Goal: Information Seeking & Learning: Learn about a topic

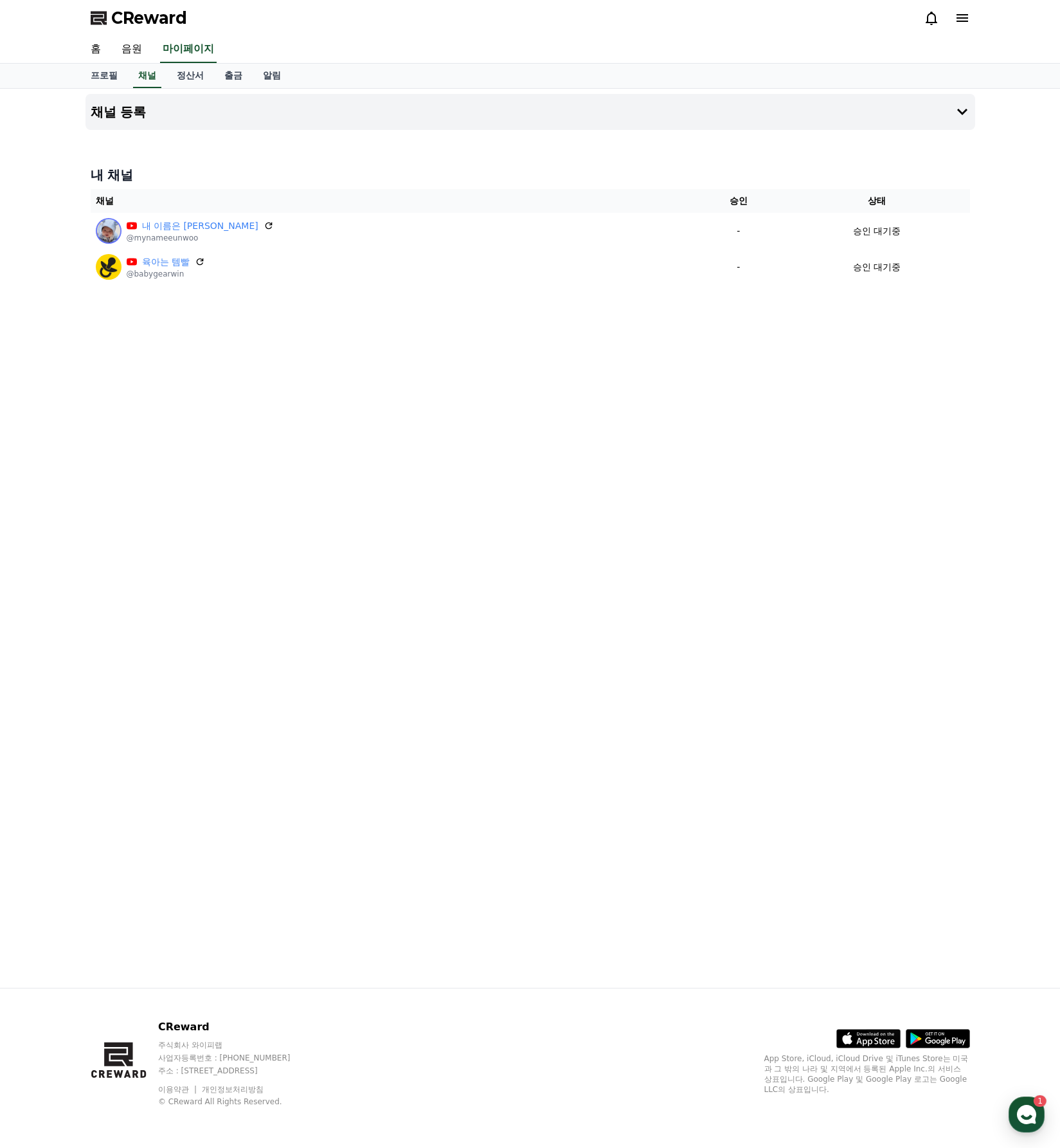
click at [408, 552] on div "채널 등록 내 채널 채널 승인 상태 내 이름은 은우 @mynameeunwoo - 승인 대기중 육아는 템빨 @babygearwin - 승인 대기중" at bounding box center [530, 537] width 900 height 898
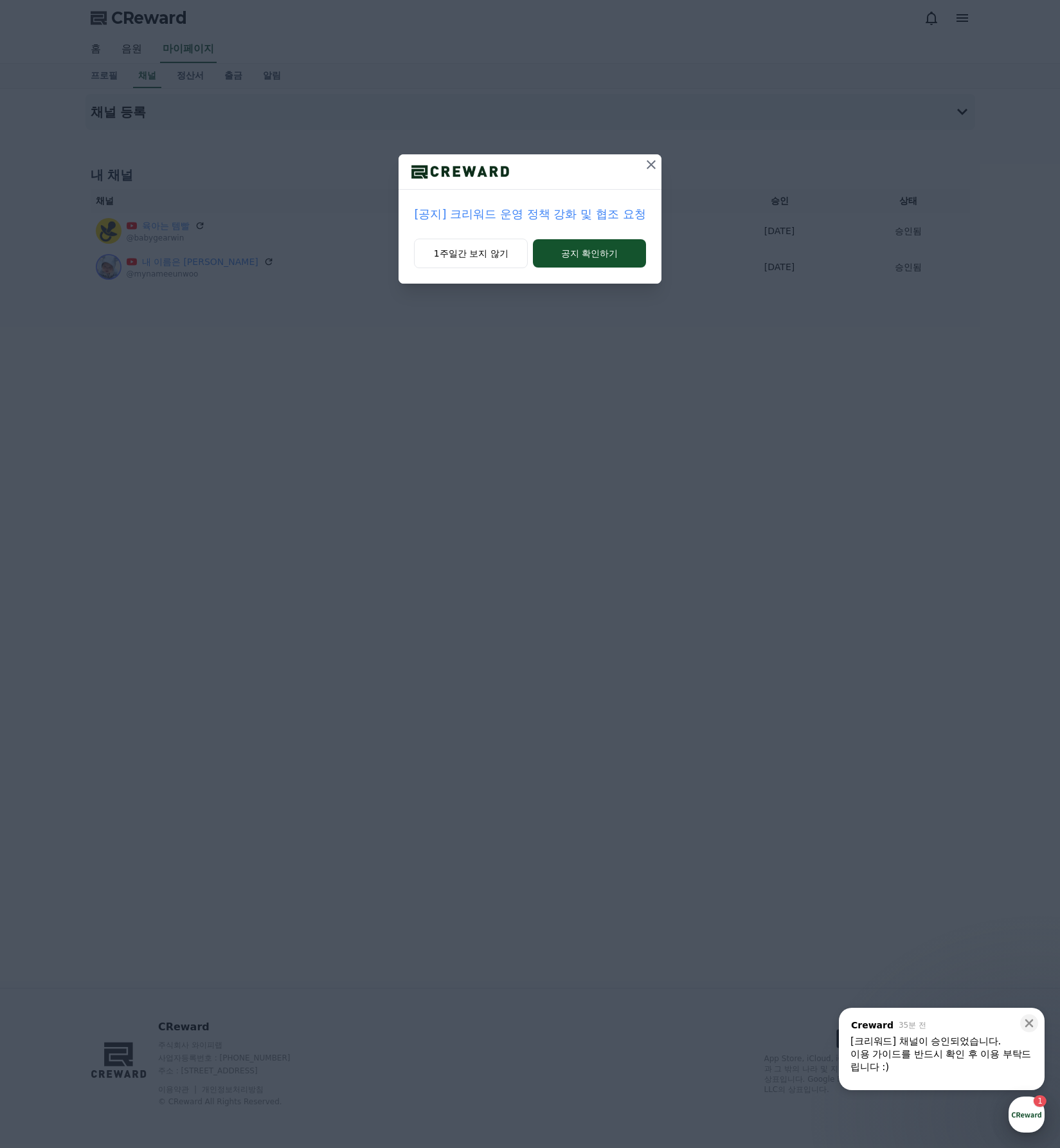
click at [1019, 1116] on div "button" at bounding box center [1026, 1113] width 36 height 36
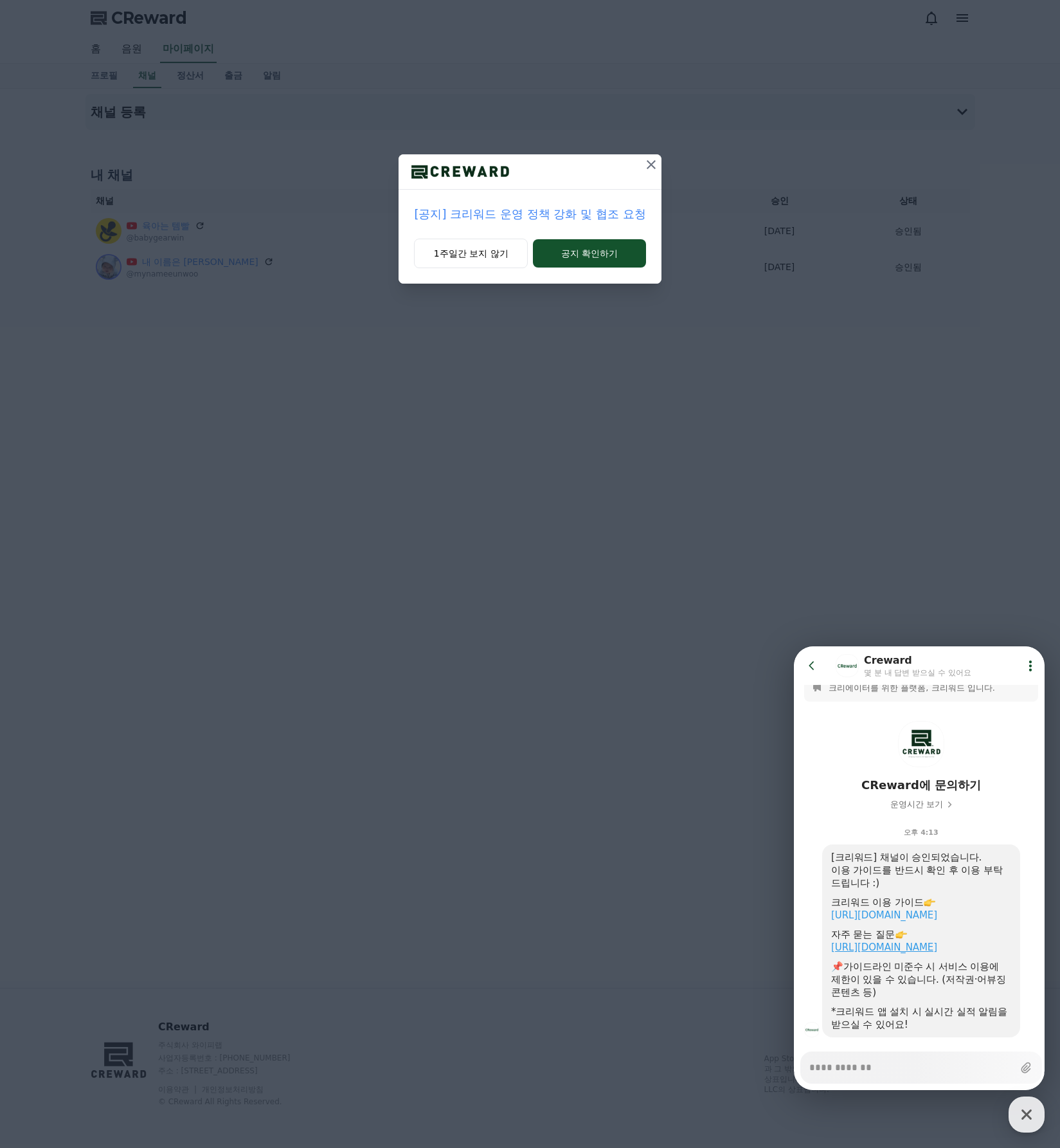
scroll to position [27, 0]
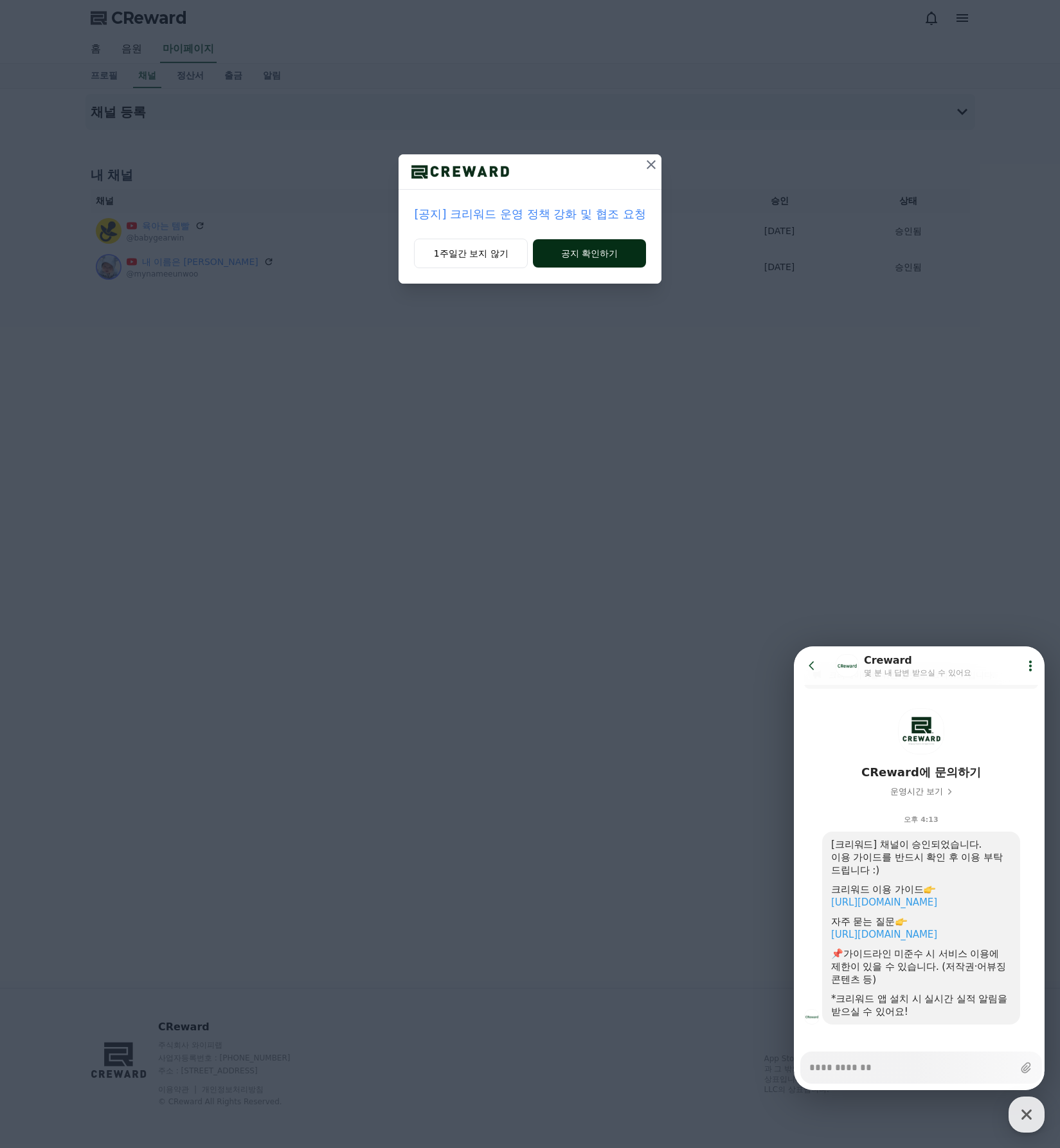
type textarea "*"
click at [598, 258] on button "공지 확인하기" at bounding box center [588, 253] width 112 height 28
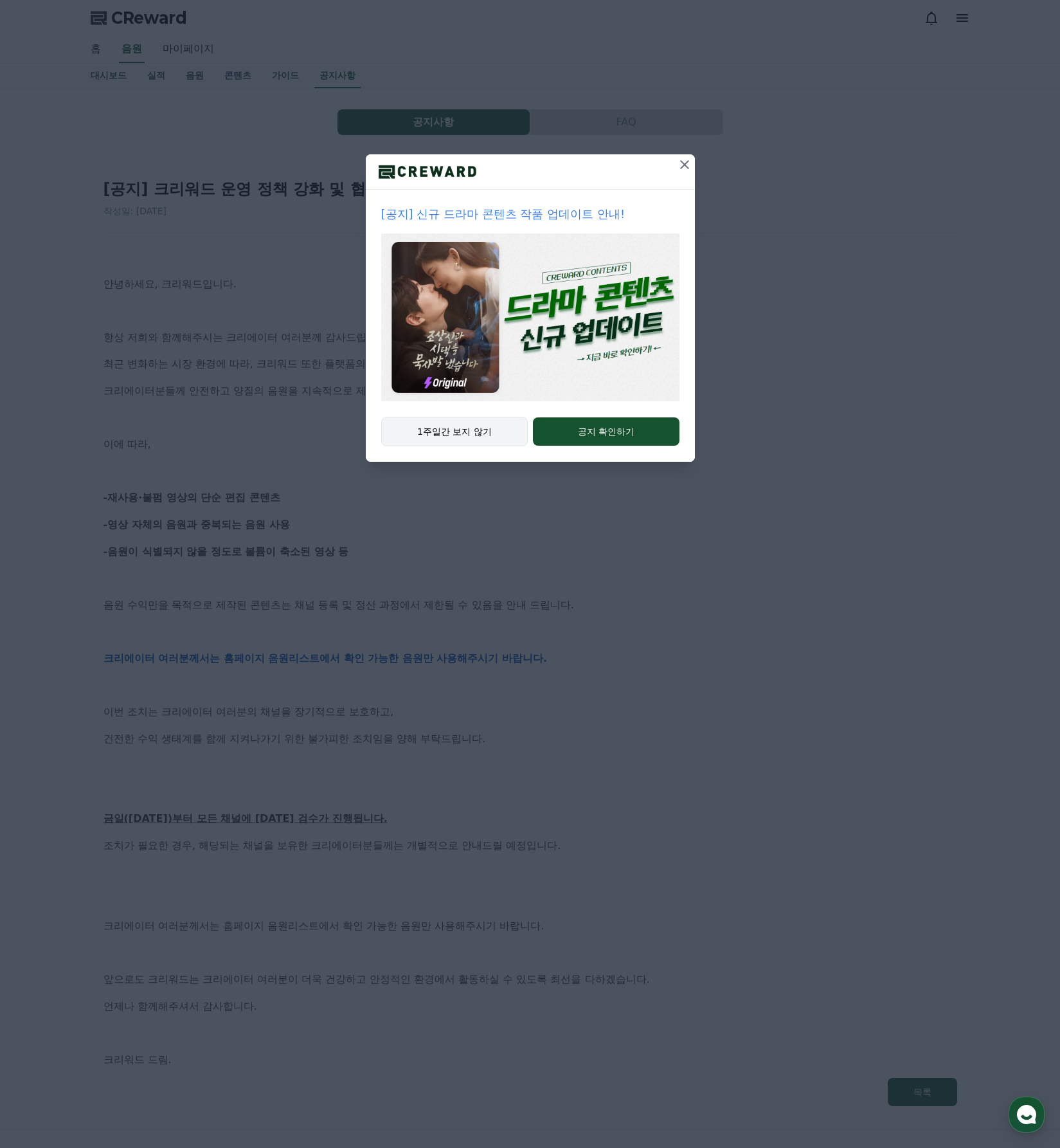
click at [462, 434] on button "1주일간 보지 않기" at bounding box center [455, 431] width 147 height 29
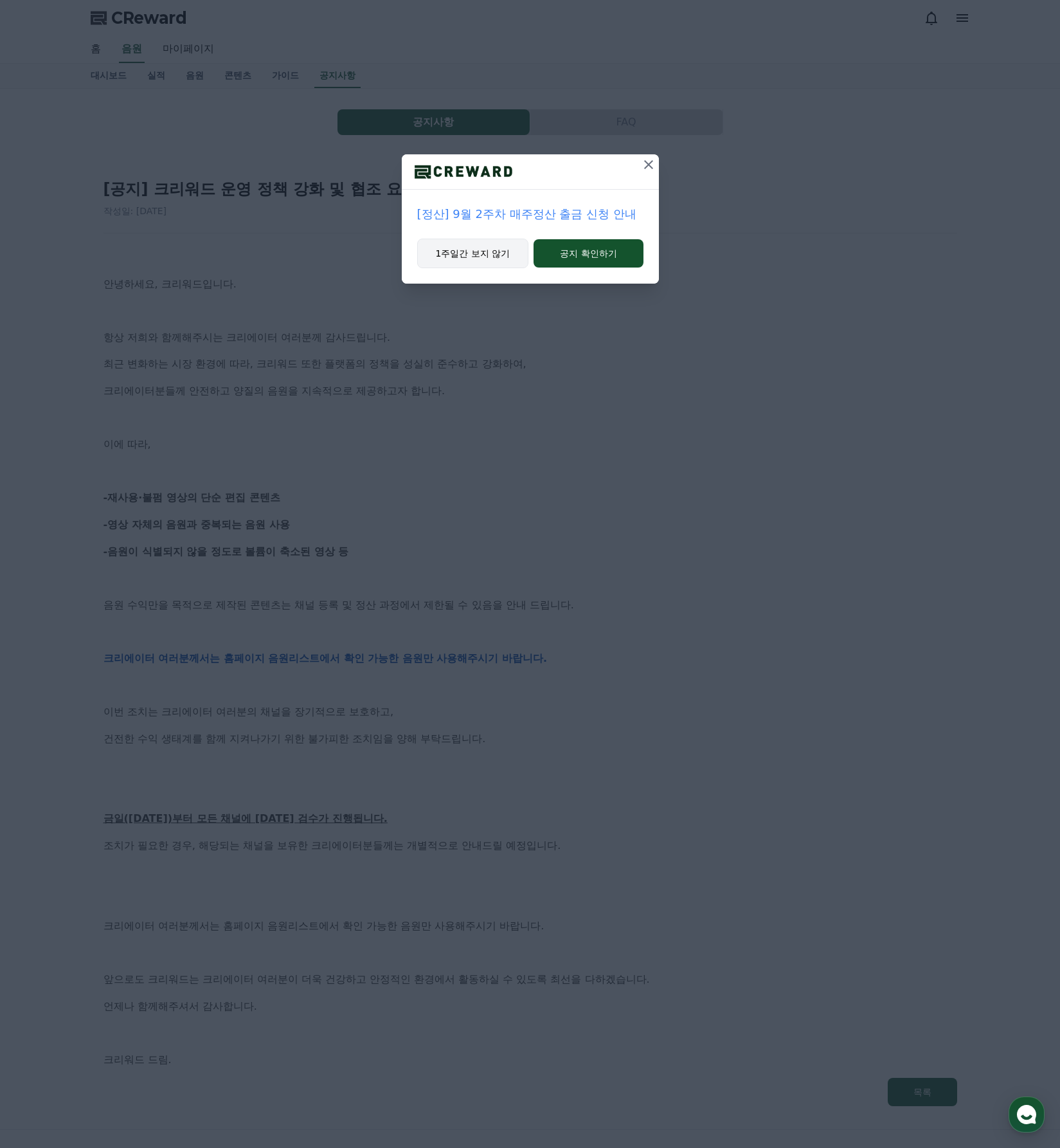
click at [494, 255] on button "1주일간 보지 않기" at bounding box center [472, 252] width 111 height 29
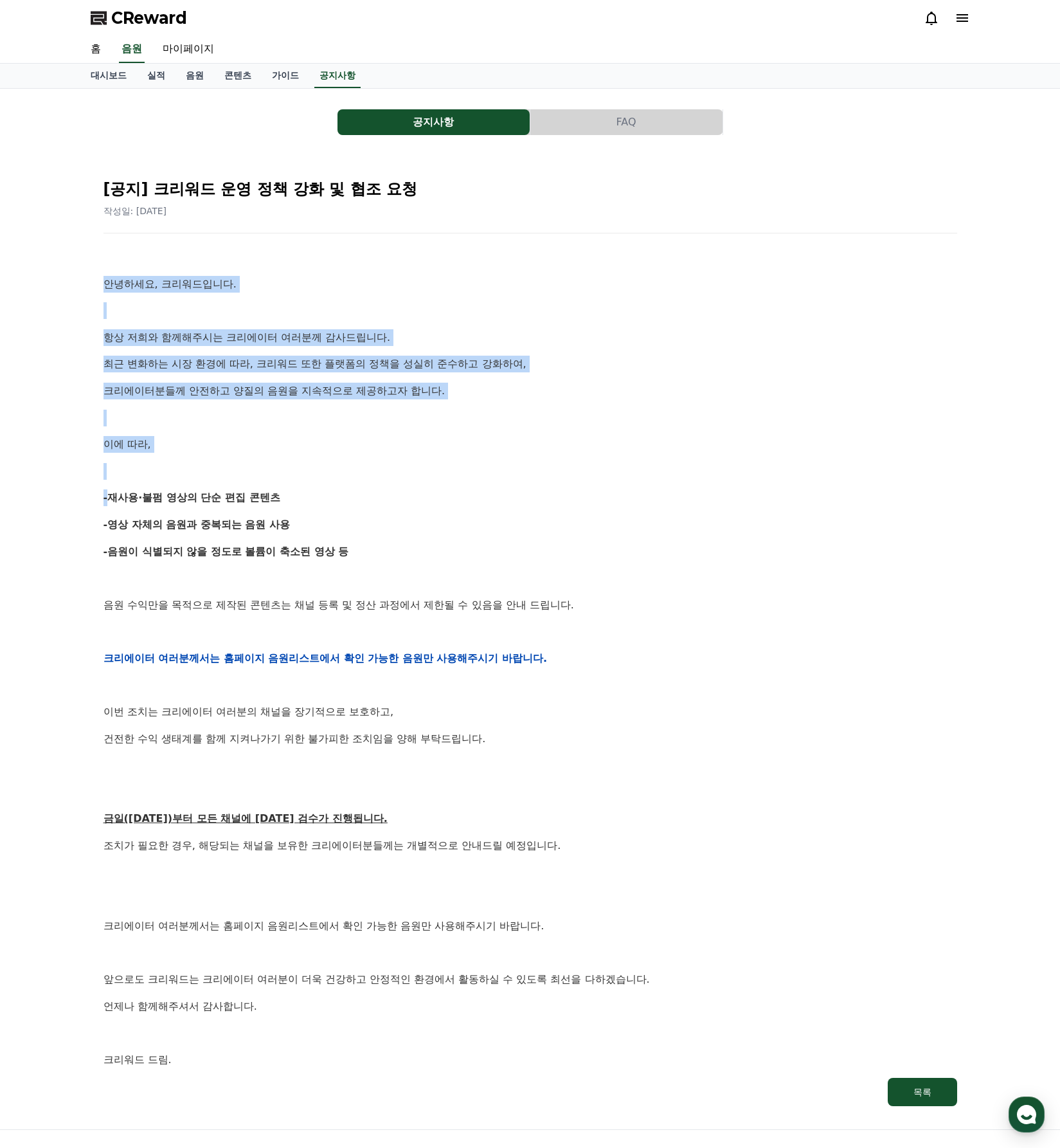
drag, startPoint x: 104, startPoint y: 279, endPoint x: 367, endPoint y: 478, distance: 329.8
click at [367, 478] on div "안녕하세요, 크리워드입니다. 항상 저희와 함께해주시는 크리에이터 여러분께 감사드립니다. 최근 변화하는 시장 환경에 따라, 크리워드 또한 플랫폼…" at bounding box center [530, 658] width 854 height 819
click at [373, 535] on div "안녕하세요, 크리워드입니다. 항상 저희와 함께해주시는 크리에이터 여러분께 감사드립니다. 최근 변화하는 시장 환경에 따라, 크리워드 또한 플랫폼…" at bounding box center [530, 658] width 854 height 819
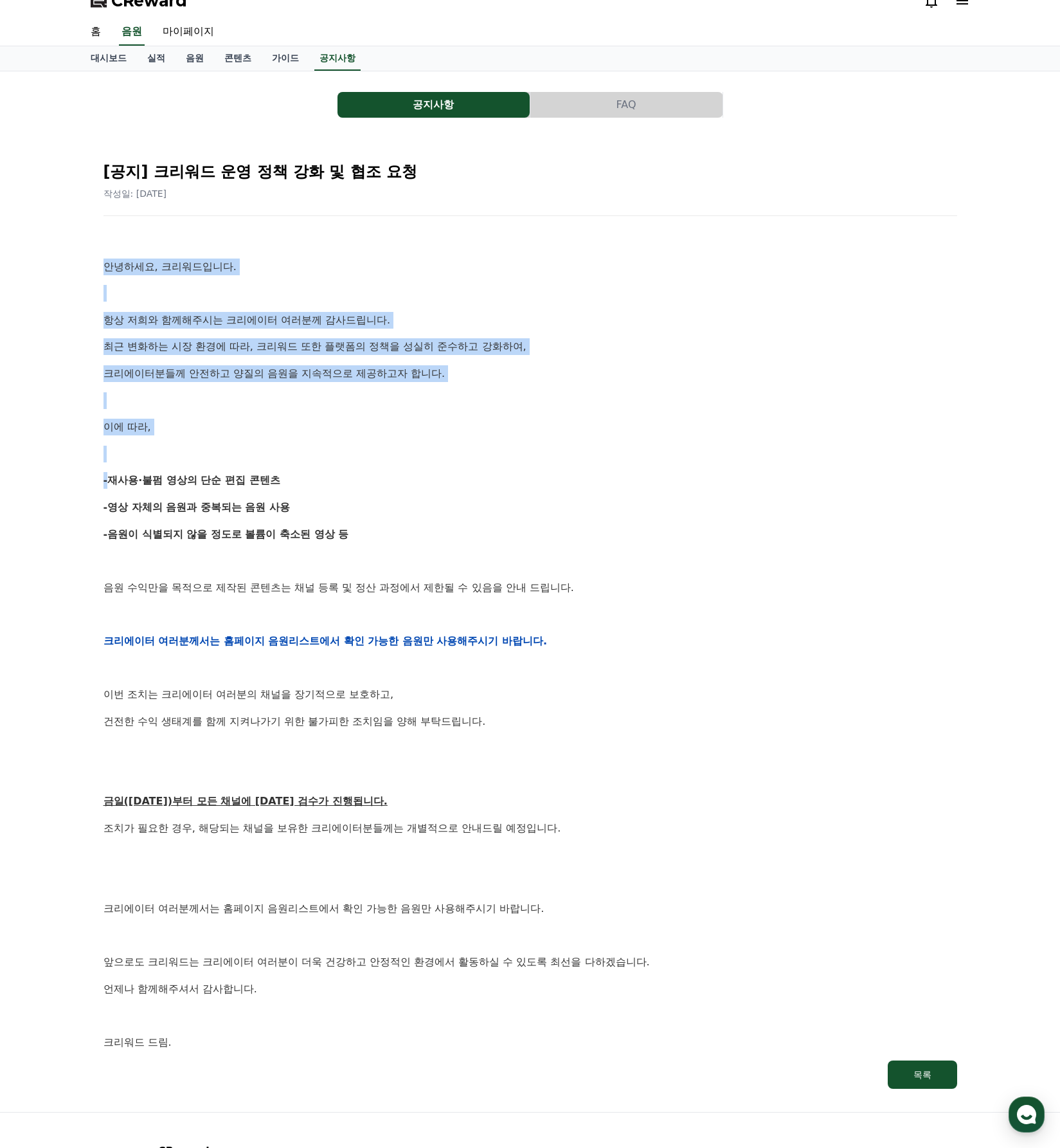
scroll to position [35, 0]
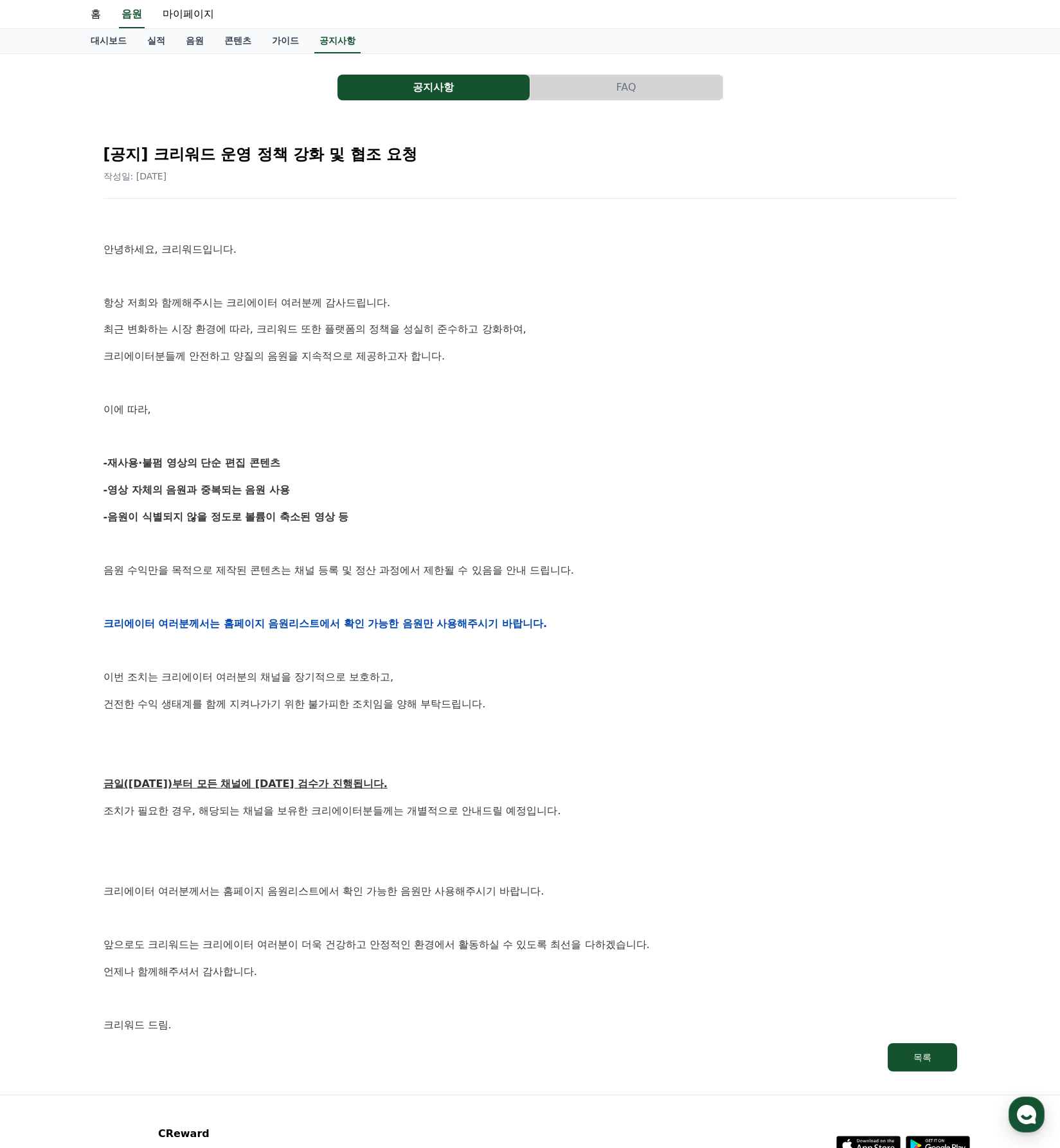
click at [675, 722] on p at bounding box center [530, 730] width 854 height 17
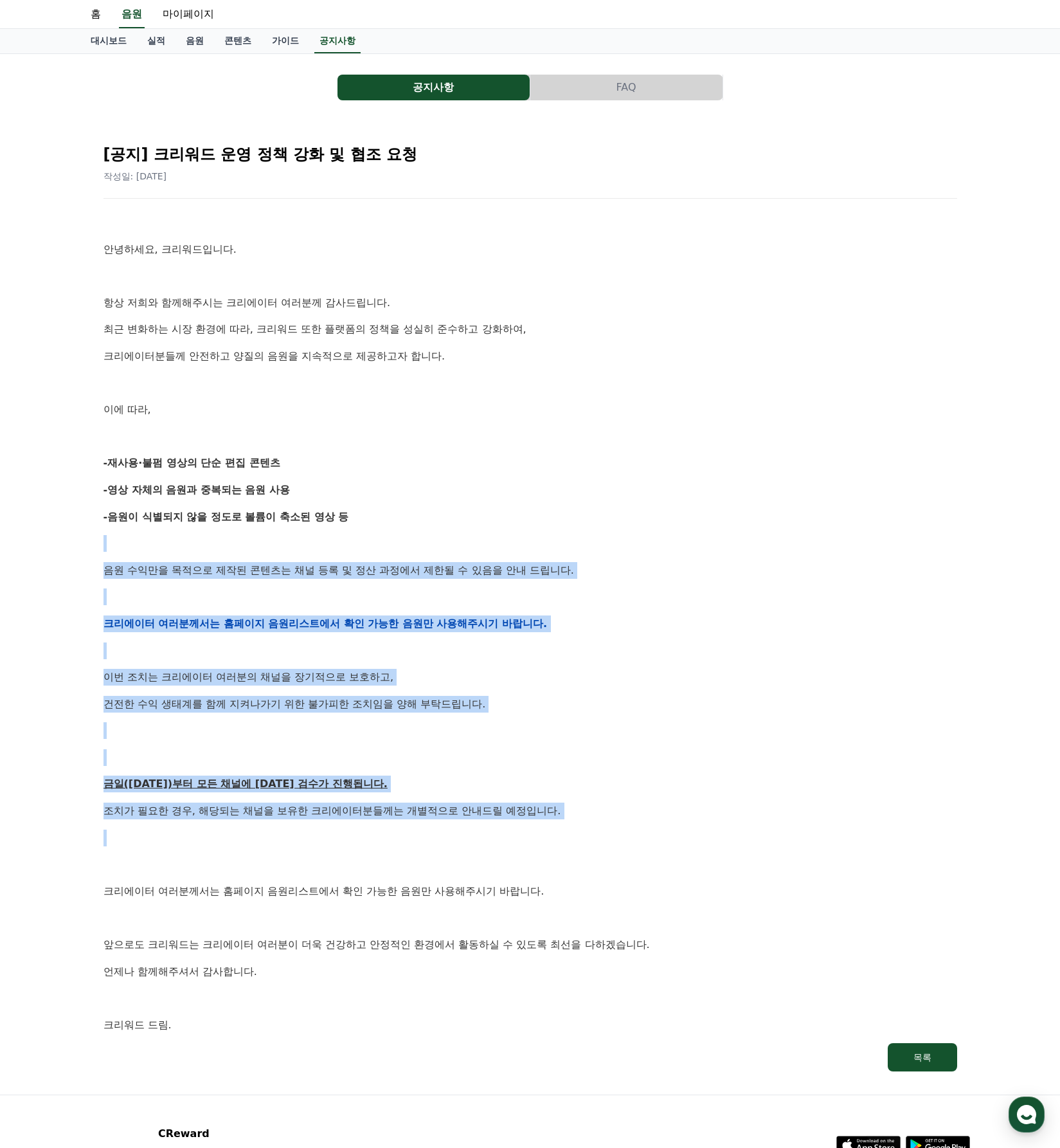
drag, startPoint x: 138, startPoint y: 539, endPoint x: 588, endPoint y: 820, distance: 530.5
click at [588, 820] on div "안녕하세요, 크리워드입니다. 항상 저희와 함께해주시는 크리에이터 여러분께 감사드립니다. 최근 변화하는 시장 환경에 따라, 크리워드 또한 플랫폼…" at bounding box center [530, 623] width 854 height 819
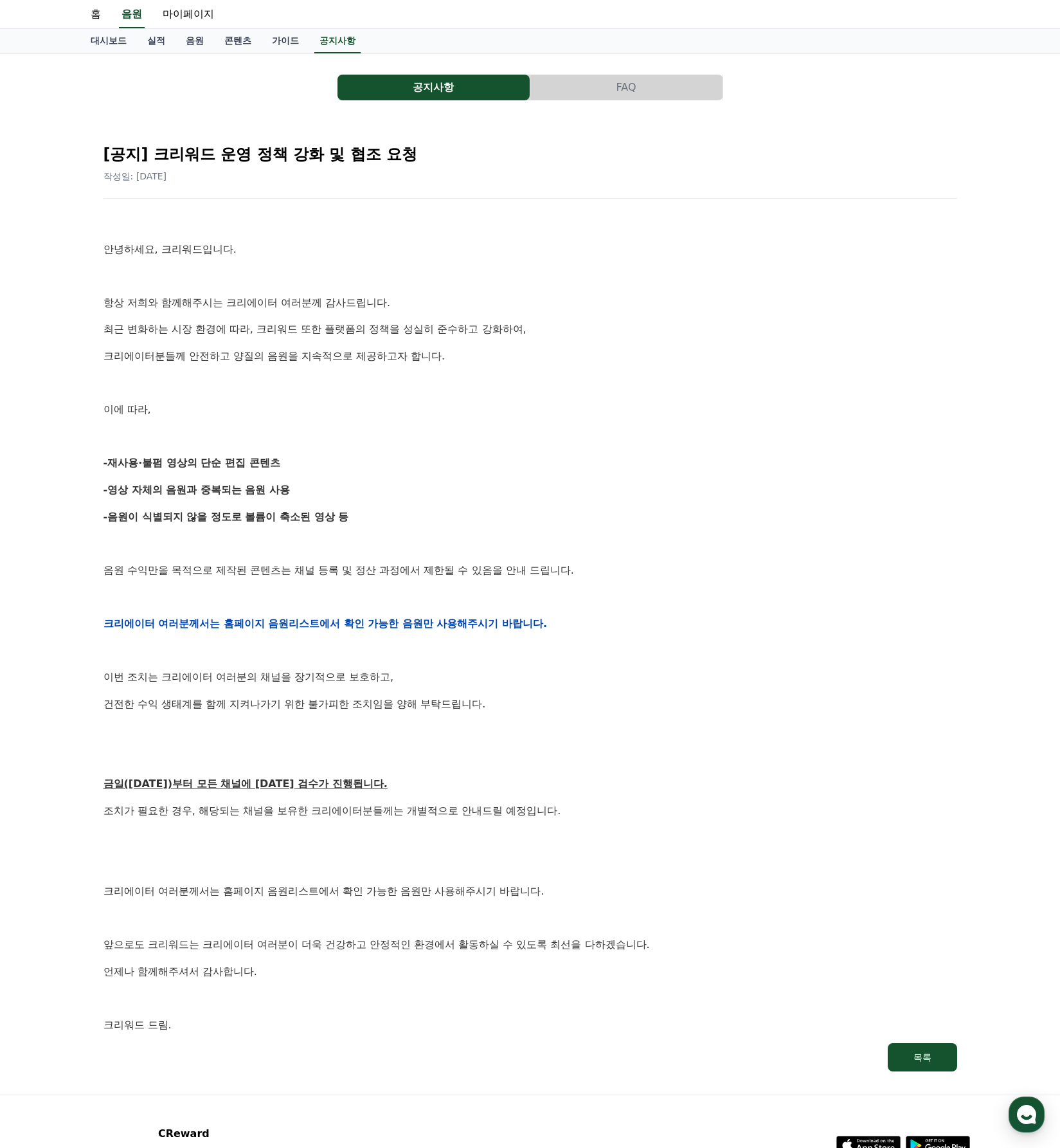
click at [641, 843] on div "안녕하세요, 크리워드입니다. 항상 저희와 함께해주시는 크리에이터 여러분께 감사드립니다. 최근 변화하는 시장 환경에 따라, 크리워드 또한 플랫폼…" at bounding box center [530, 623] width 854 height 819
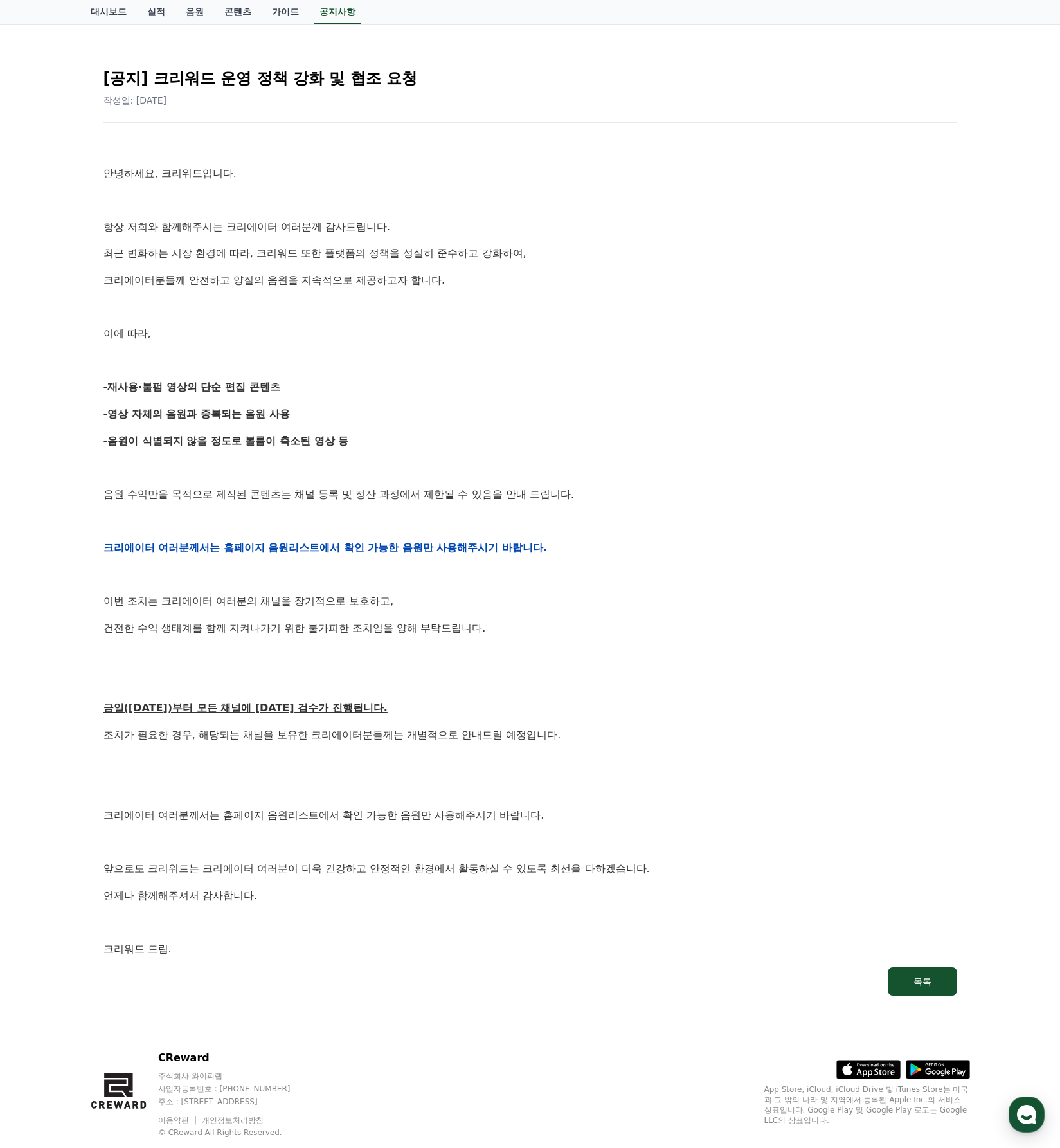
scroll to position [130, 0]
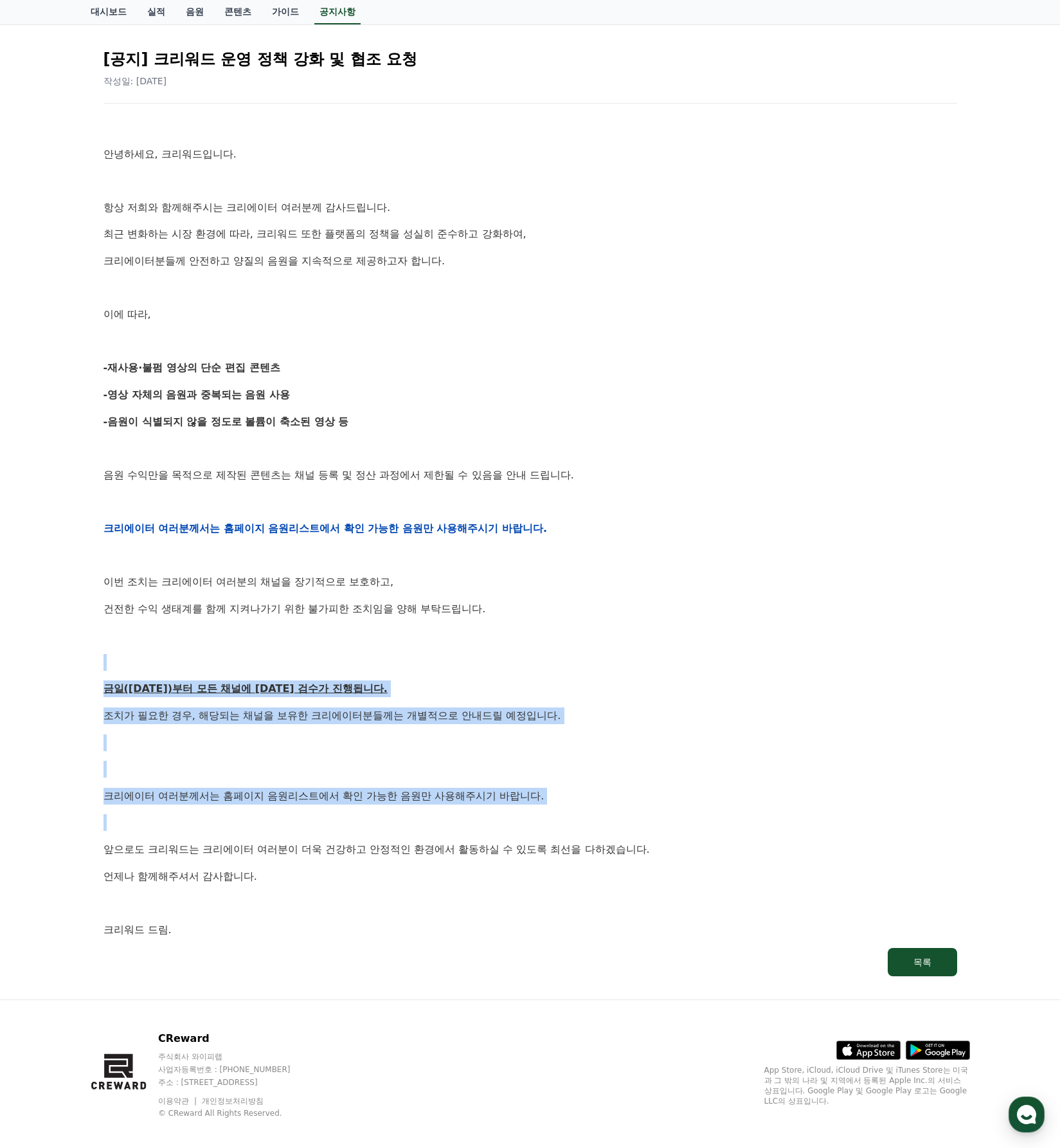
drag, startPoint x: 142, startPoint y: 643, endPoint x: 433, endPoint y: 813, distance: 337.0
click at [433, 813] on div "안녕하세요, 크리워드입니다. 항상 저희와 함께해주시는 크리에이터 여러분께 감사드립니다. 최근 변화하는 시장 환경에 따라, 크리워드 또한 플랫폼…" at bounding box center [530, 528] width 854 height 819
click at [481, 792] on p "크리에이터 여러분께서는 홈페이지 음원리스트에서 확인 가능한 음원만 사용해주시기 바랍니다." at bounding box center [530, 796] width 854 height 17
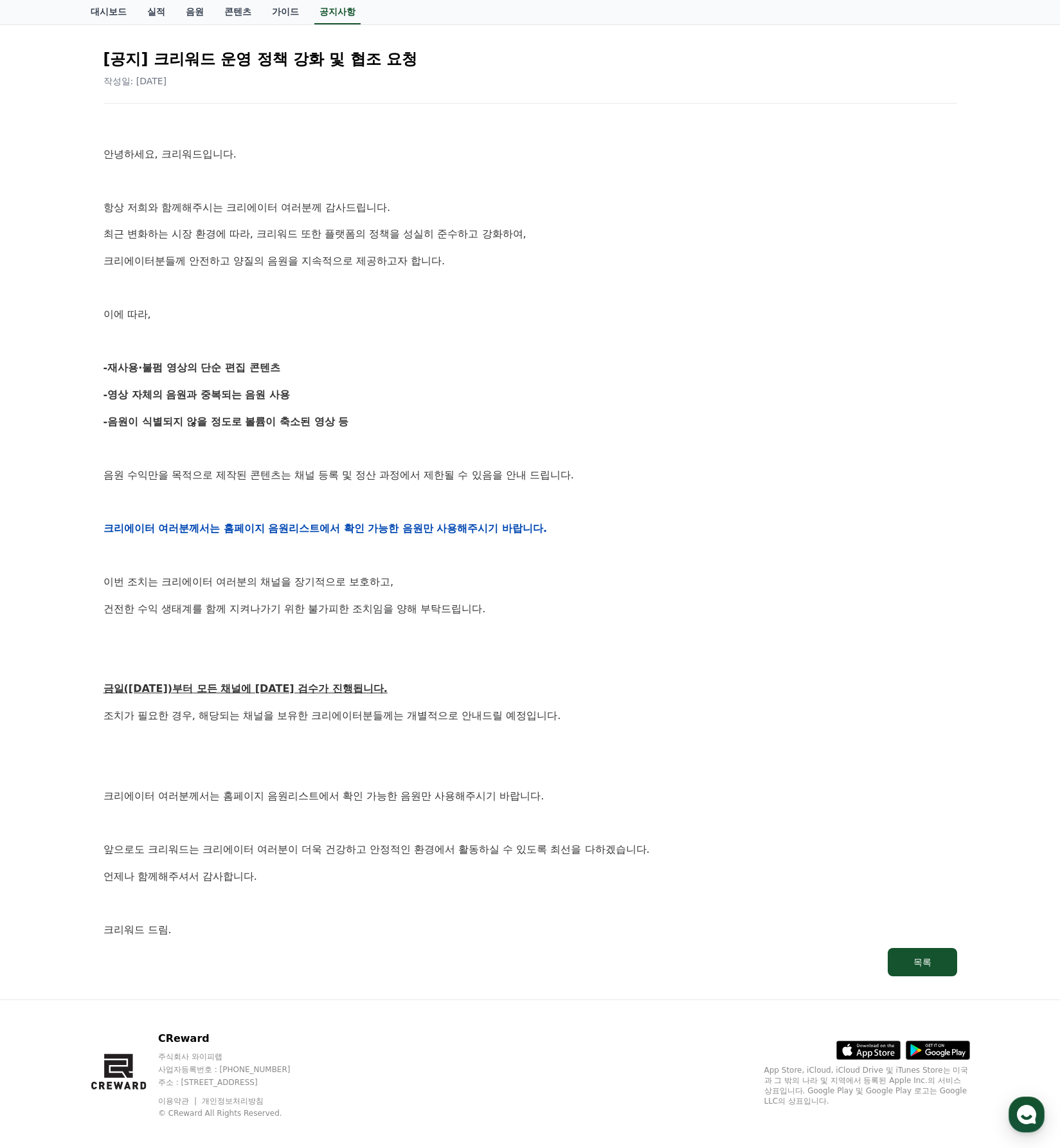
scroll to position [0, 0]
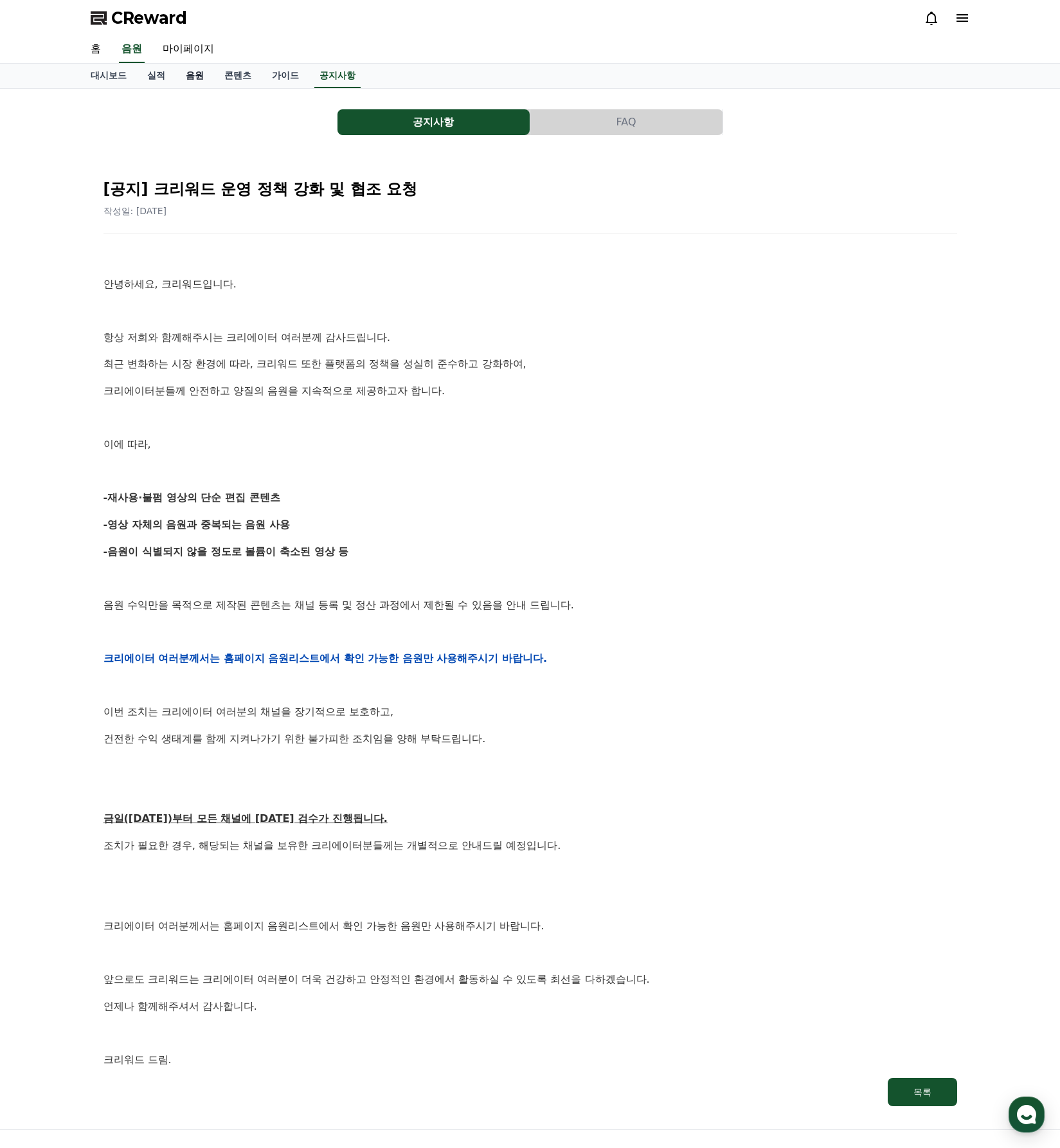
click at [187, 74] on link "음원" at bounding box center [195, 76] width 39 height 25
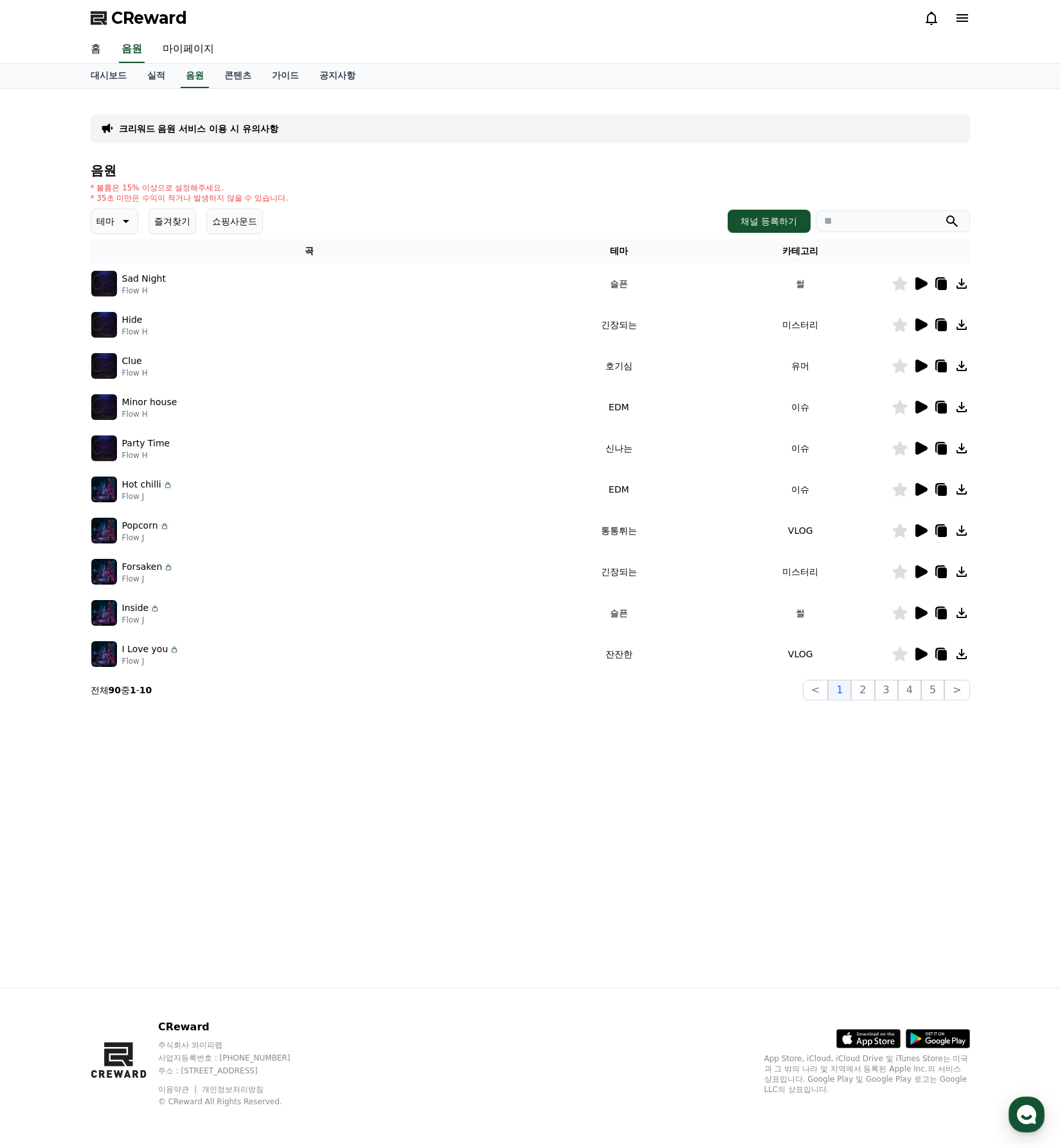
click at [918, 281] on icon at bounding box center [921, 283] width 12 height 13
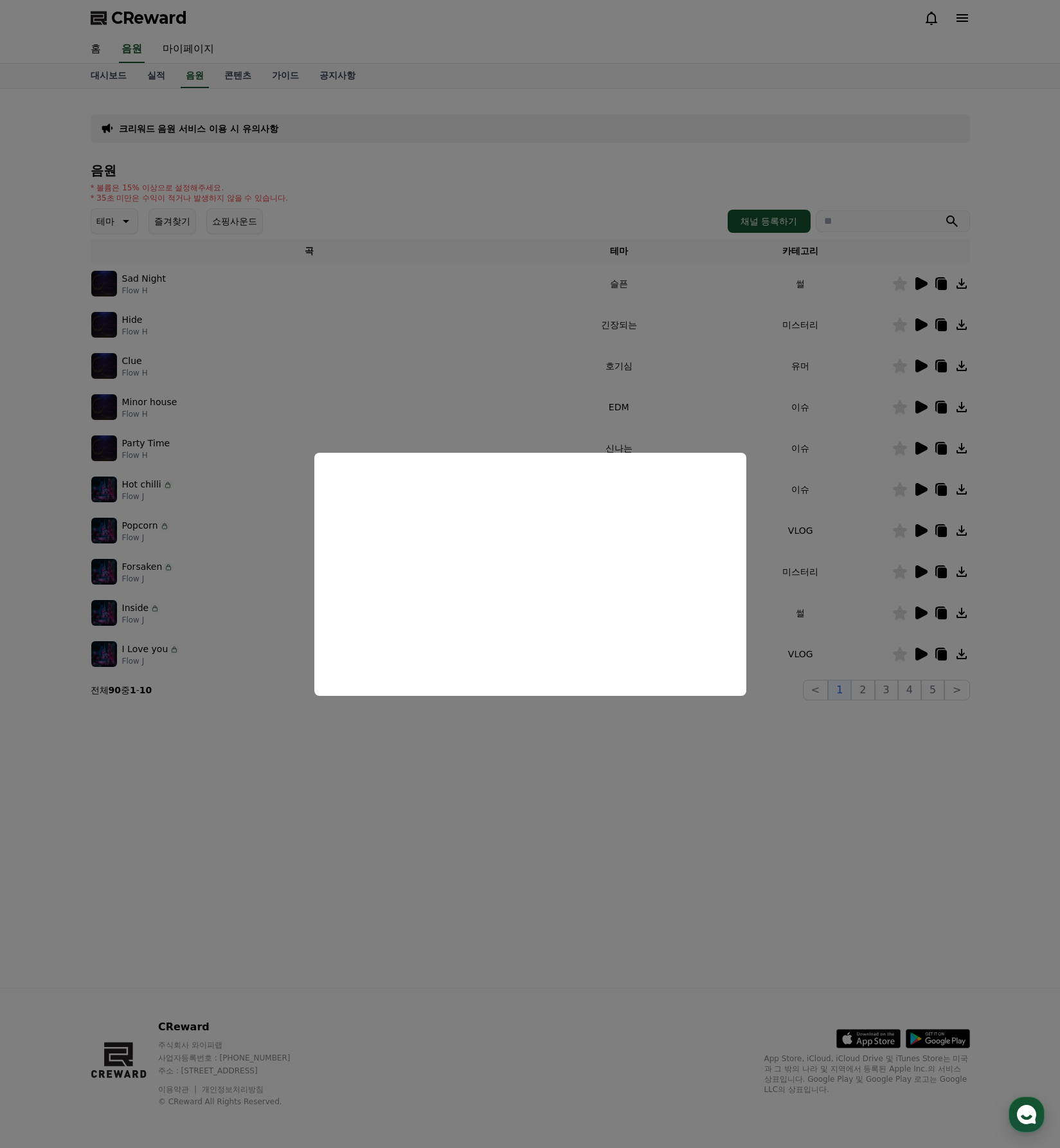
click at [804, 810] on button "close modal" at bounding box center [530, 574] width 1060 height 1148
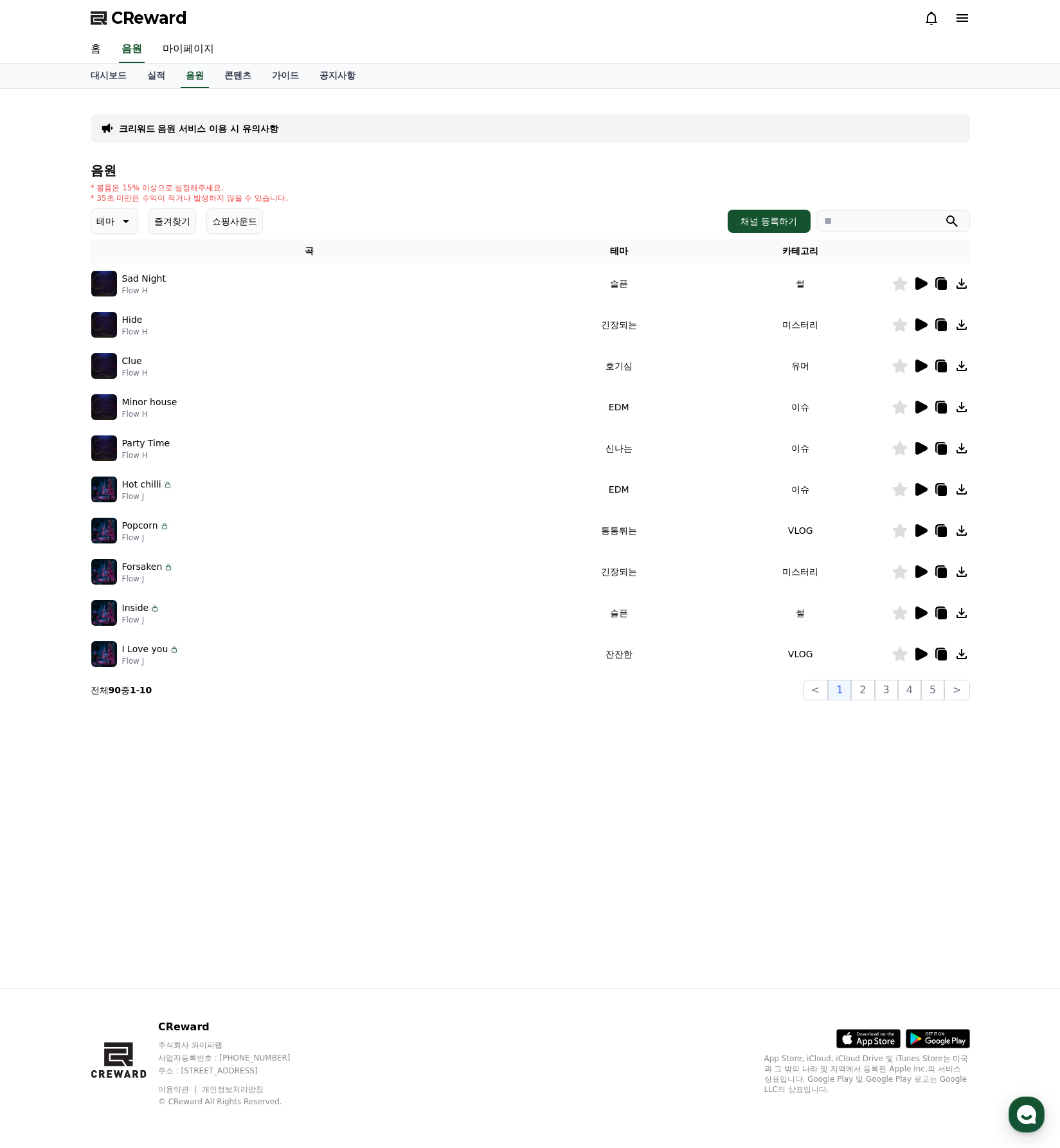
click at [119, 222] on icon at bounding box center [124, 220] width 15 height 15
click at [109, 351] on button "코믹한" at bounding box center [111, 361] width 37 height 28
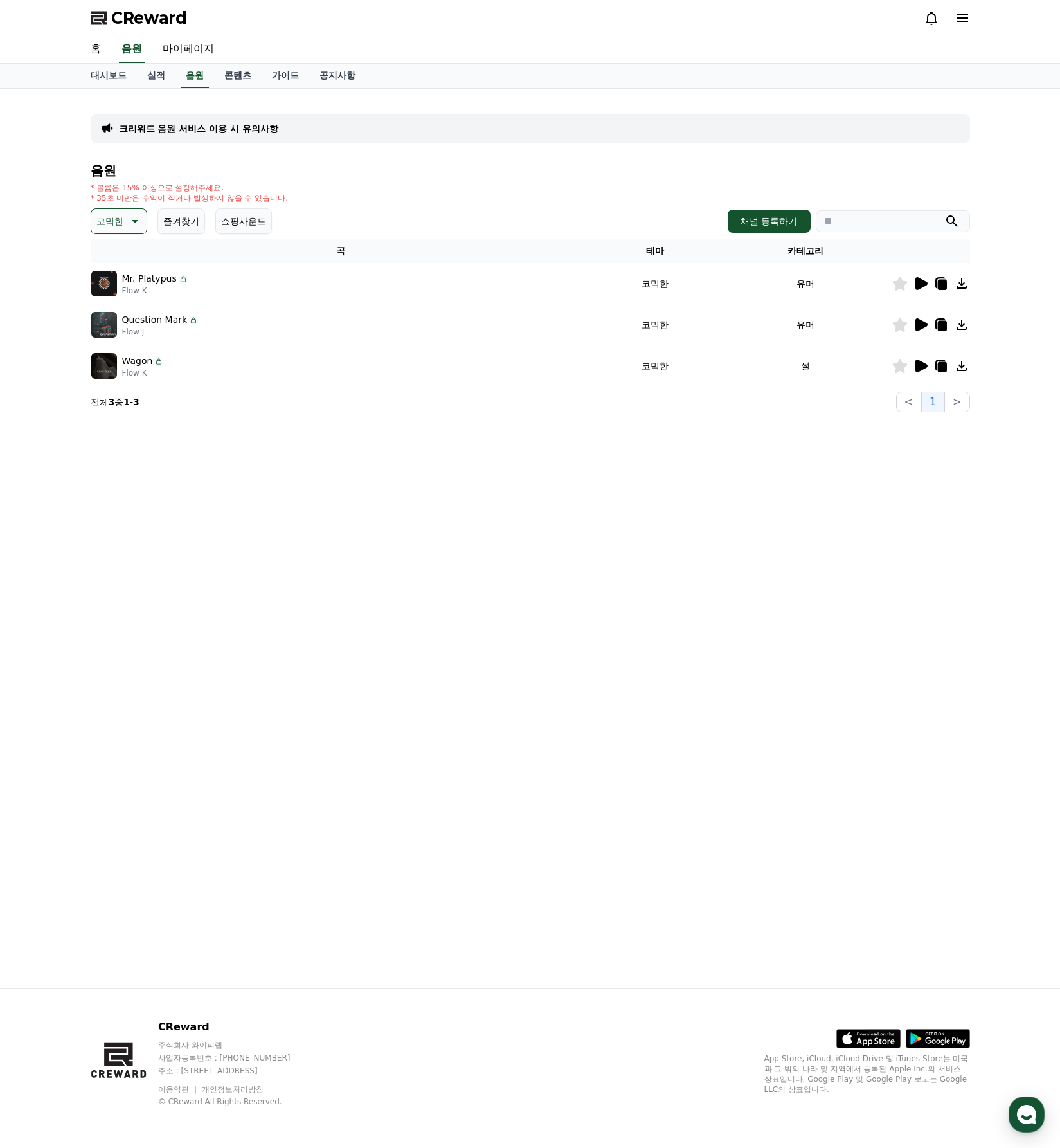
click at [921, 363] on icon at bounding box center [921, 366] width 12 height 13
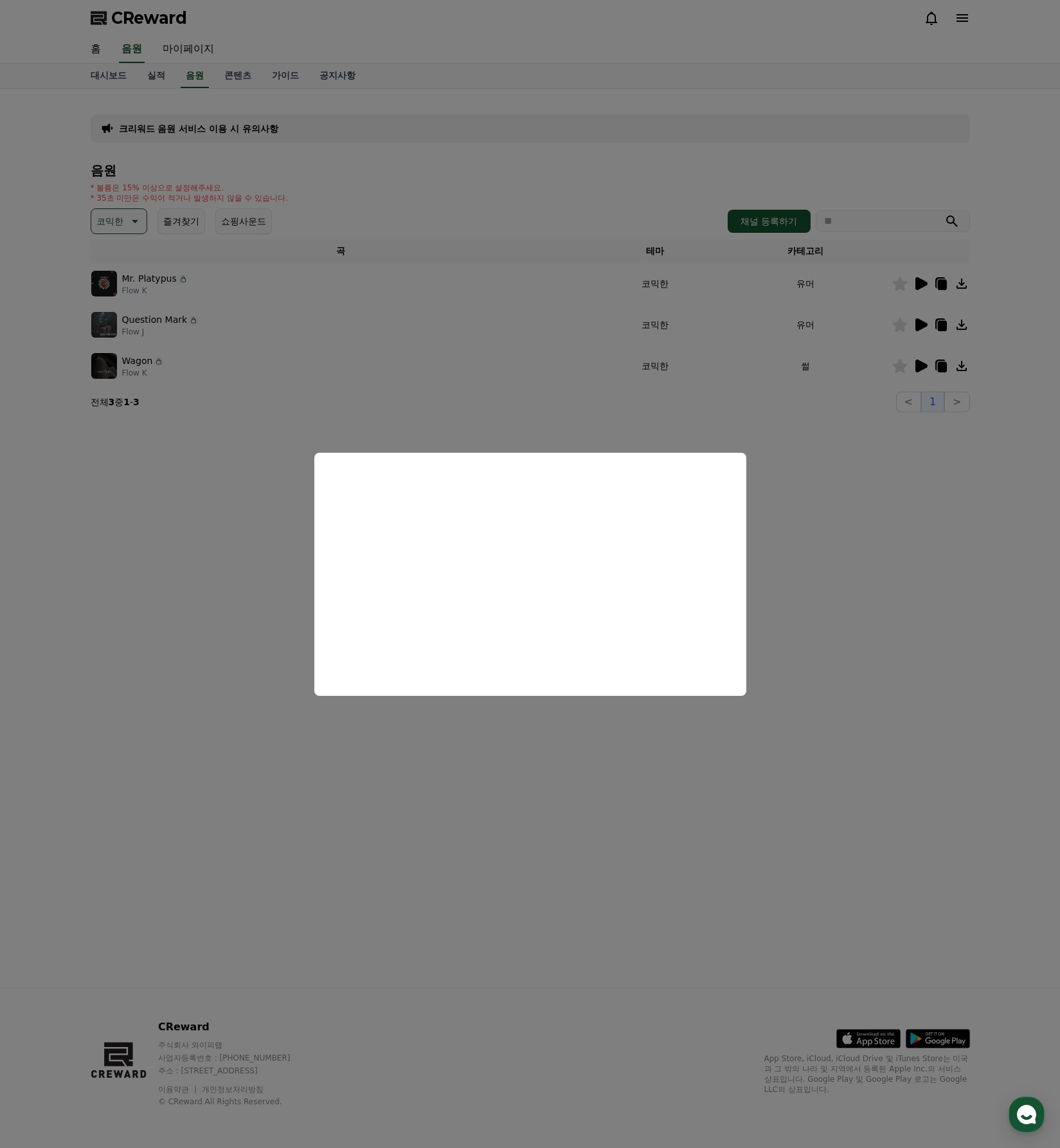
click at [191, 573] on button "close modal" at bounding box center [530, 574] width 1060 height 1148
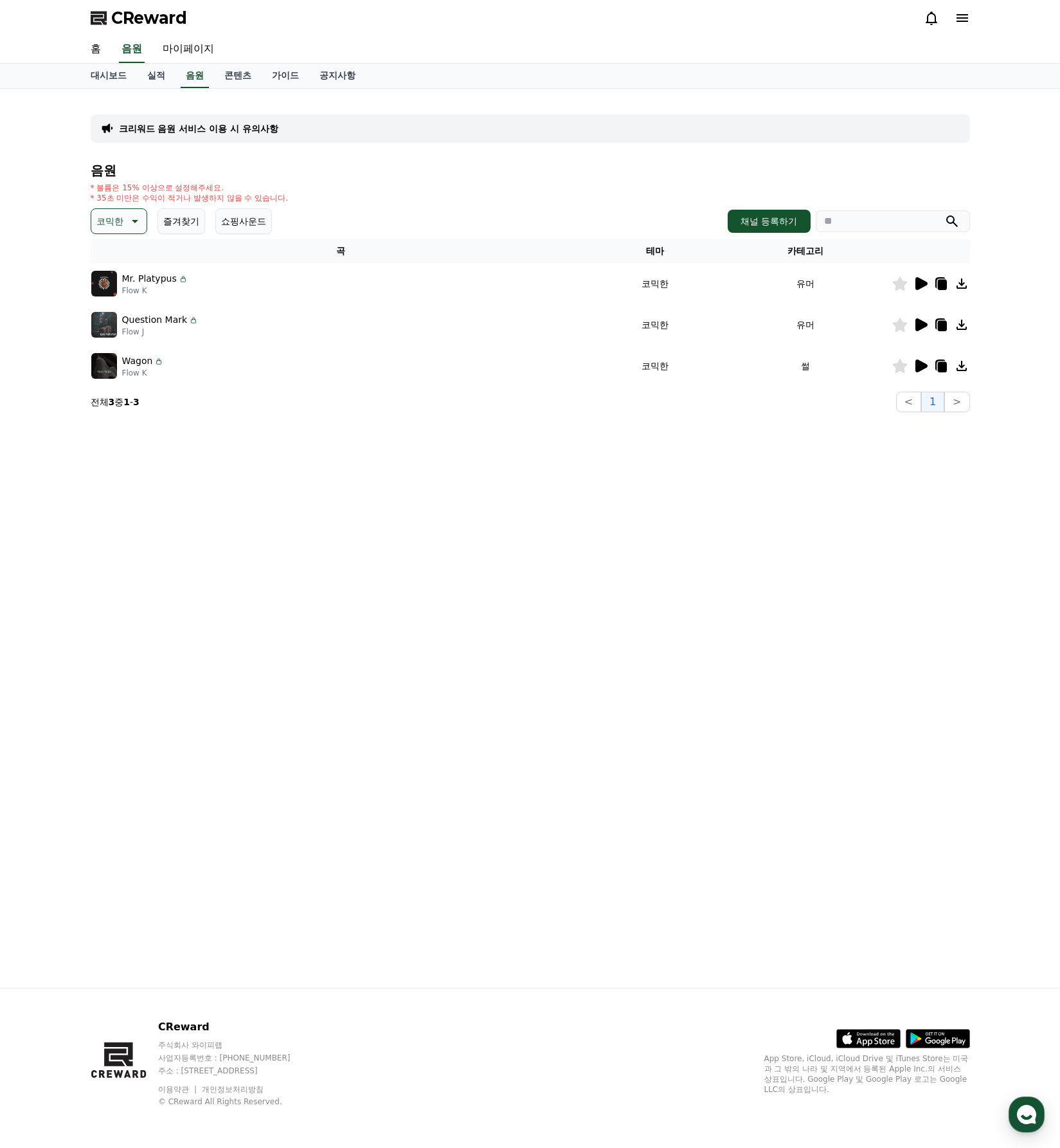
click at [133, 225] on icon at bounding box center [133, 220] width 15 height 15
click at [313, 195] on div "* 볼륨은 15% 이상으로 설정해주세요. * 35초 미만은 수익이 적거나 발생하지 않을 수 있습니다." at bounding box center [530, 192] width 879 height 20
click at [297, 174] on h4 "음원" at bounding box center [530, 170] width 879 height 14
click at [117, 258] on button "귀여운" at bounding box center [111, 260] width 37 height 28
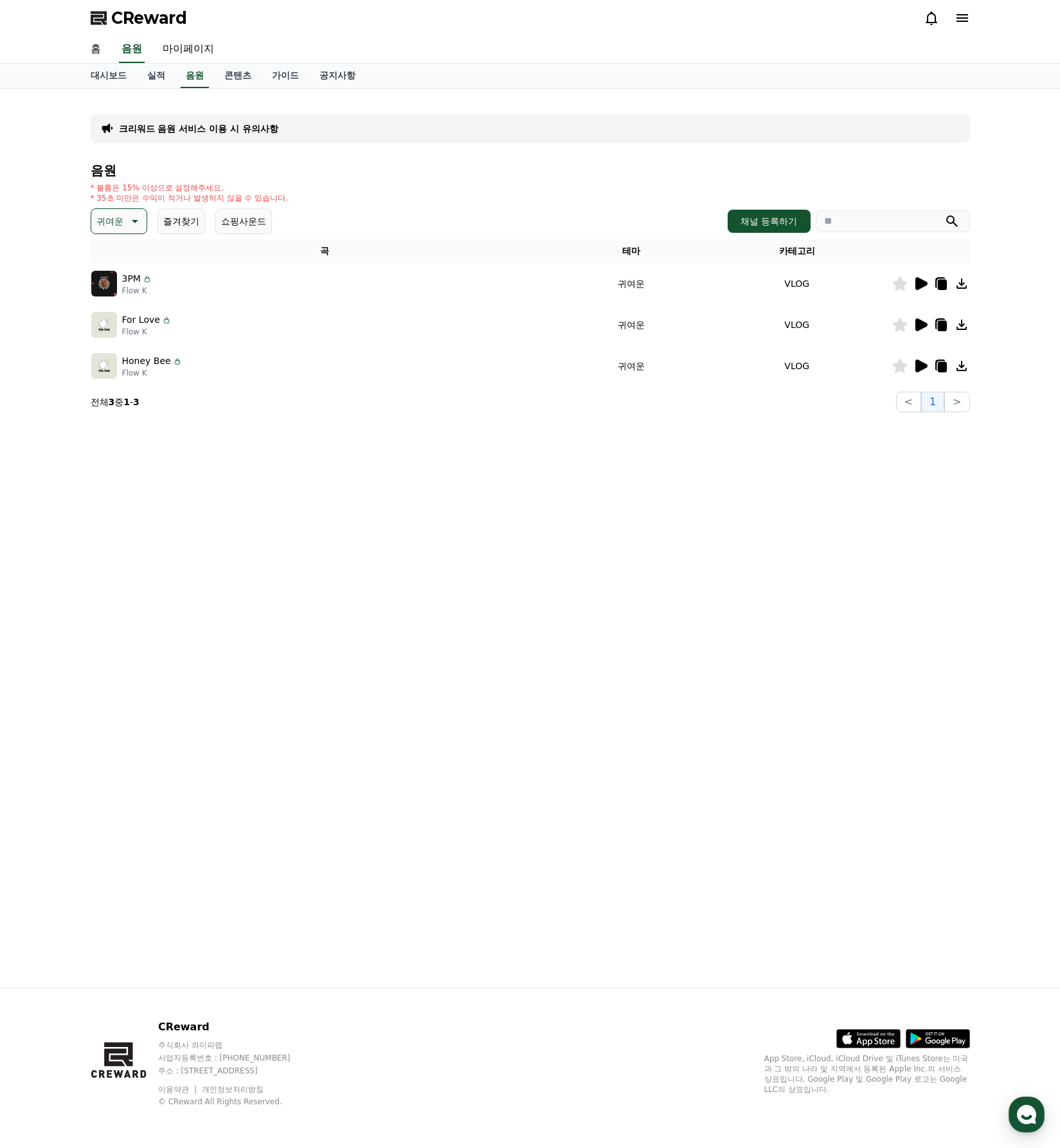
click at [925, 364] on icon at bounding box center [921, 366] width 12 height 13
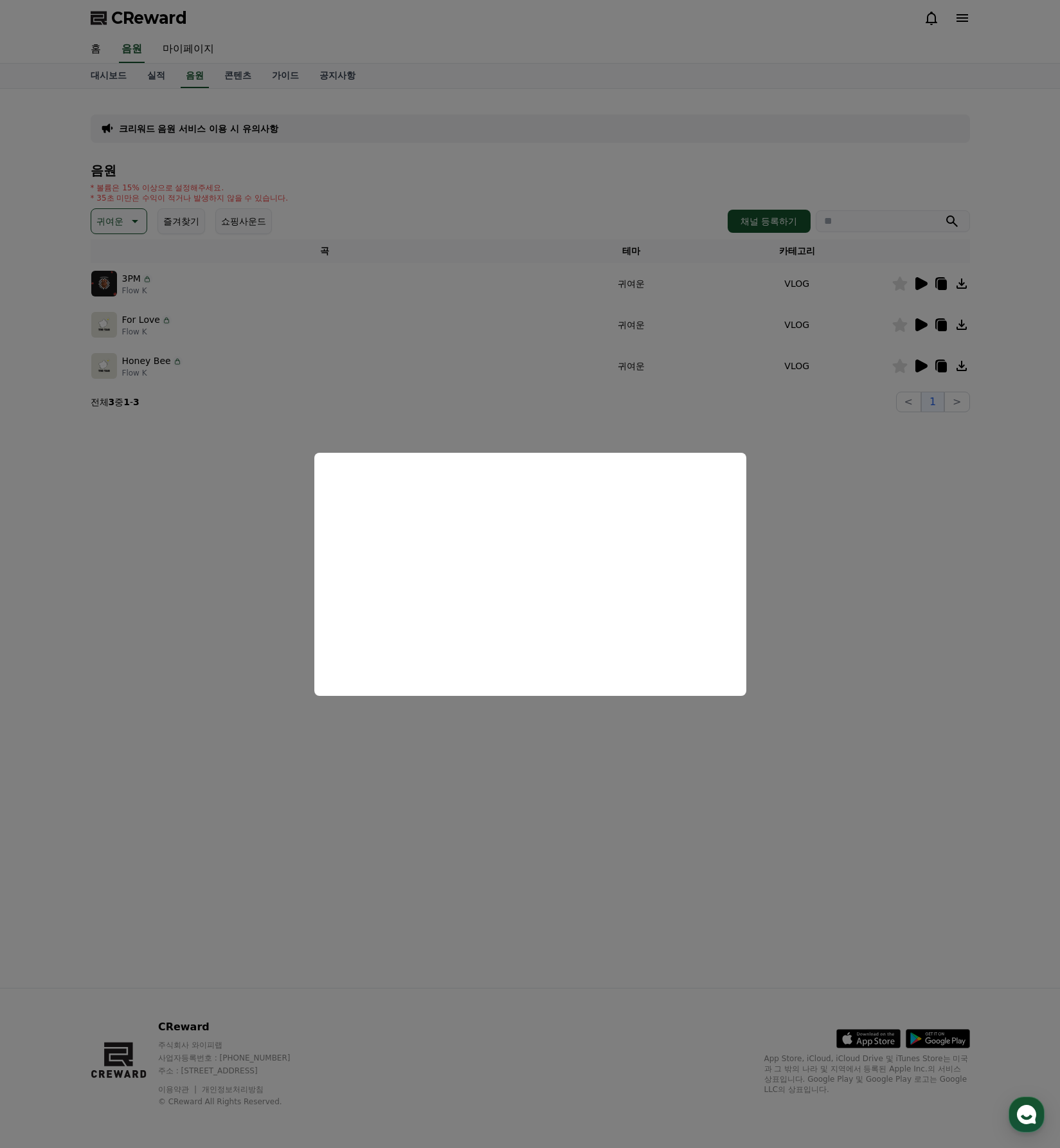
click at [814, 495] on button "close modal" at bounding box center [530, 574] width 1060 height 1148
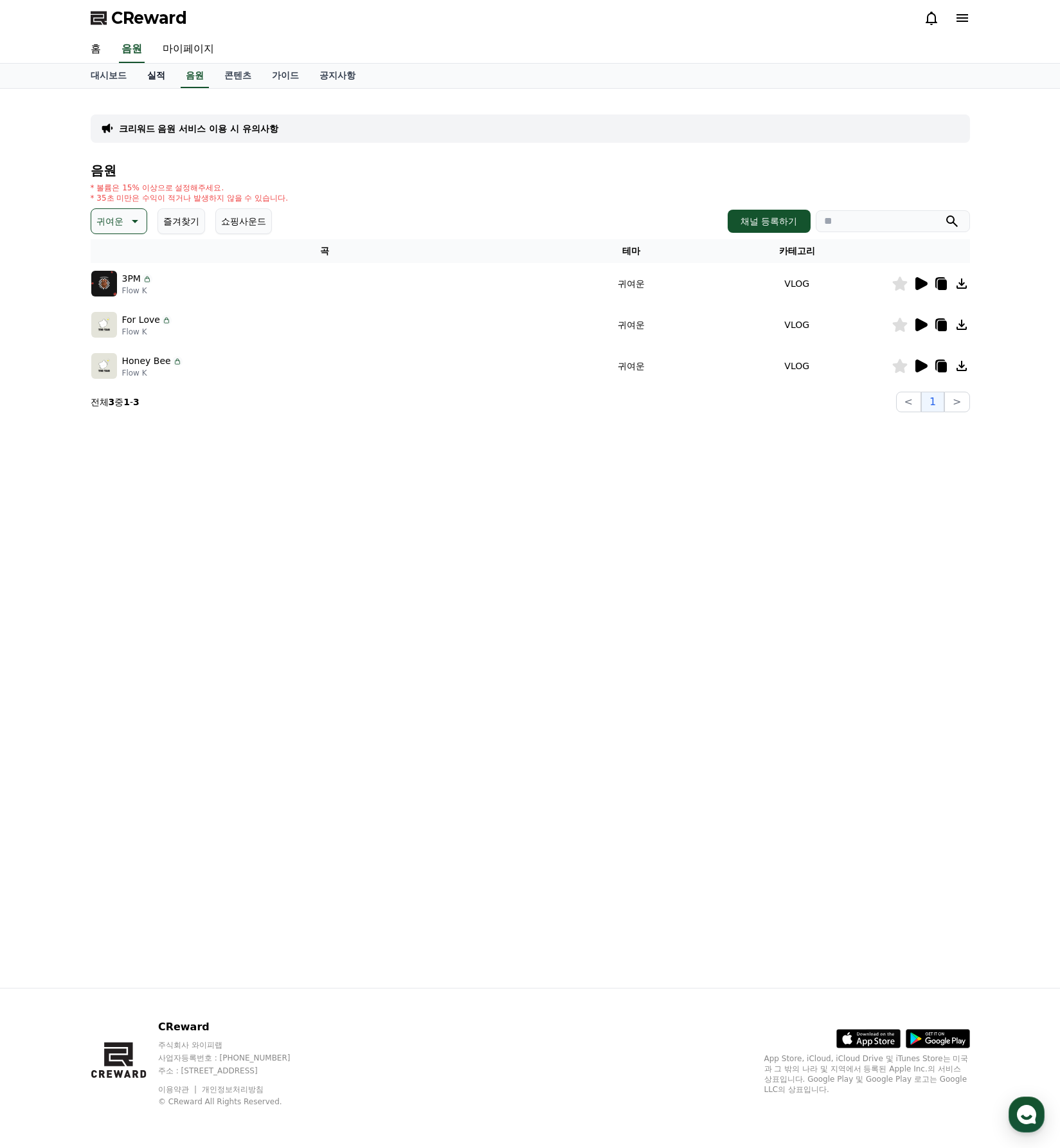
click at [144, 74] on link "실적" at bounding box center [157, 76] width 39 height 25
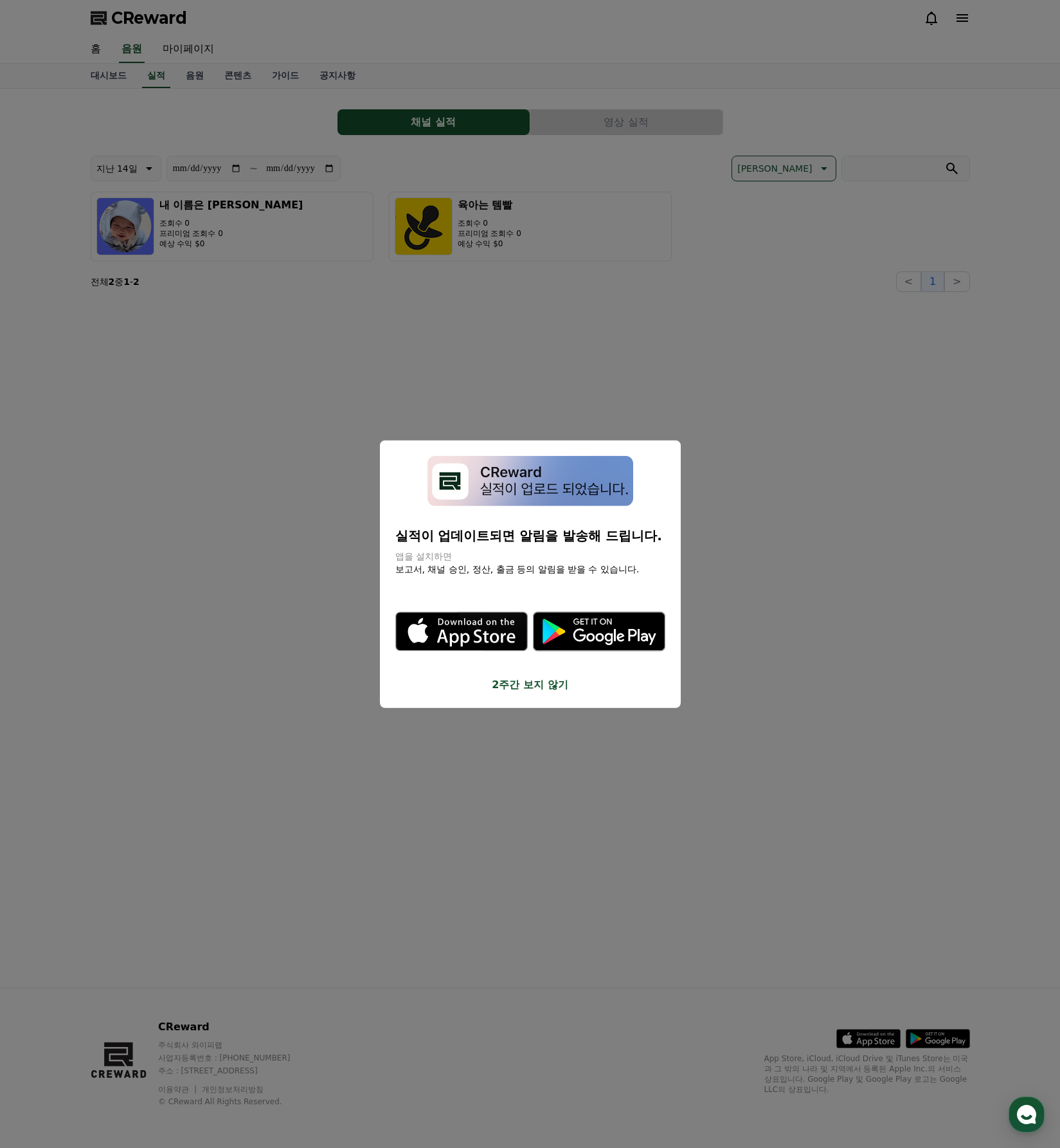
click at [837, 588] on button "close modal" at bounding box center [530, 574] width 1060 height 1148
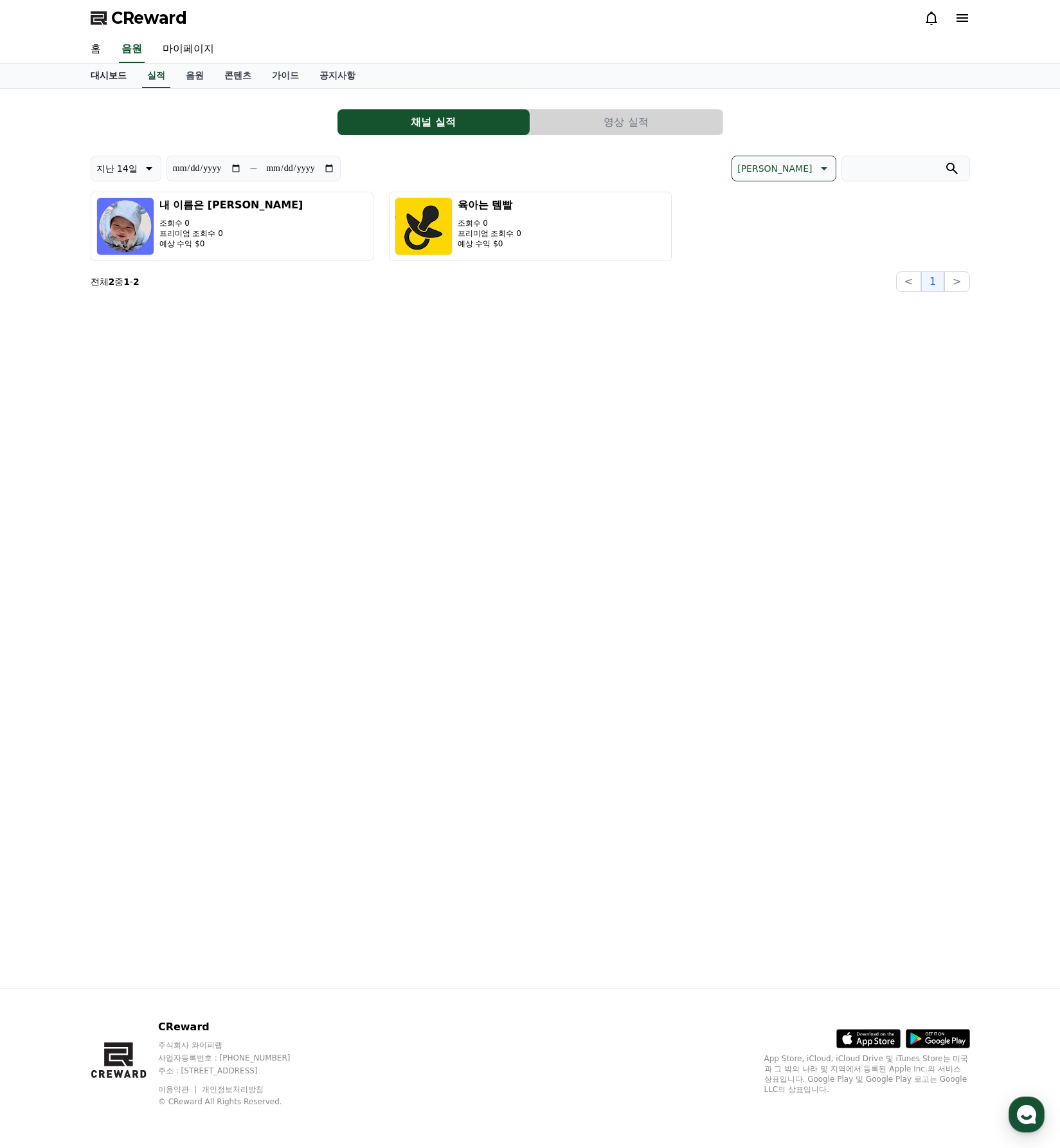
click at [106, 65] on link "대시보드" at bounding box center [109, 76] width 57 height 25
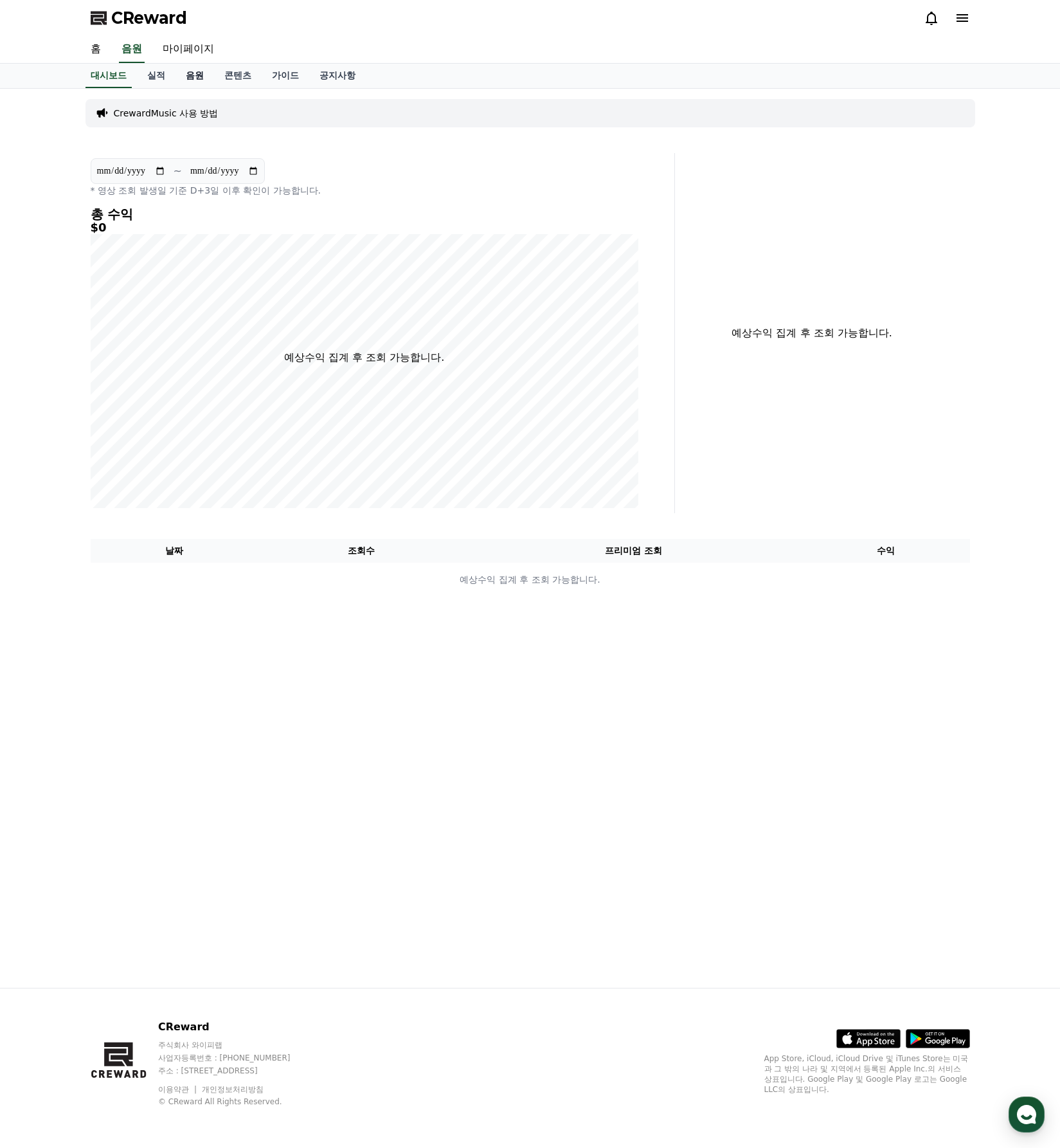
click at [187, 76] on link "음원" at bounding box center [195, 76] width 39 height 25
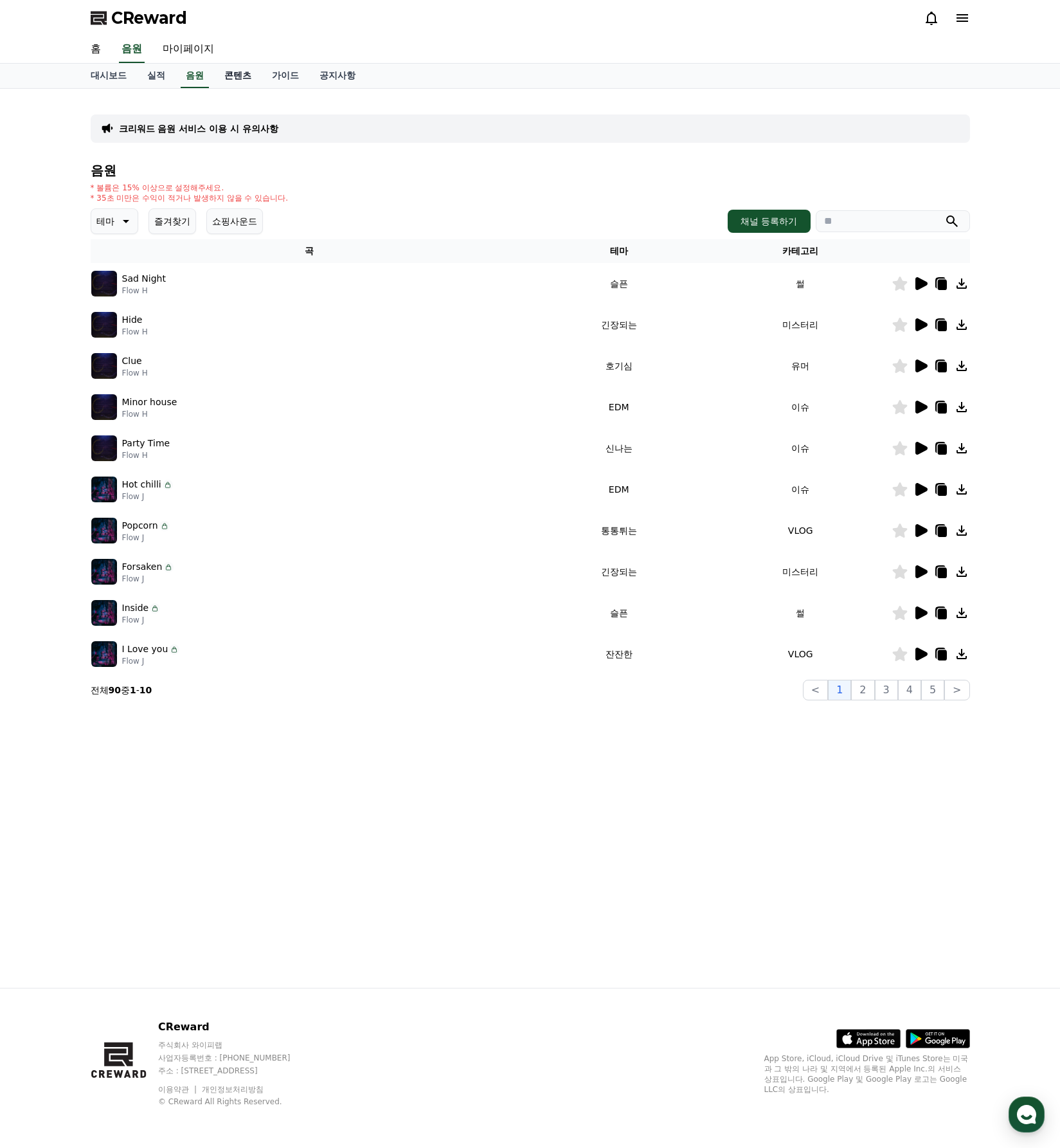
click at [224, 76] on link "콘텐츠" at bounding box center [238, 76] width 48 height 25
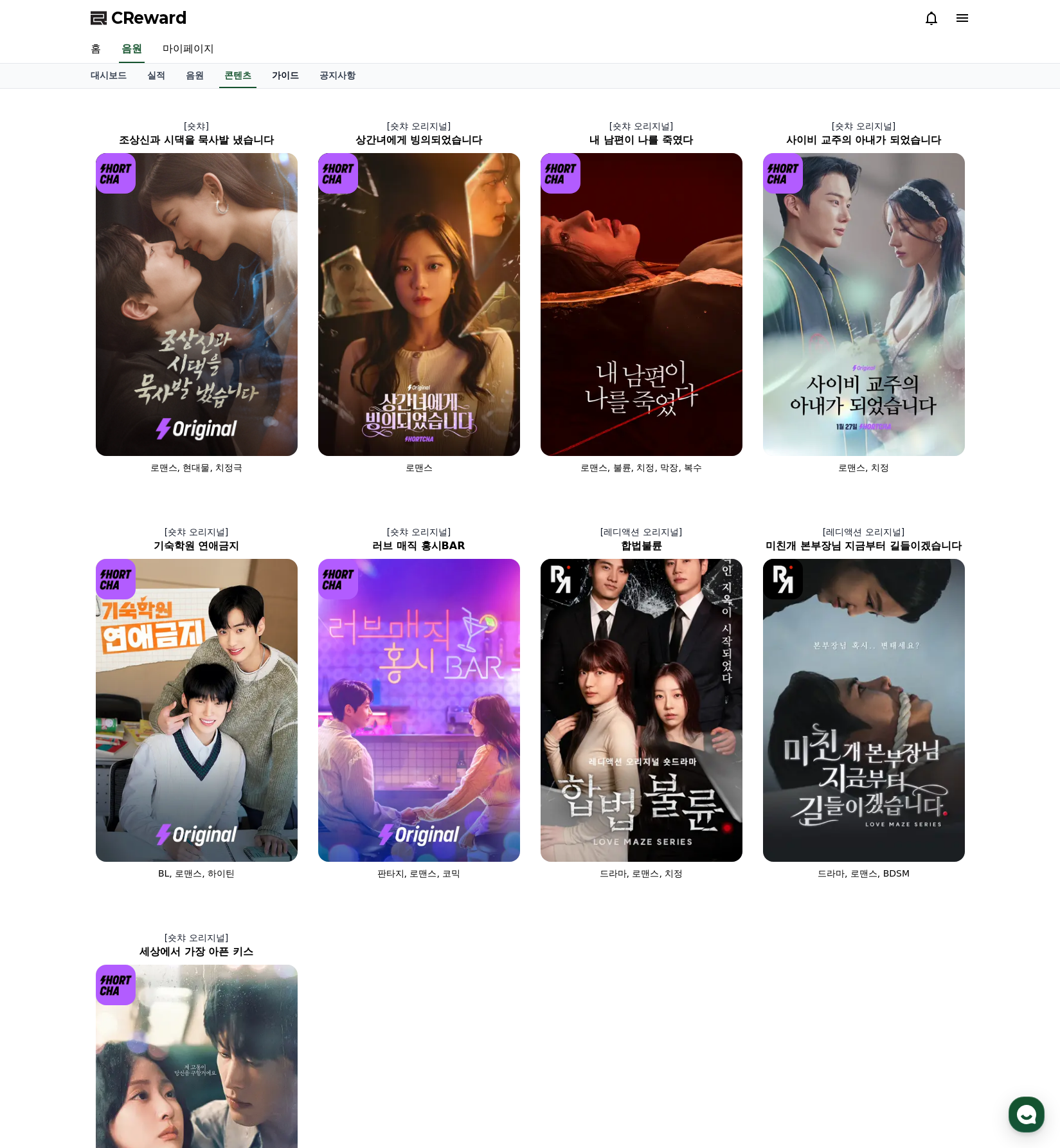
click at [270, 73] on link "가이드" at bounding box center [286, 76] width 48 height 25
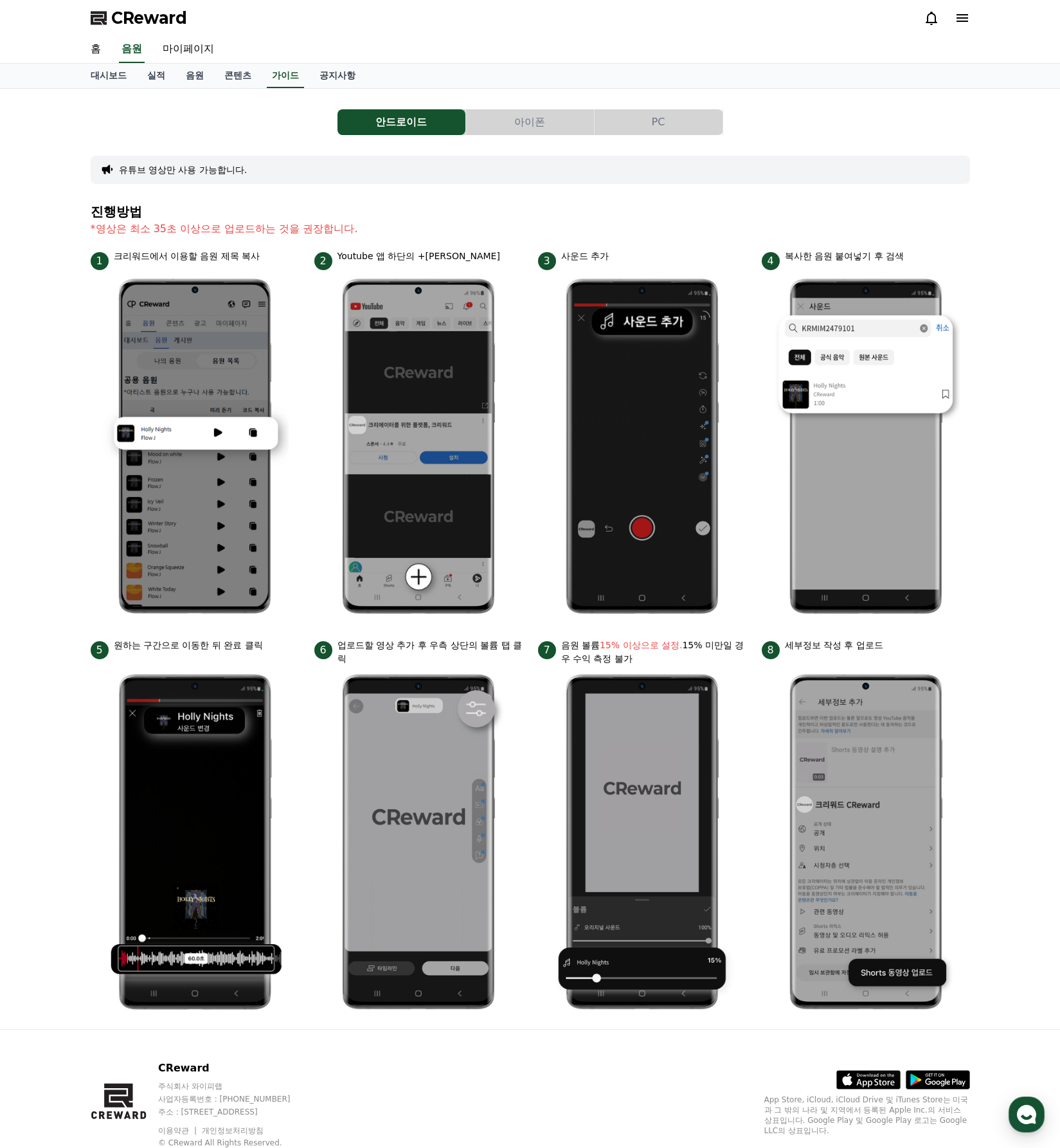
scroll to position [41, 0]
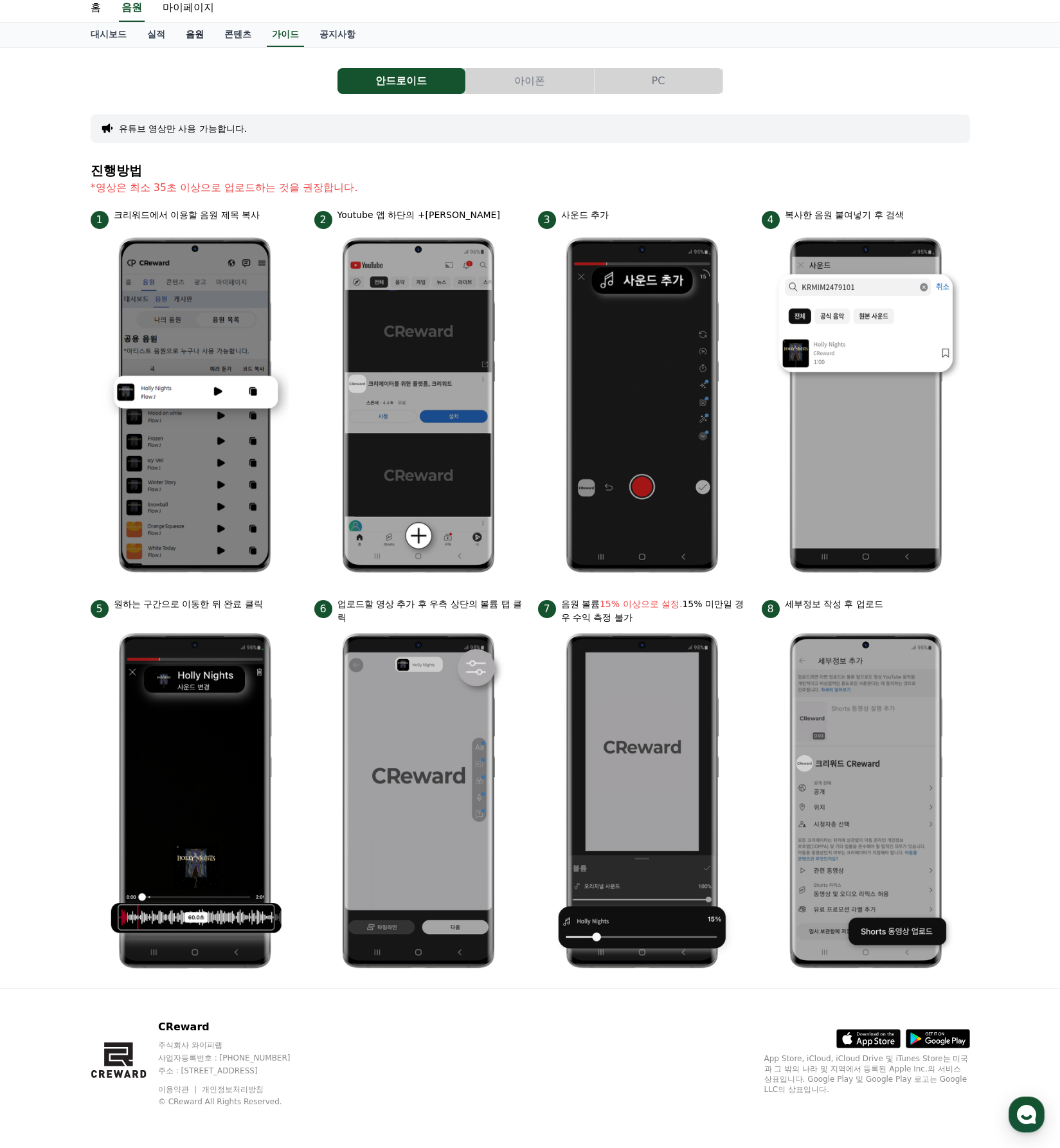
click at [175, 39] on link "음원" at bounding box center [195, 35] width 39 height 25
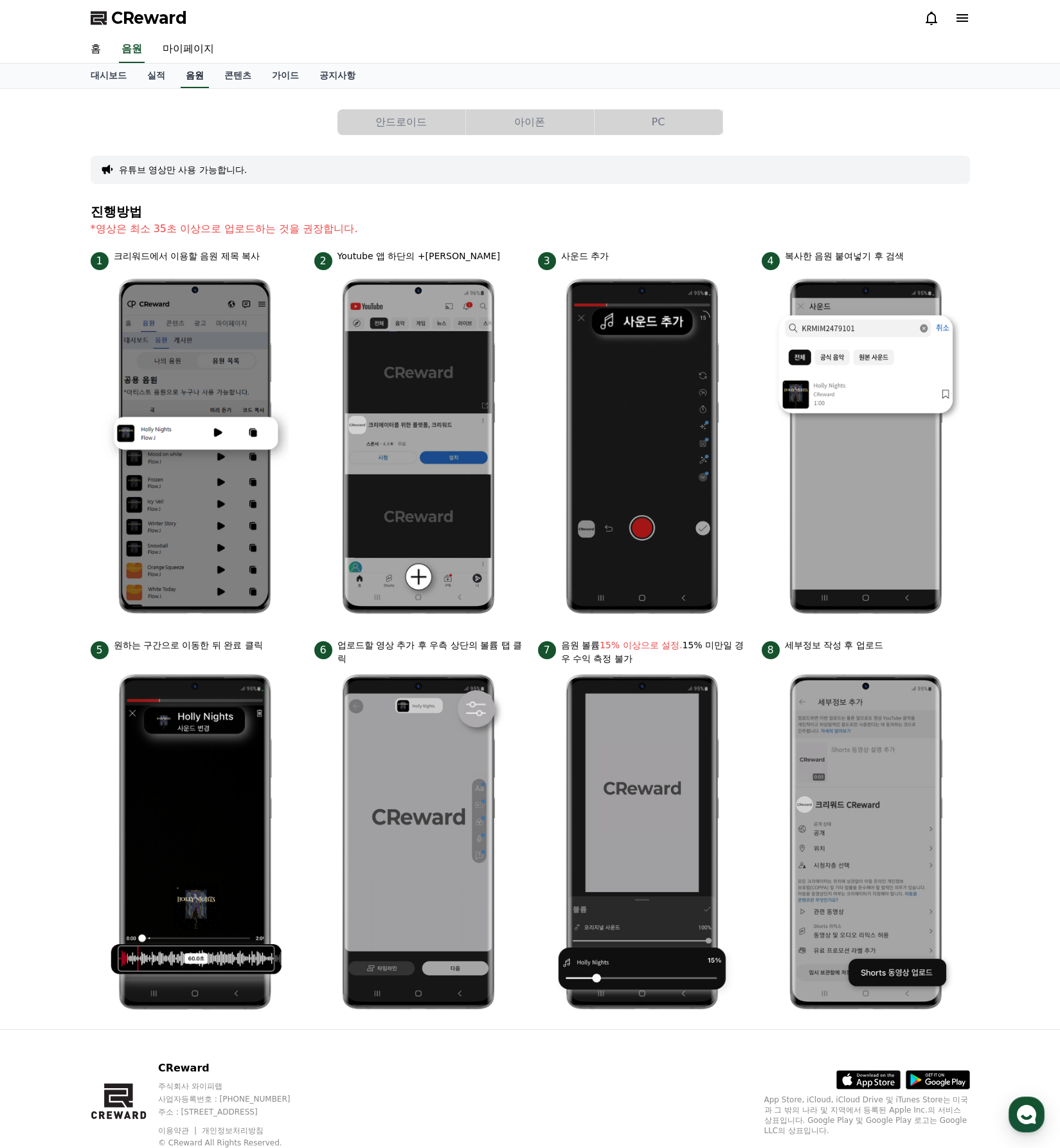
click at [189, 35] on div "CReward" at bounding box center [530, 18] width 900 height 36
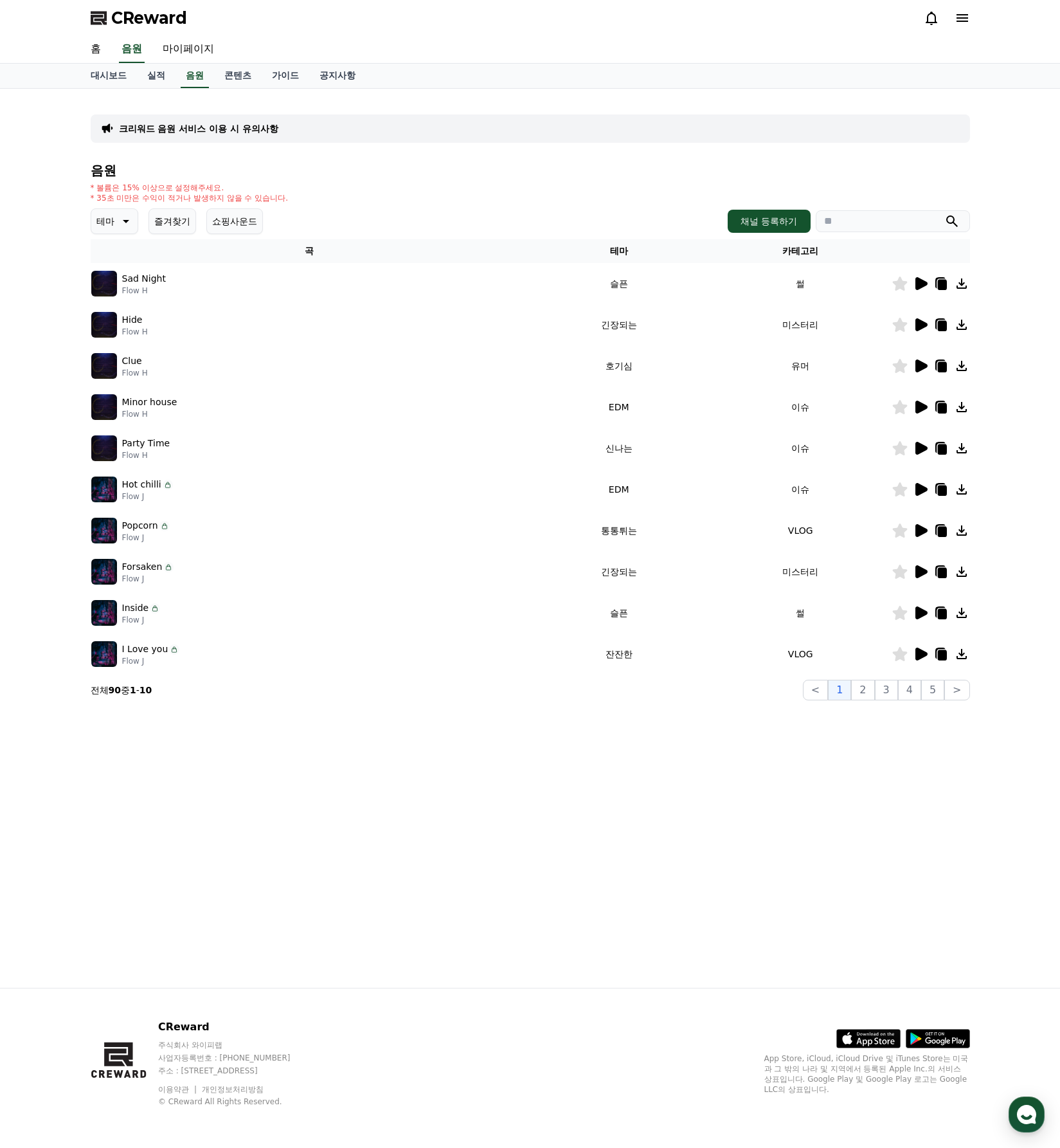
click at [100, 228] on p "테마" at bounding box center [105, 221] width 18 height 18
click at [570, 161] on div "크리워드 음원 서비스 이용 시 유의사항 음원 * 볼륨은 15% 이상으로 설정해주세요. * 35초 미만은 수익이 적거나 발생하지 않을 수 있습니…" at bounding box center [530, 399] width 879 height 601
click at [434, 913] on div "크리워드 음원 서비스 이용 시 유의사항 음원 * 볼륨은 15% 이상으로 설정해주세요. * 35초 미만은 수익이 적거나 발생하지 않을 수 있습니…" at bounding box center [530, 537] width 900 height 898
click at [746, 714] on div "크리워드 음원 서비스 이용 시 유의사항 음원 * 볼륨은 15% 이상으로 설정해주세요. * 35초 미만은 수익이 적거나 발생하지 않을 수 있습니…" at bounding box center [530, 537] width 900 height 898
click at [803, 613] on td "썰" at bounding box center [801, 613] width 182 height 41
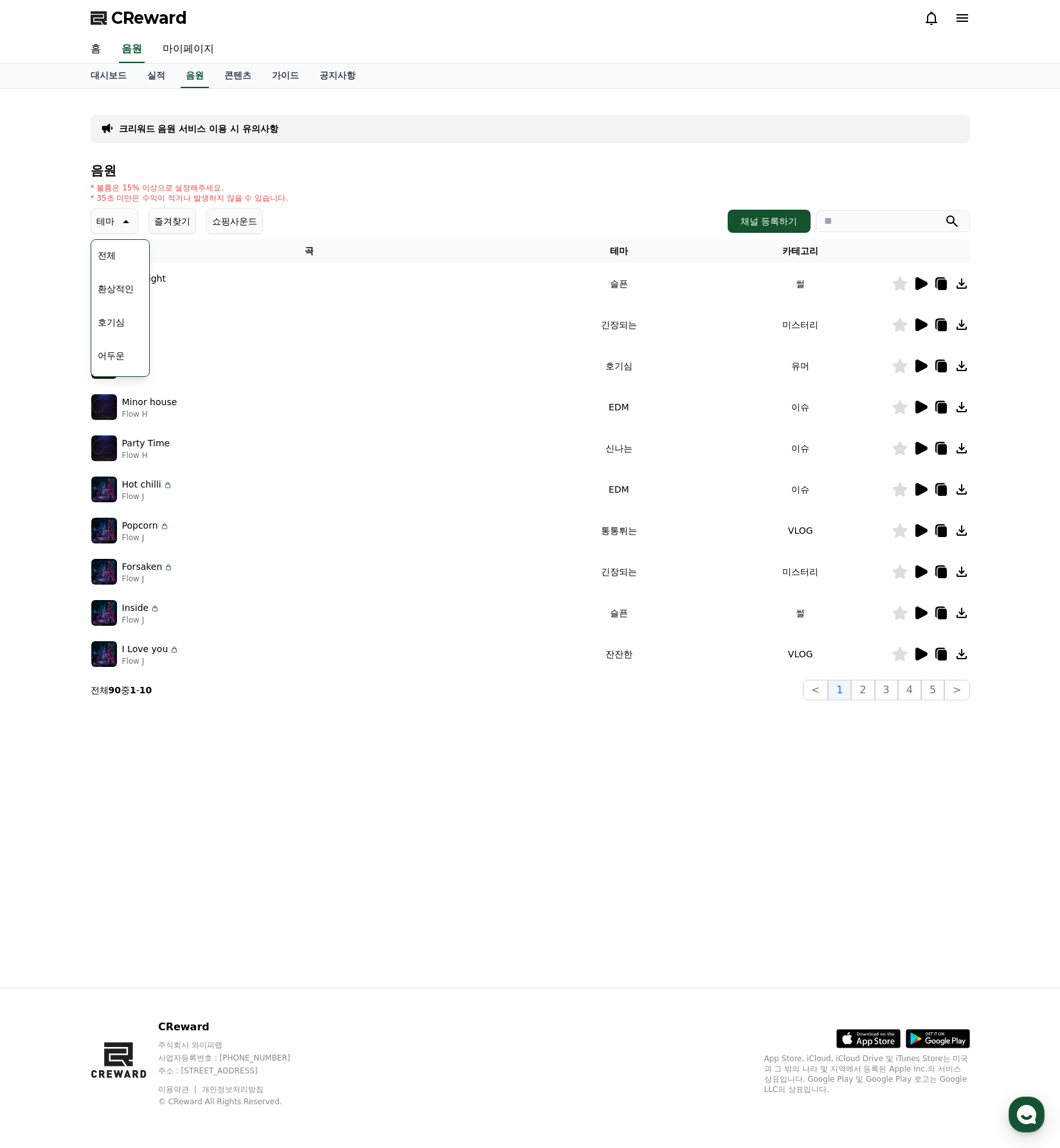
click at [809, 614] on td "썰" at bounding box center [801, 613] width 182 height 41
click at [800, 614] on td "썰" at bounding box center [801, 613] width 182 height 41
click at [881, 208] on div "테마 테마 전체 환상적인 호기심 어두운 밝은 통통튀는 신나는 반전 웅장한 드라마틱 즐거움 분위기있는 EDM 그루브 슬픈 잔잔한 귀여운 감동적인…" at bounding box center [530, 220] width 879 height 26
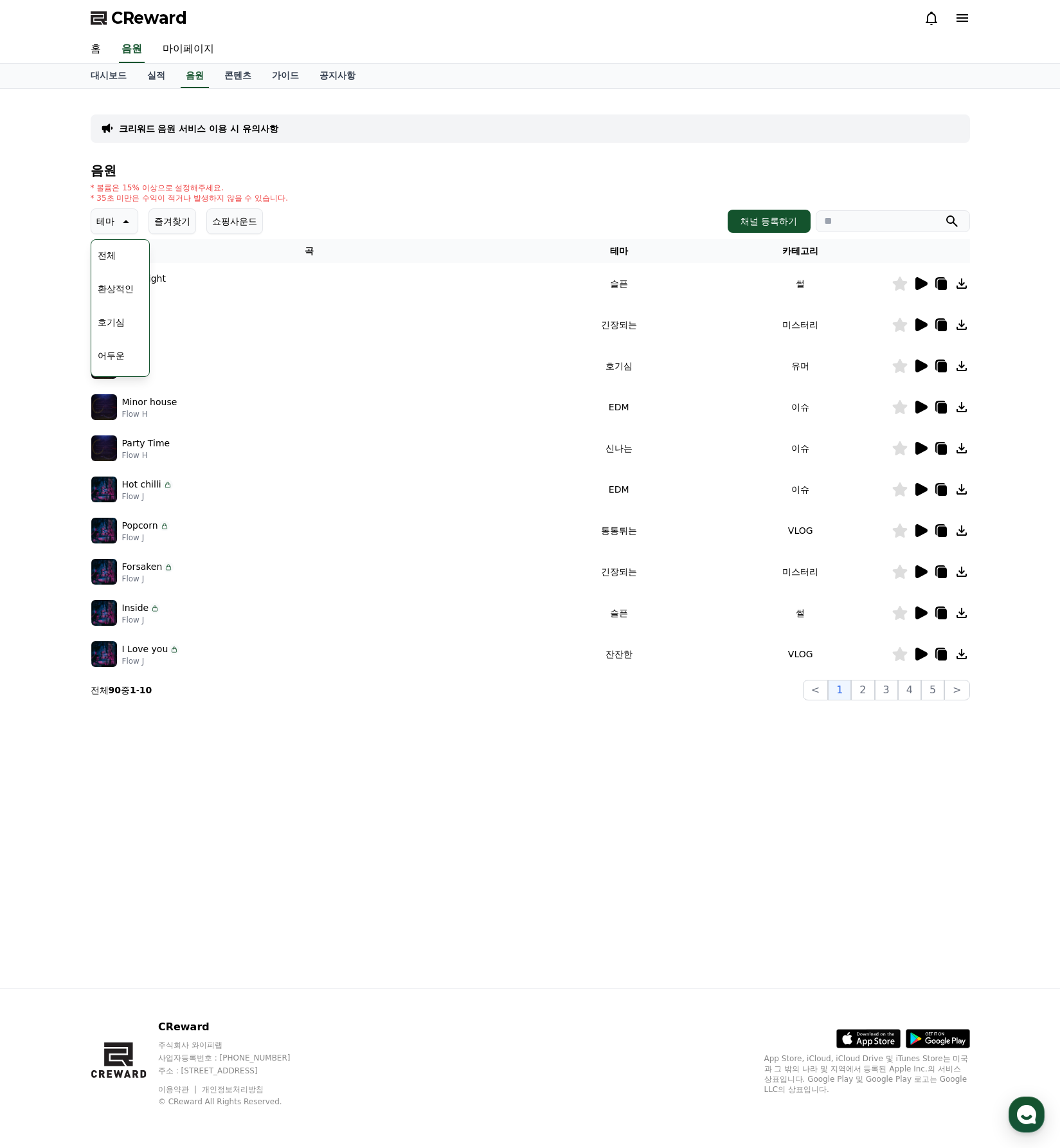
click at [877, 220] on input "search" at bounding box center [893, 221] width 154 height 22
type input "*"
click at [951, 221] on button "submit" at bounding box center [951, 220] width 15 height 15
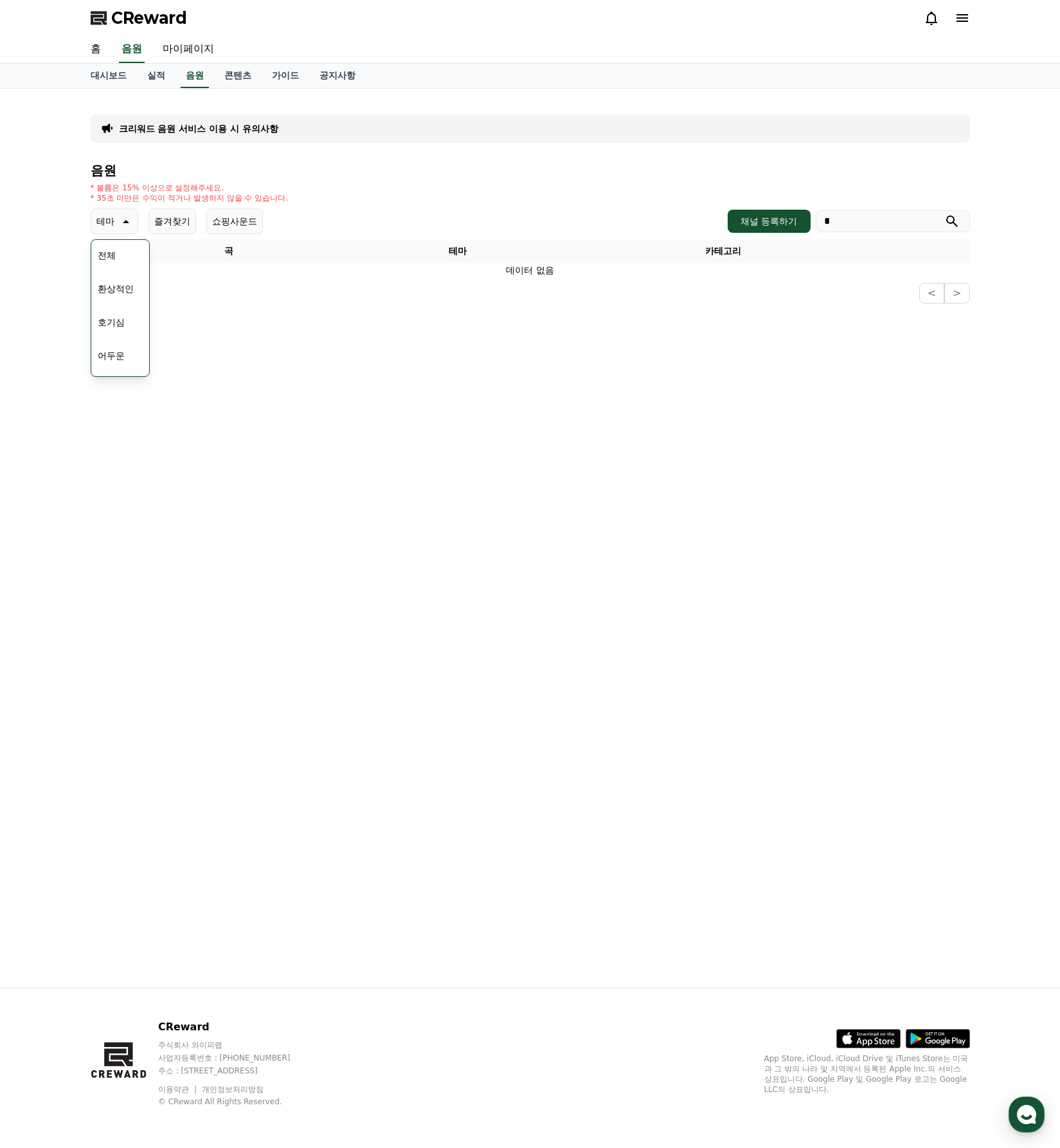
click at [872, 229] on input "*" at bounding box center [893, 221] width 154 height 22
click at [872, 225] on input "*" at bounding box center [893, 221] width 154 height 22
click at [951, 221] on button "submit" at bounding box center [951, 220] width 15 height 15
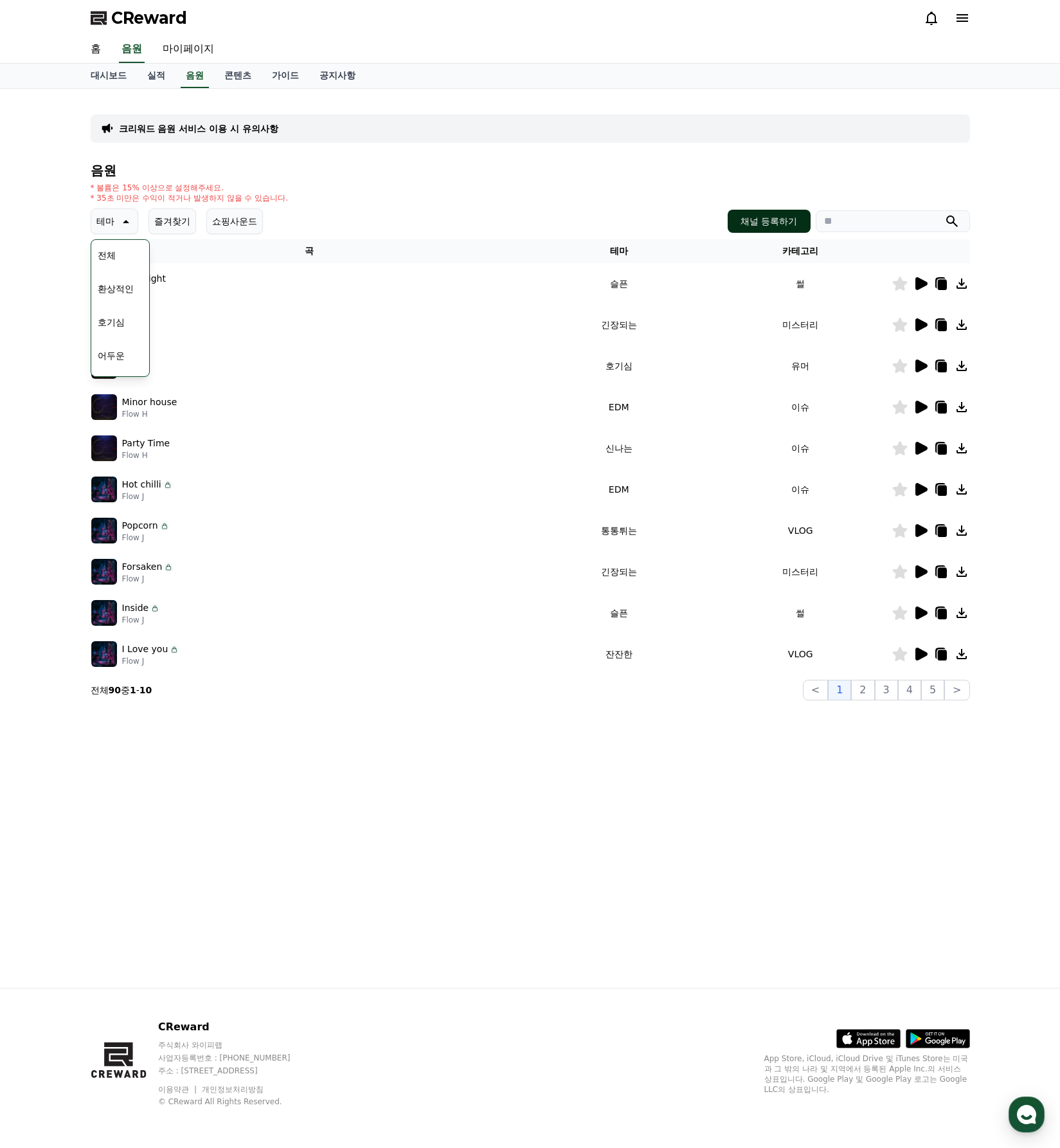
click at [765, 214] on button "채널 등록하기" at bounding box center [768, 221] width 82 height 23
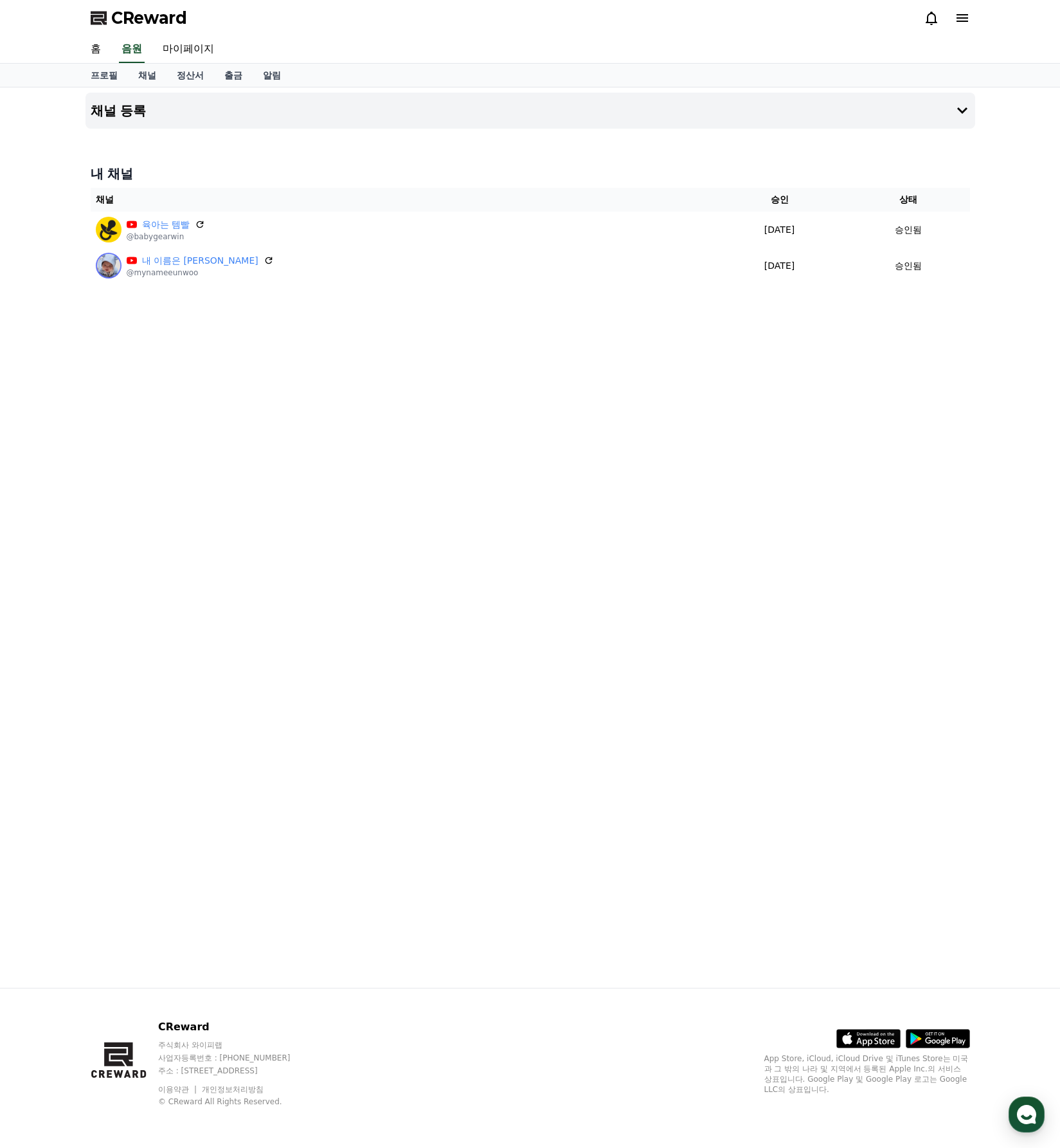
click at [142, 18] on span "CReward" at bounding box center [150, 18] width 76 height 20
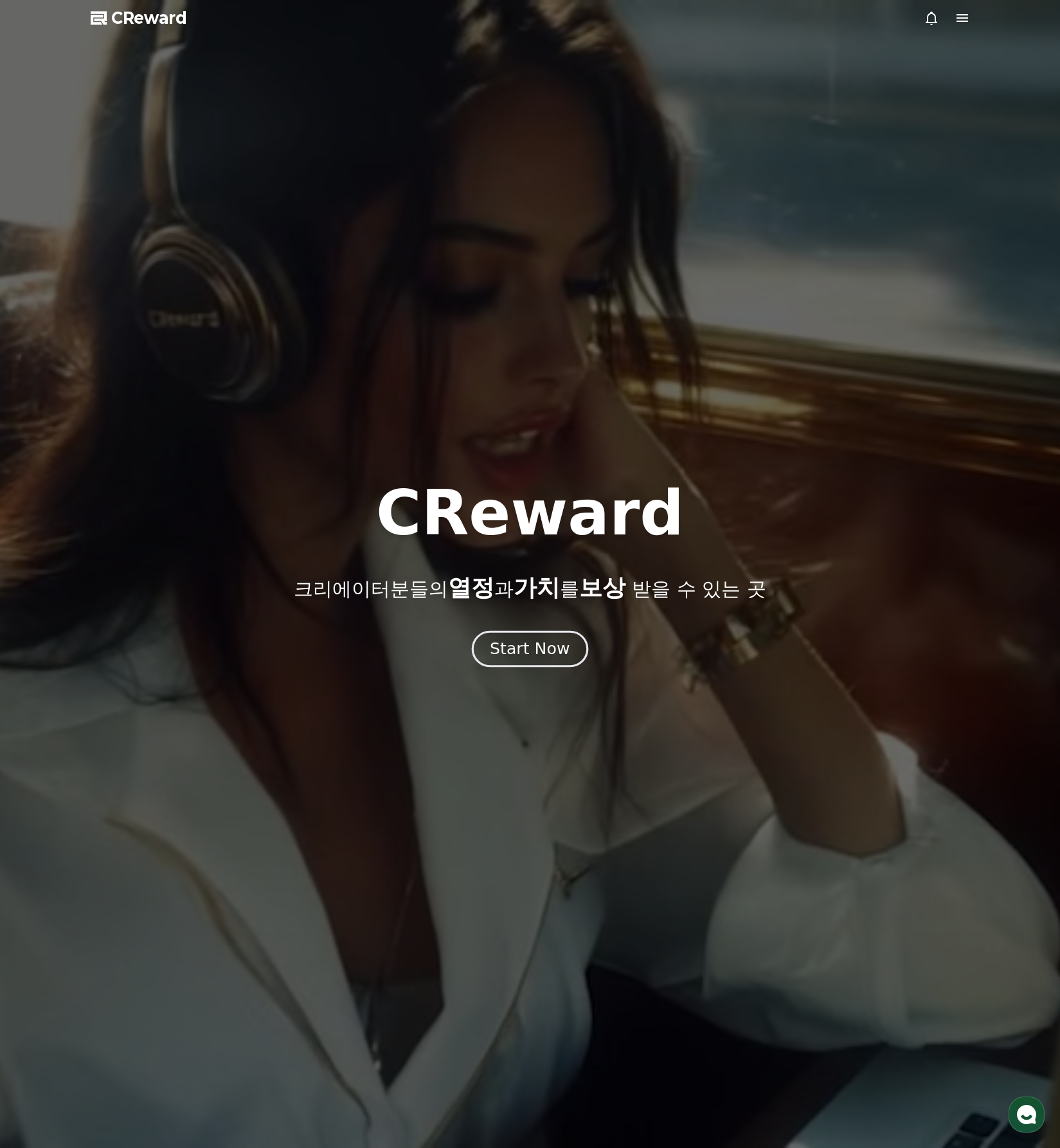
click at [528, 647] on div "Start Now" at bounding box center [529, 649] width 80 height 22
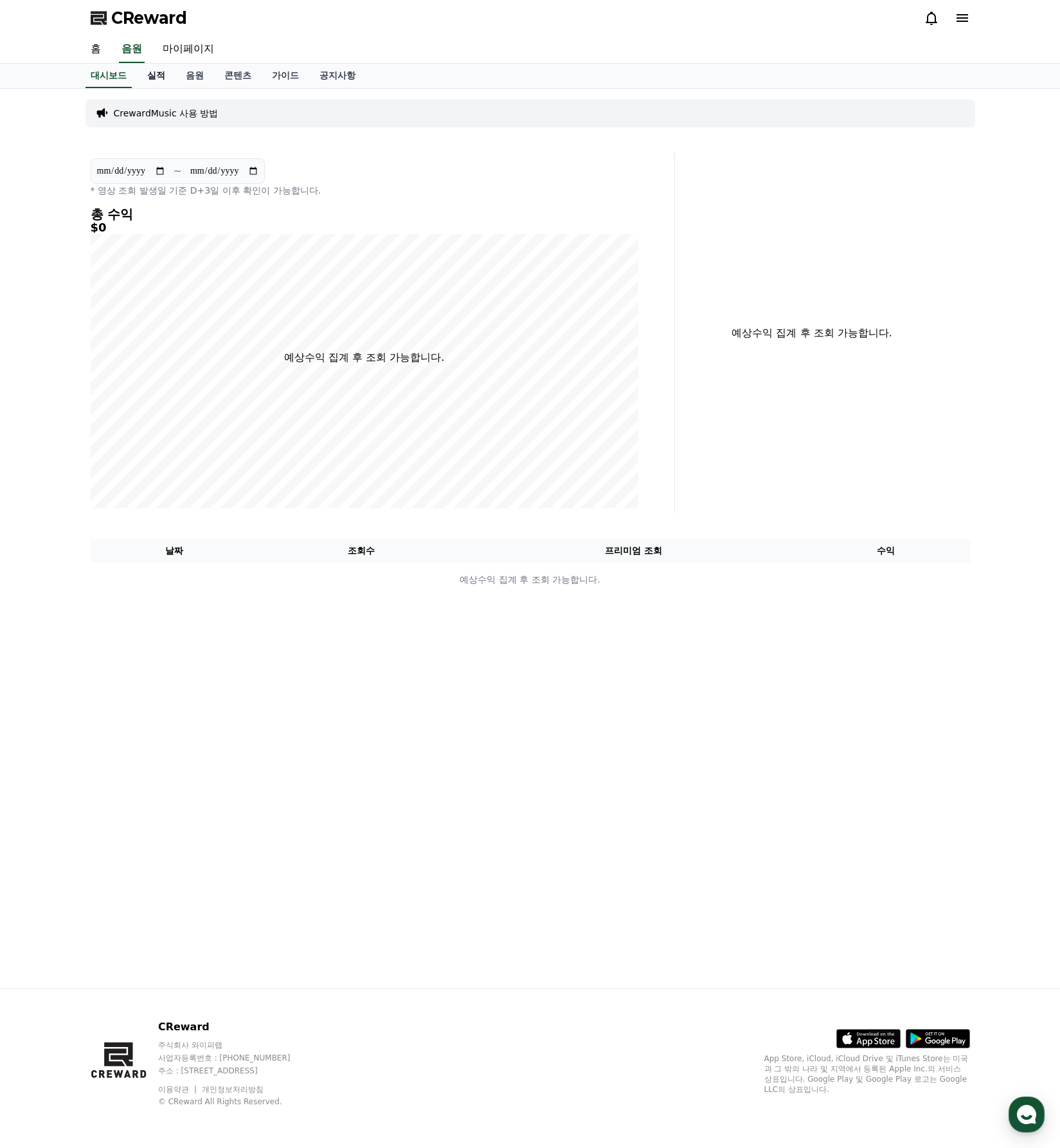
click at [153, 73] on link "실적" at bounding box center [157, 76] width 39 height 25
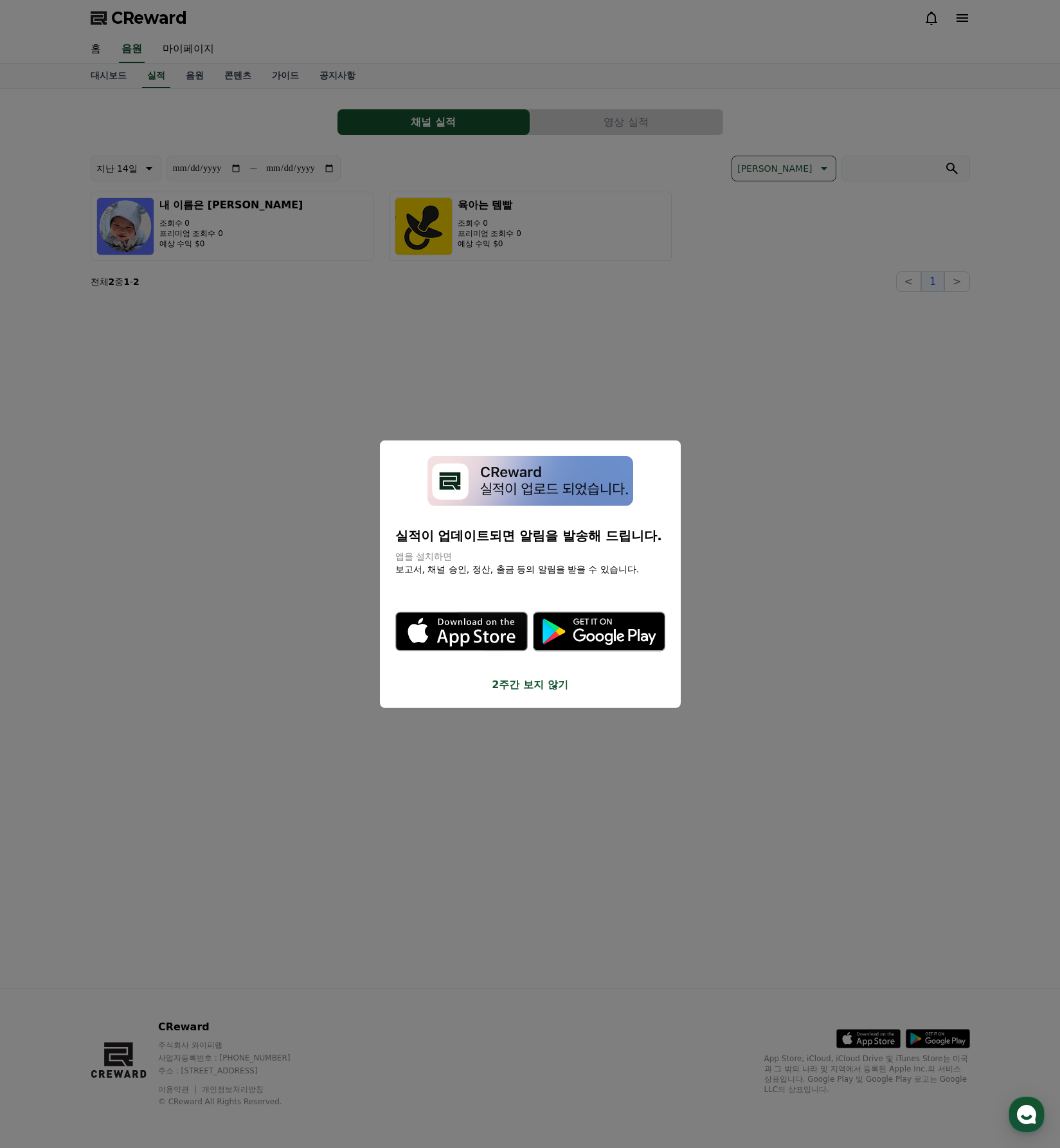
click at [529, 677] on button "2주간 보지 않기" at bounding box center [530, 684] width 270 height 15
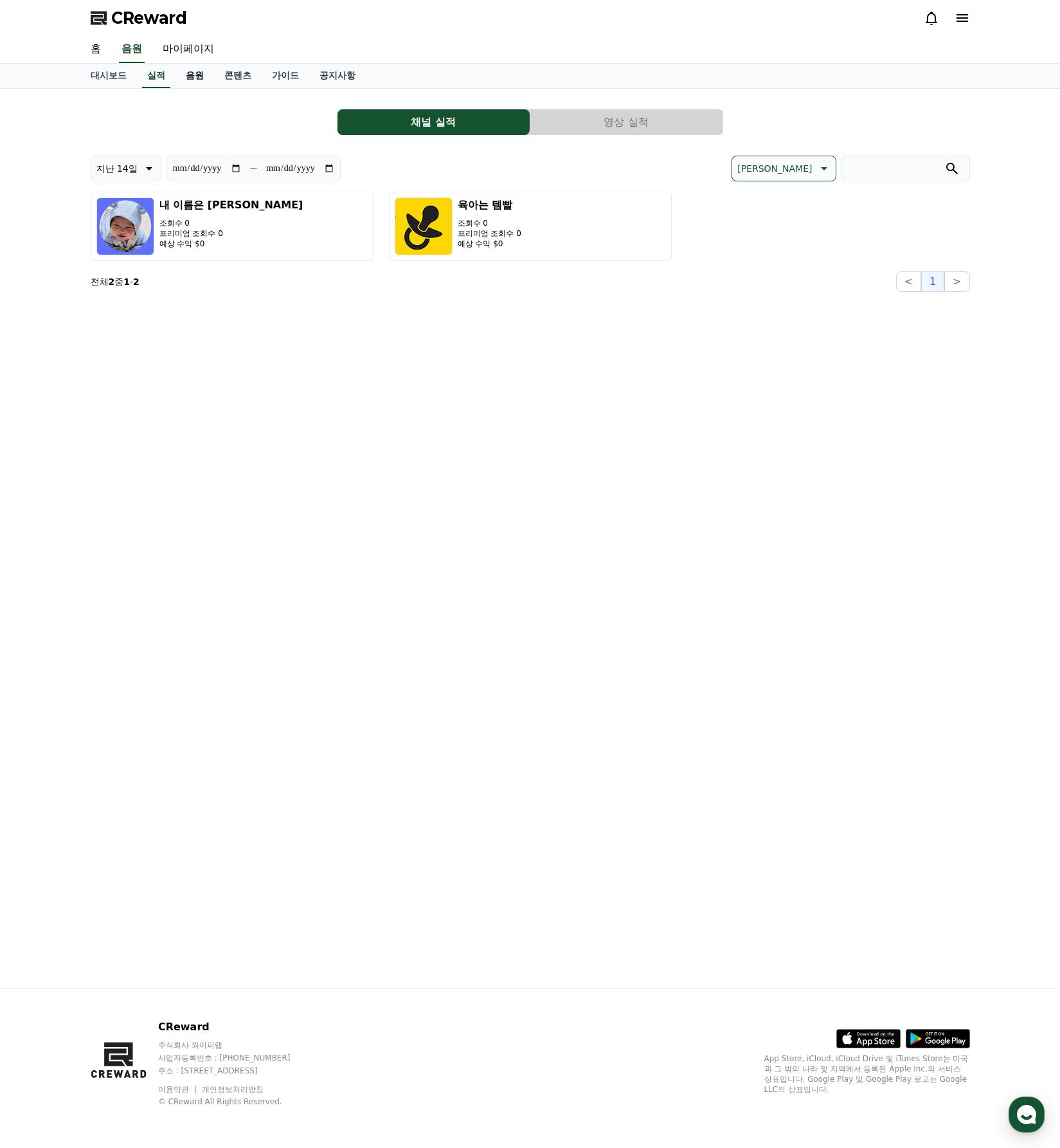
click at [190, 79] on link "음원" at bounding box center [195, 76] width 39 height 25
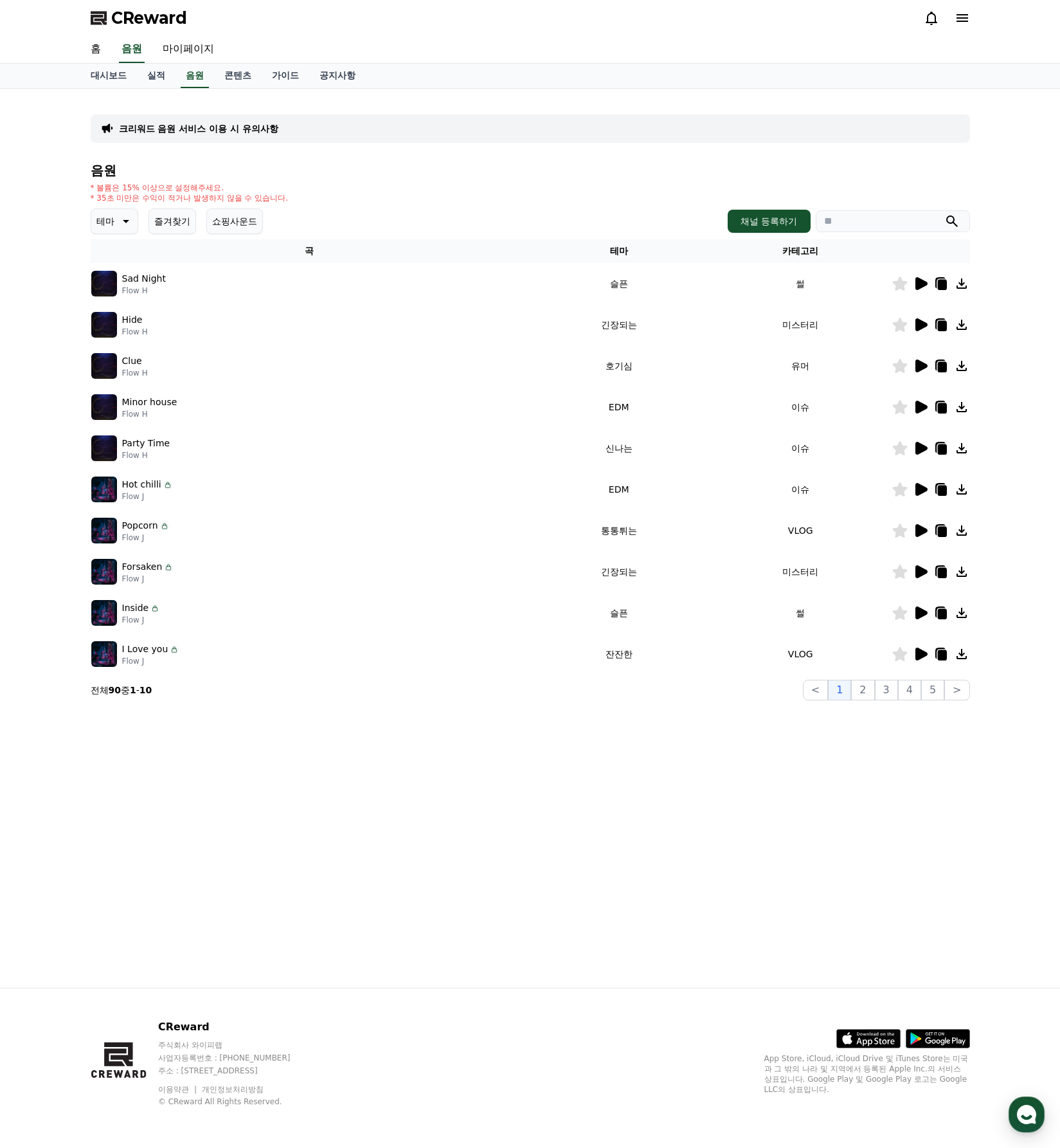
click at [117, 215] on icon at bounding box center [124, 220] width 15 height 15
click at [581, 905] on div "크리워드 음원 서비스 이용 시 유의사항 음원 * 볼륨은 15% 이상으로 설정해주세요. * 35초 미만은 수익이 적거나 발생하지 않을 수 있습니…" at bounding box center [530, 537] width 900 height 898
click at [870, 692] on button "2" at bounding box center [863, 690] width 23 height 20
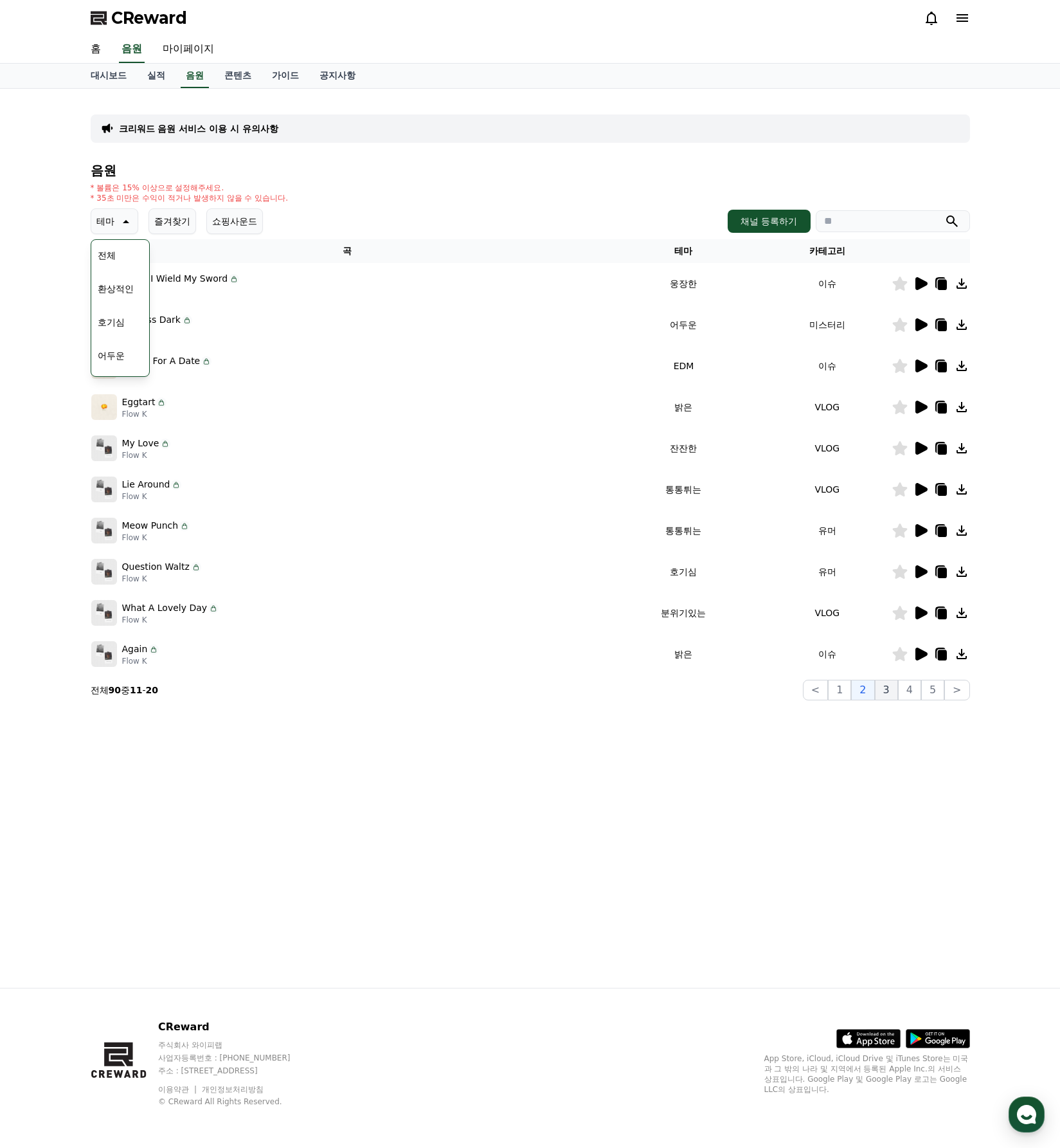
click at [887, 690] on button "3" at bounding box center [887, 690] width 23 height 20
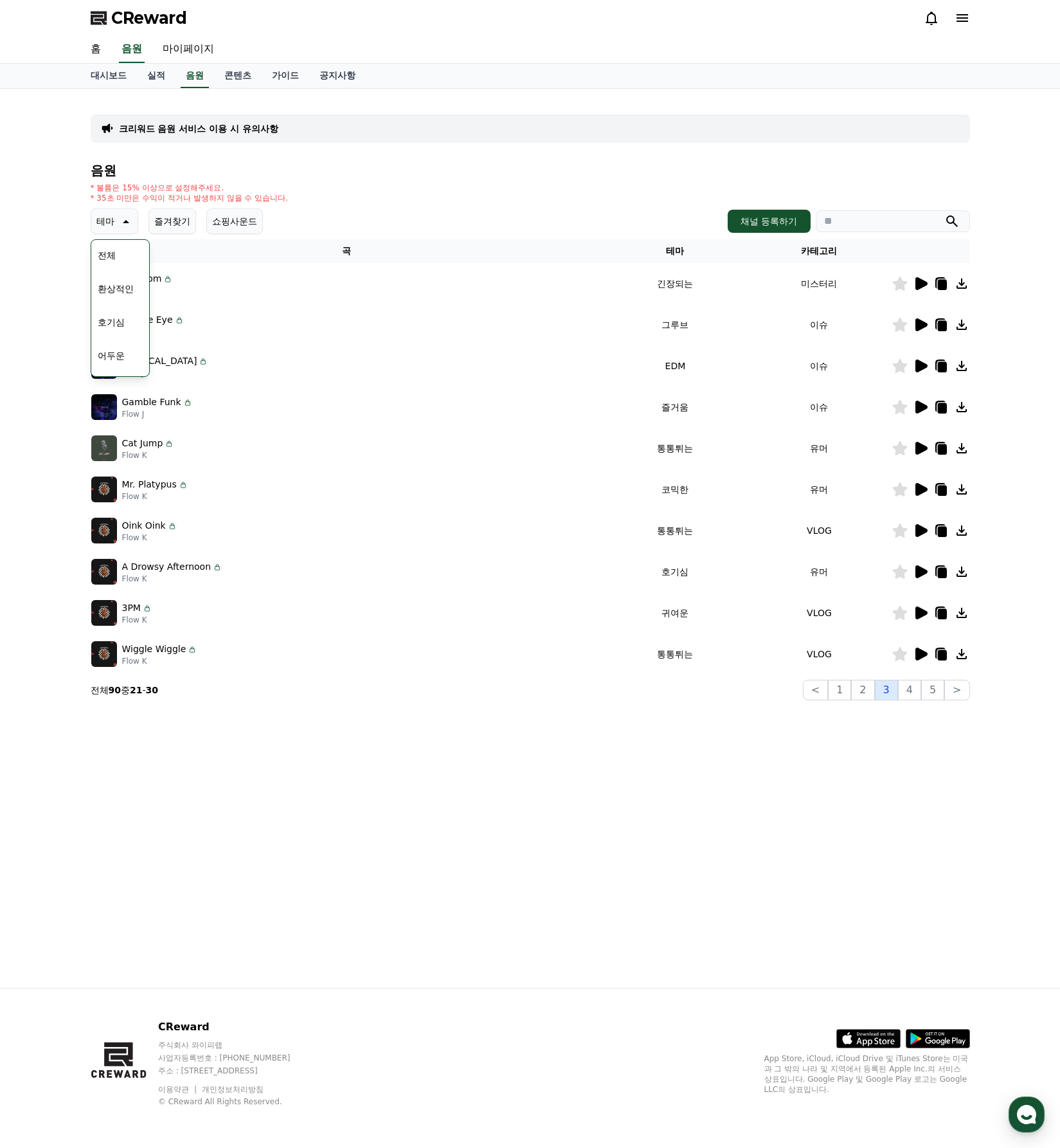
click at [898, 687] on button "3" at bounding box center [887, 690] width 23 height 20
click at [910, 689] on button "4" at bounding box center [910, 690] width 23 height 20
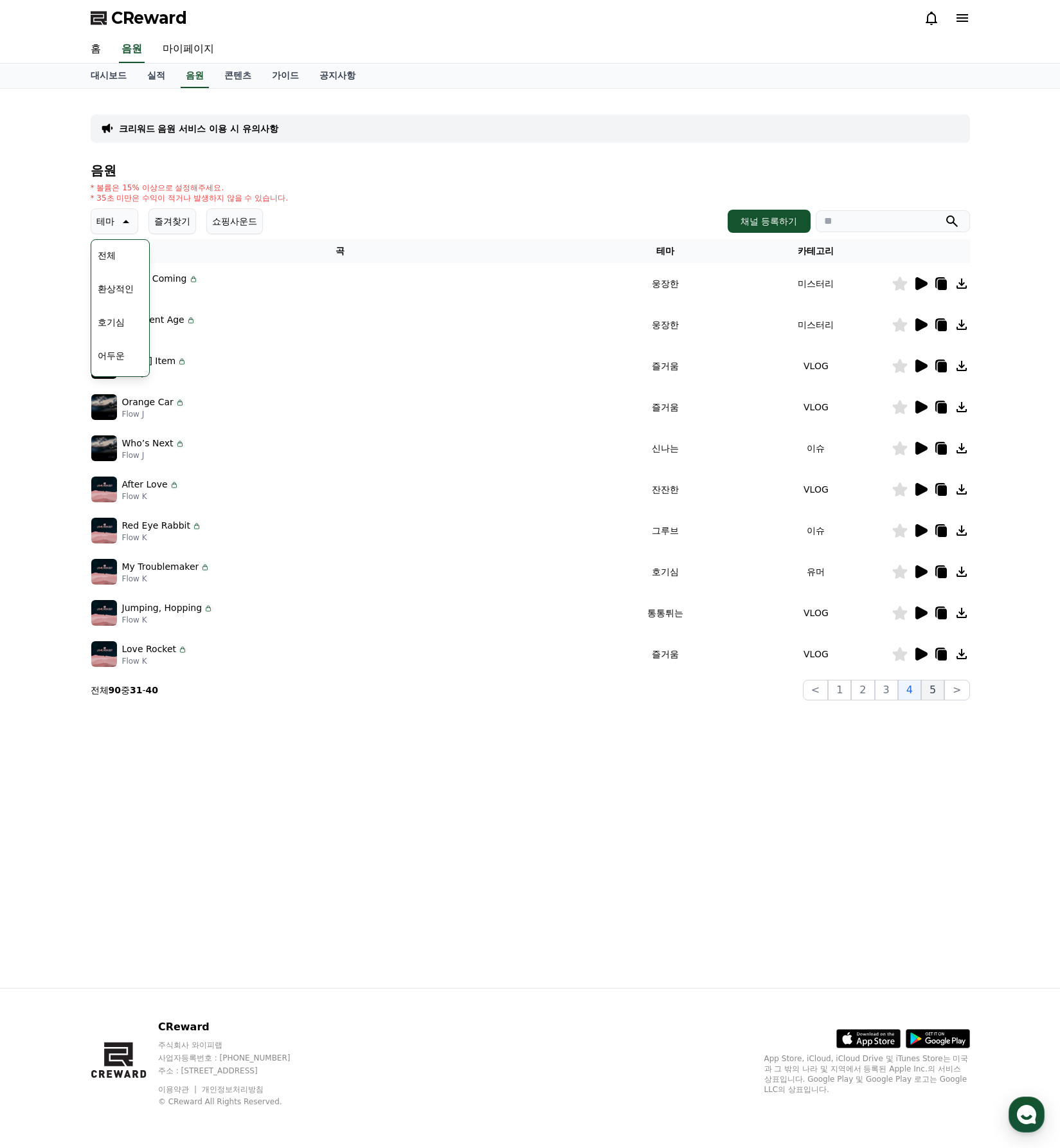
click at [936, 694] on button "5" at bounding box center [933, 690] width 23 height 20
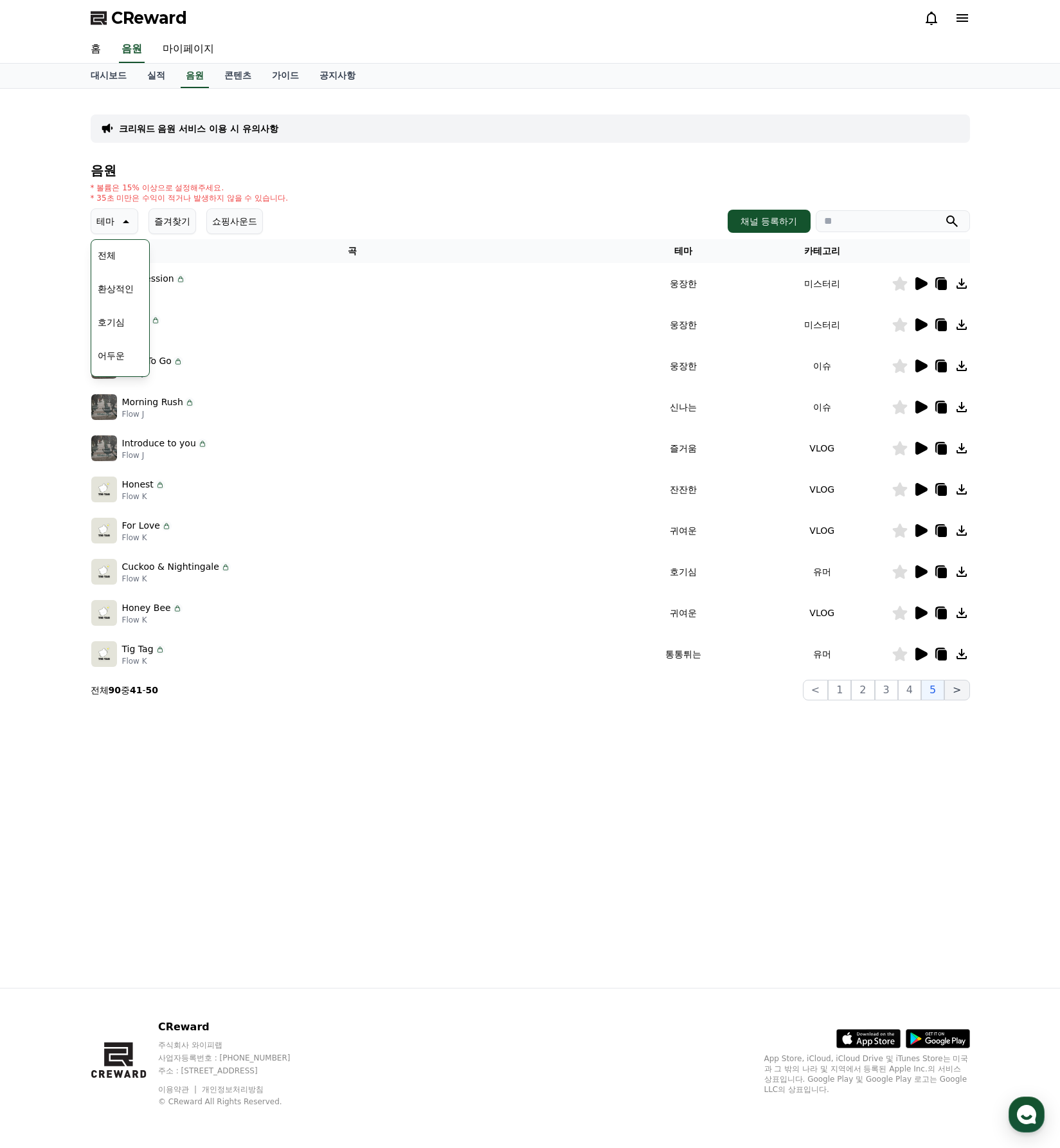
click at [957, 697] on button ">" at bounding box center [956, 690] width 25 height 20
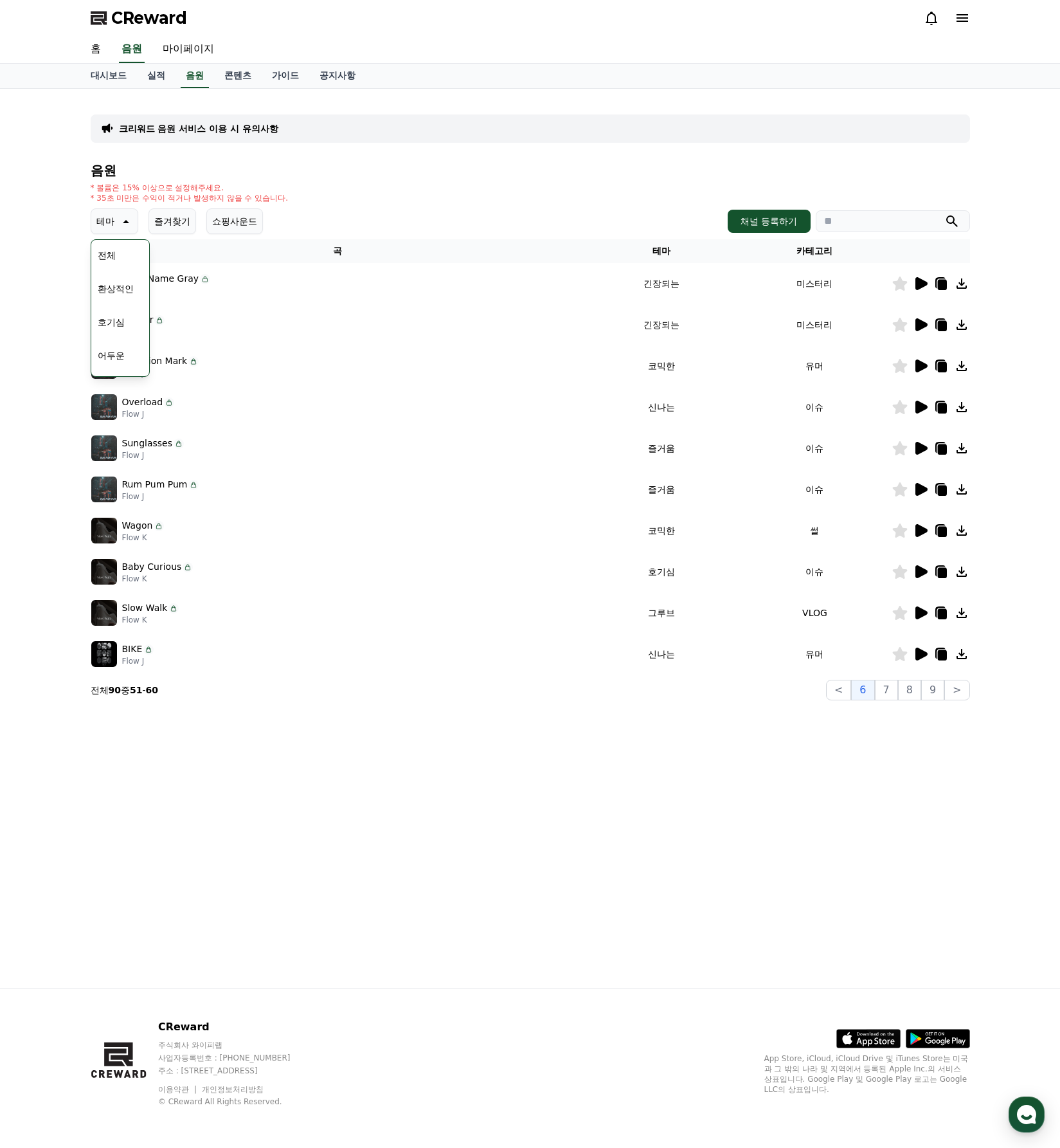
click at [918, 534] on icon at bounding box center [921, 530] width 12 height 13
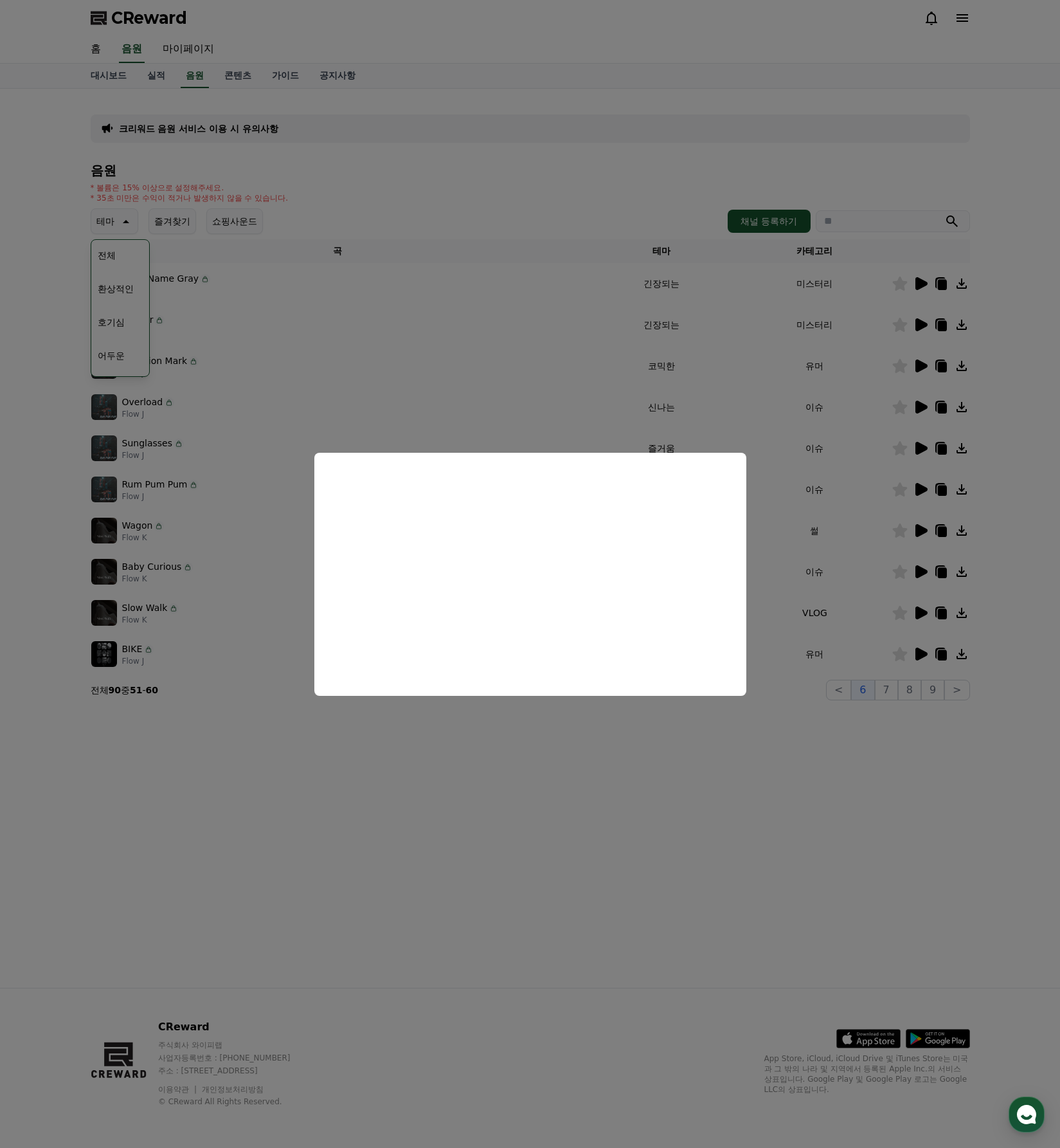
click at [746, 852] on button "close modal" at bounding box center [530, 574] width 1060 height 1148
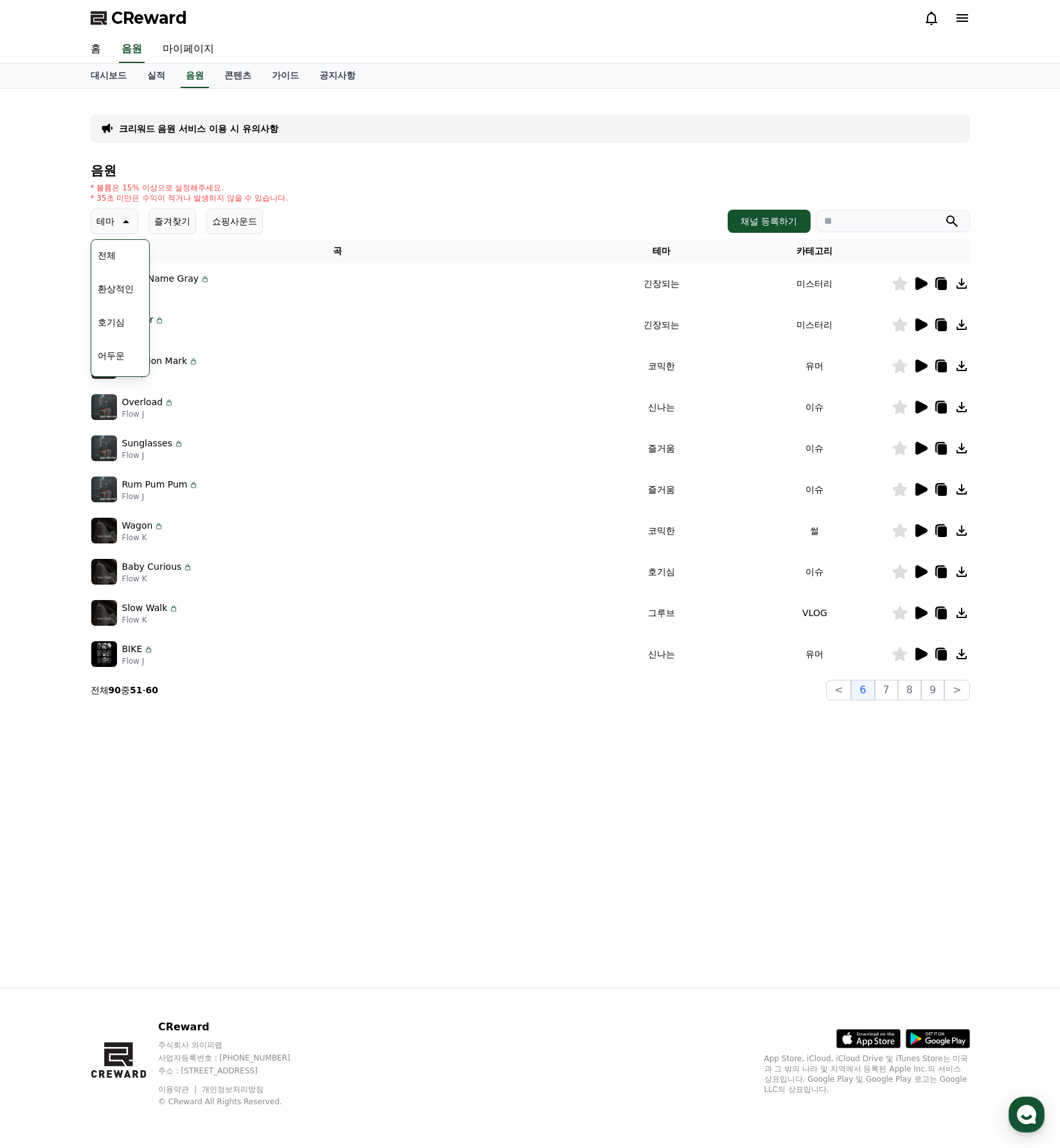
click at [925, 531] on icon at bounding box center [921, 530] width 12 height 13
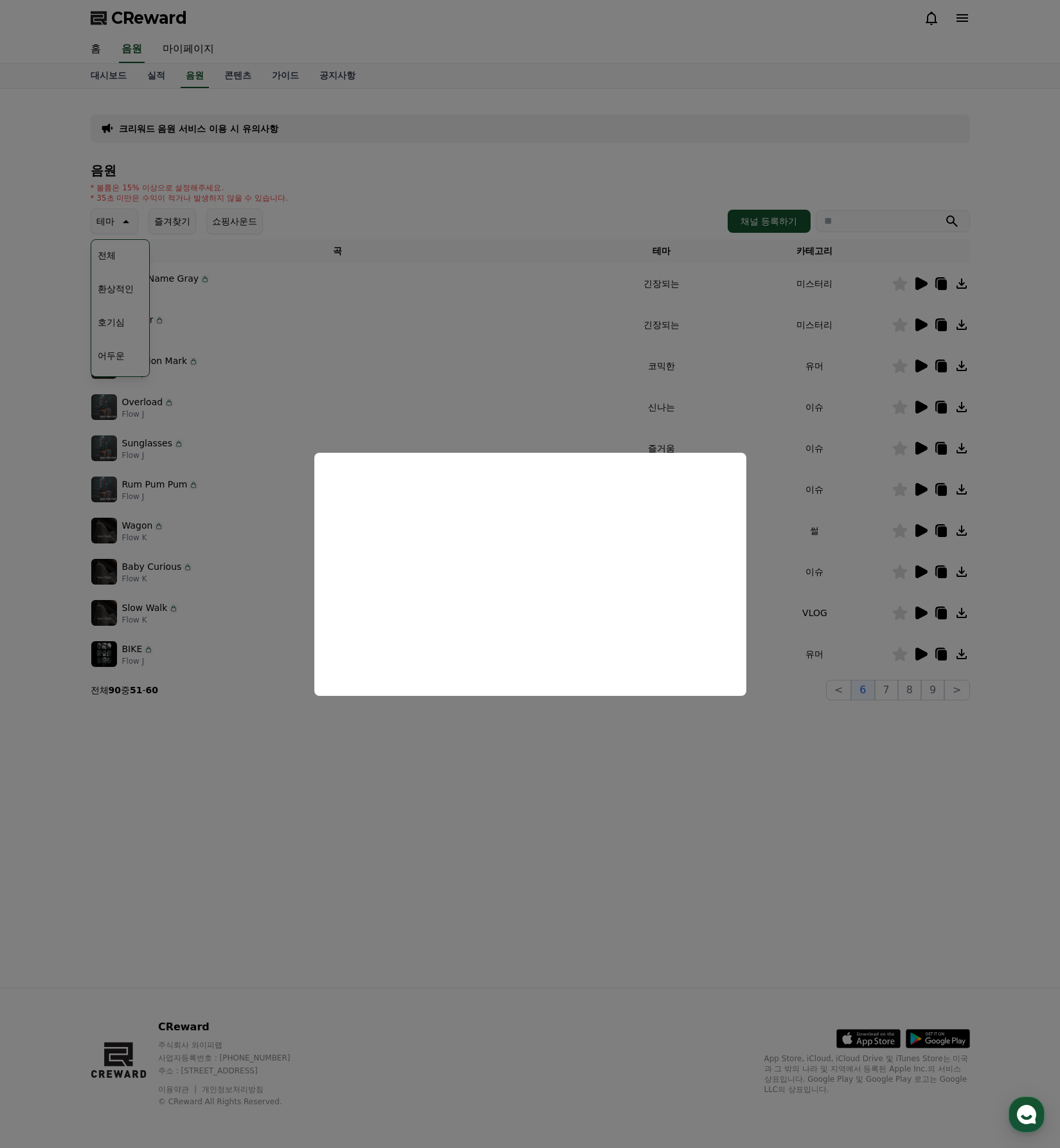
click at [920, 360] on button "close modal" at bounding box center [530, 574] width 1060 height 1148
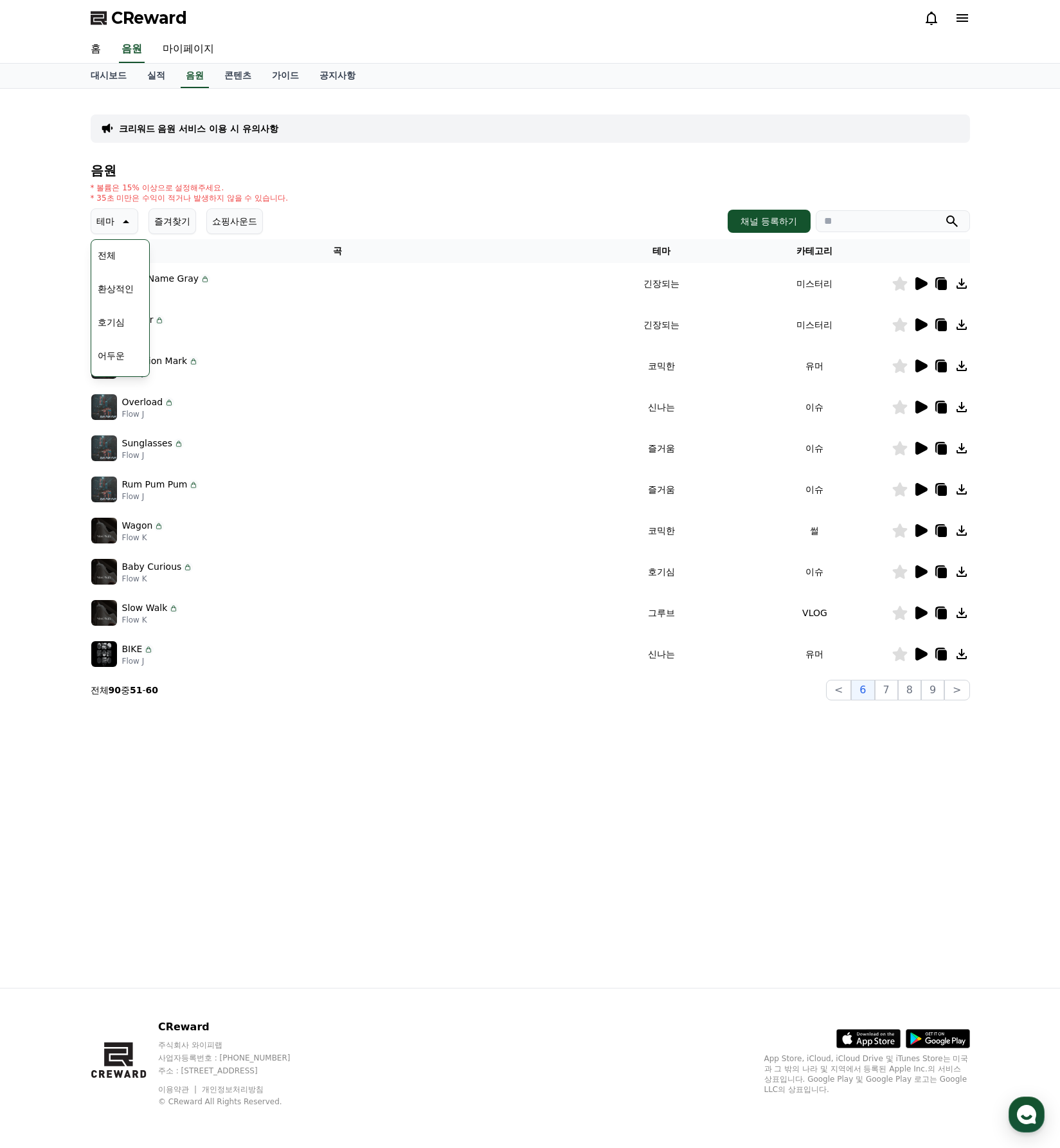
click at [922, 365] on icon at bounding box center [921, 366] width 12 height 13
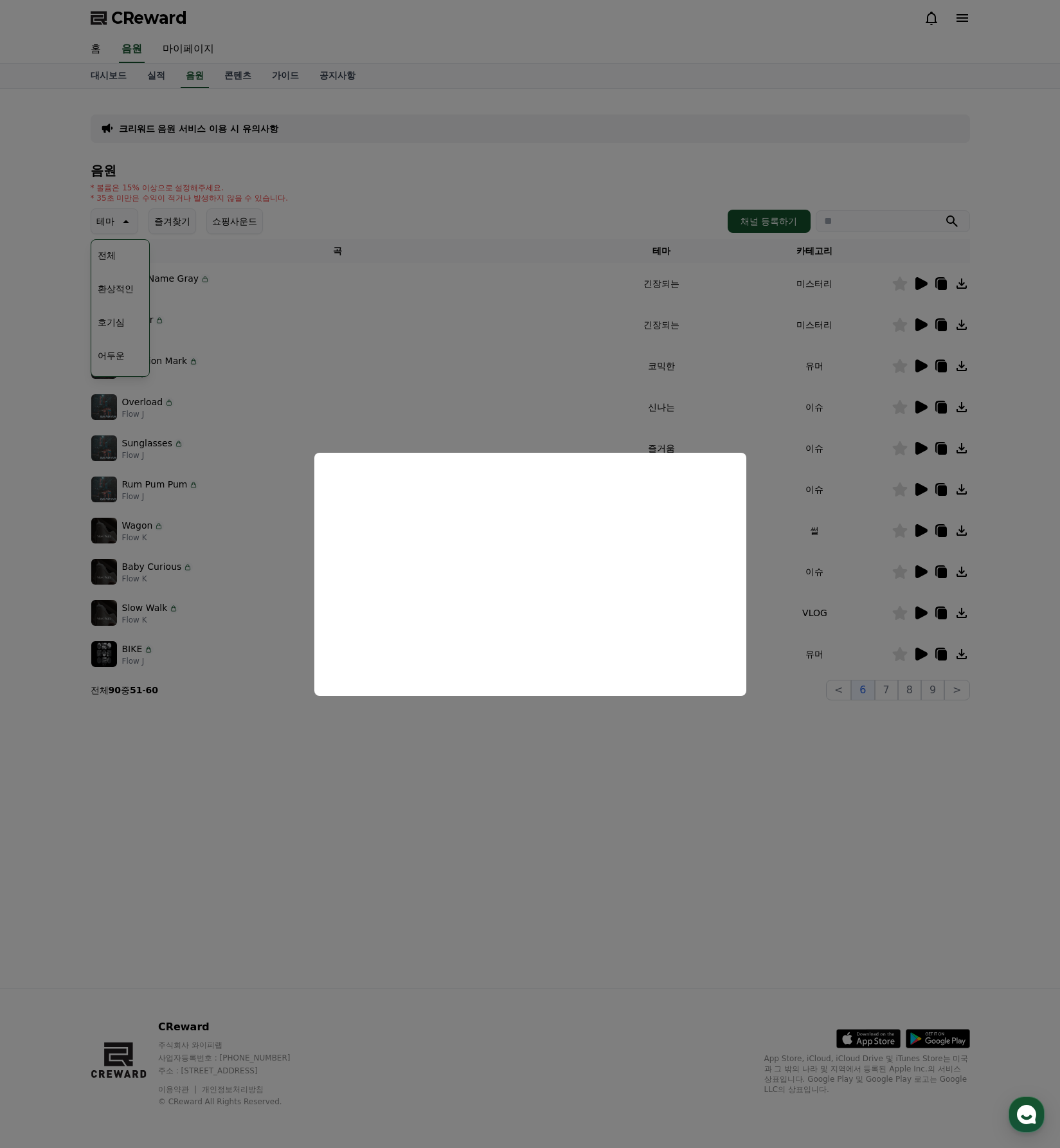
click at [776, 800] on button "close modal" at bounding box center [530, 574] width 1060 height 1148
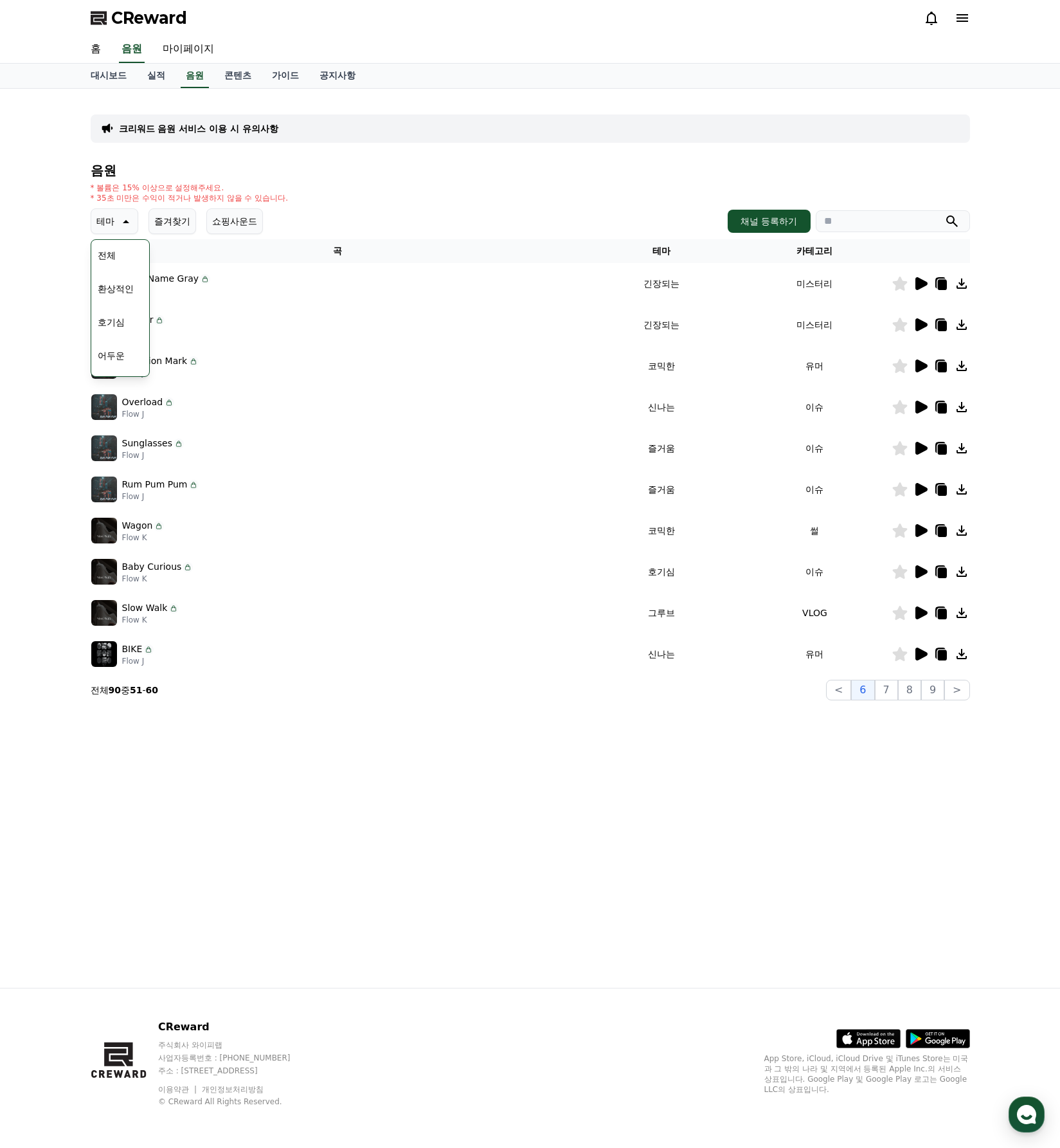
click at [918, 410] on icon at bounding box center [921, 407] width 12 height 13
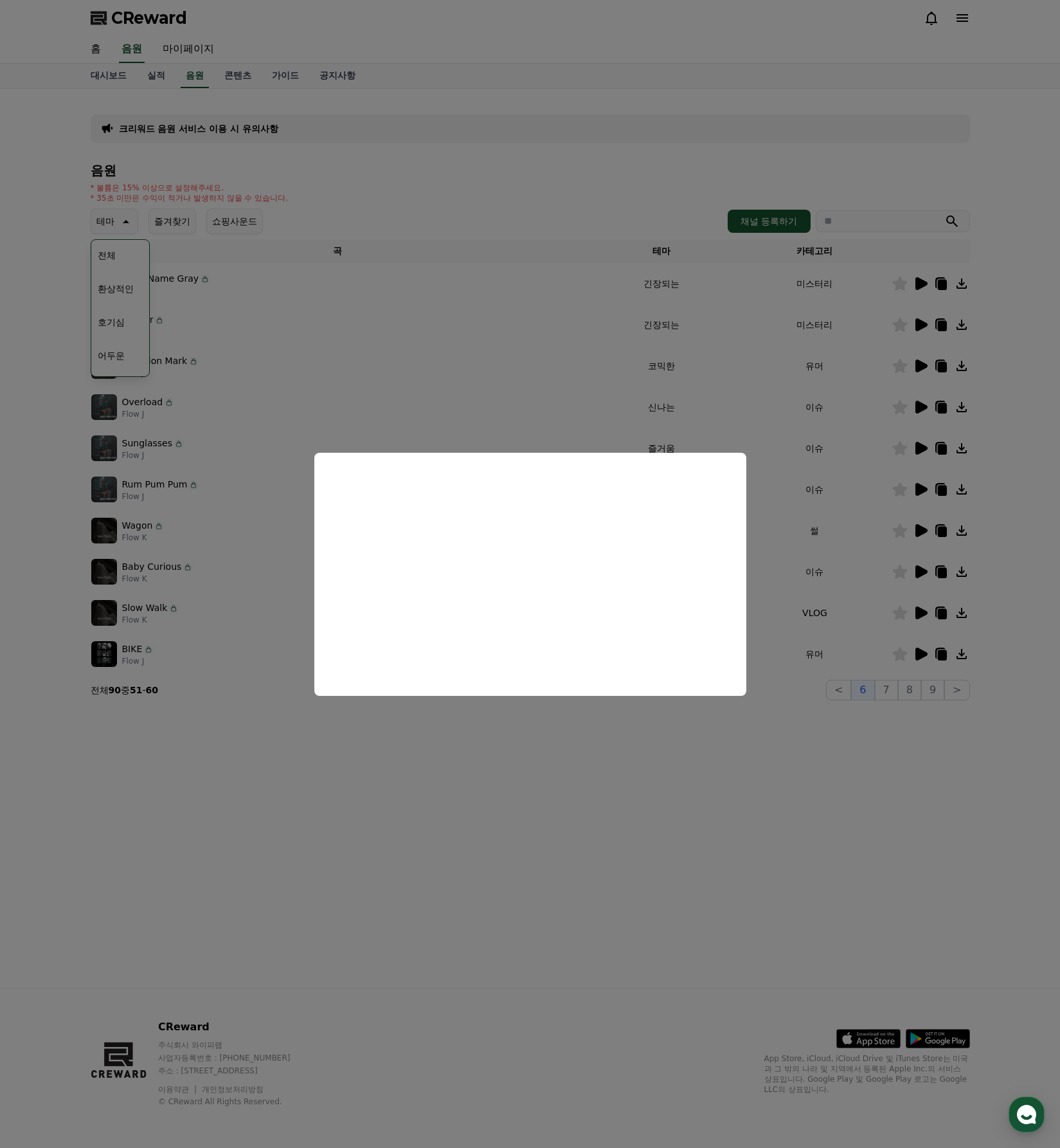
click at [637, 800] on button "close modal" at bounding box center [530, 574] width 1060 height 1148
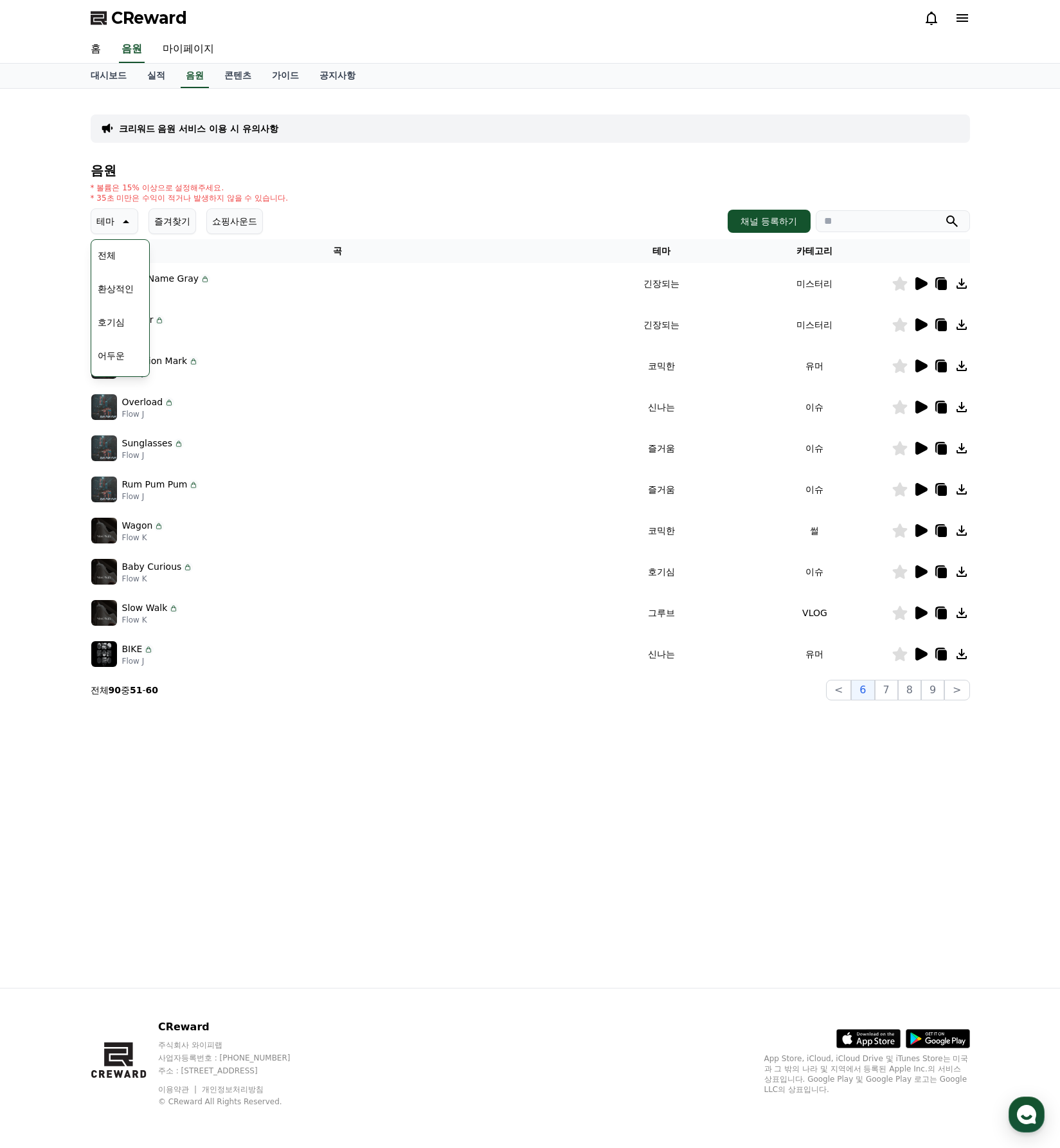
click at [839, 767] on div "크리워드 음원 서비스 이용 시 유의사항 음원 * 볼륨은 15% 이상으로 설정해주세요. * 35초 미만은 수익이 적거나 발생하지 않을 수 있습니…" at bounding box center [530, 537] width 900 height 898
click at [889, 694] on button "7" at bounding box center [887, 690] width 23 height 20
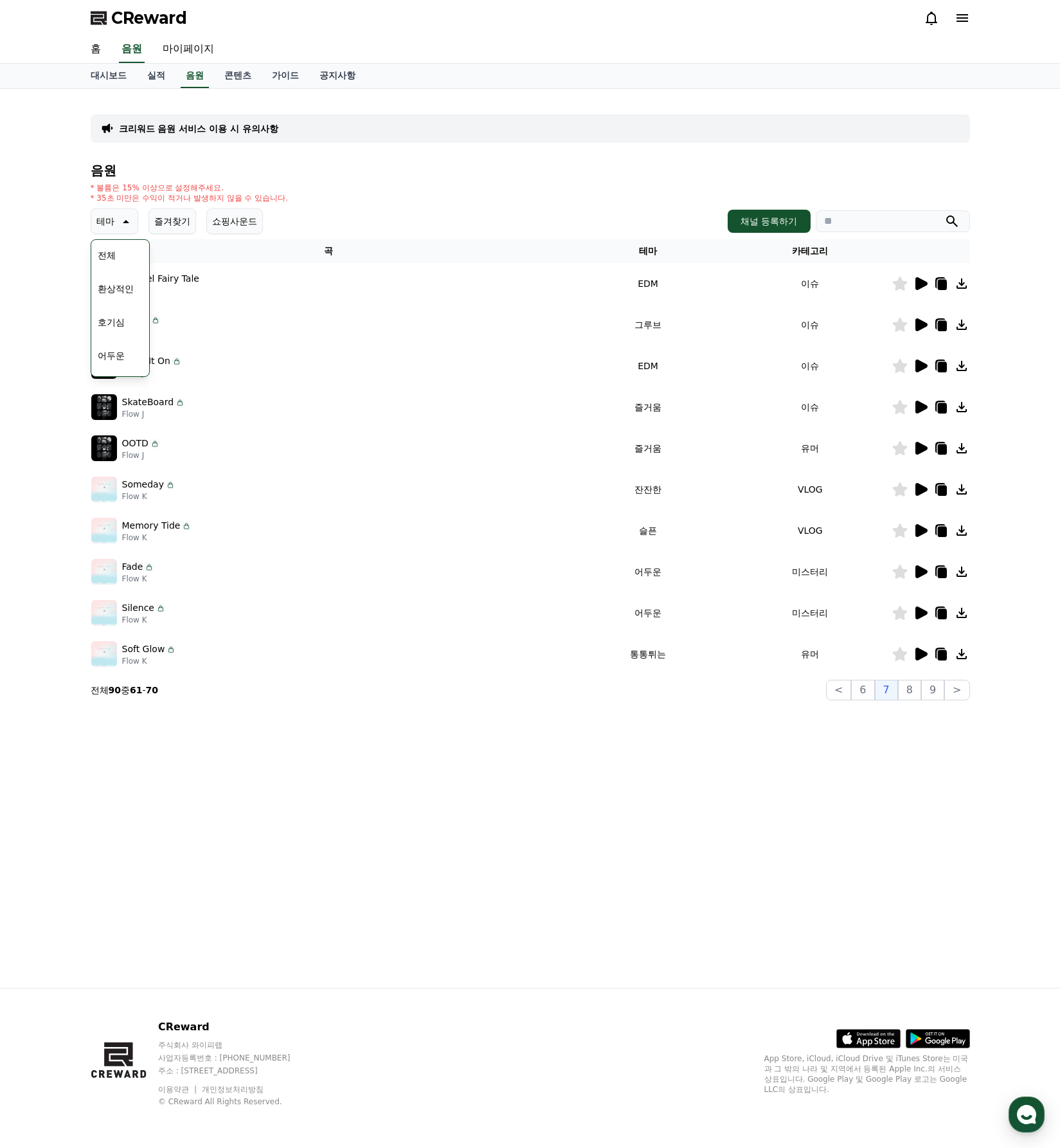
click at [917, 406] on icon at bounding box center [921, 407] width 12 height 13
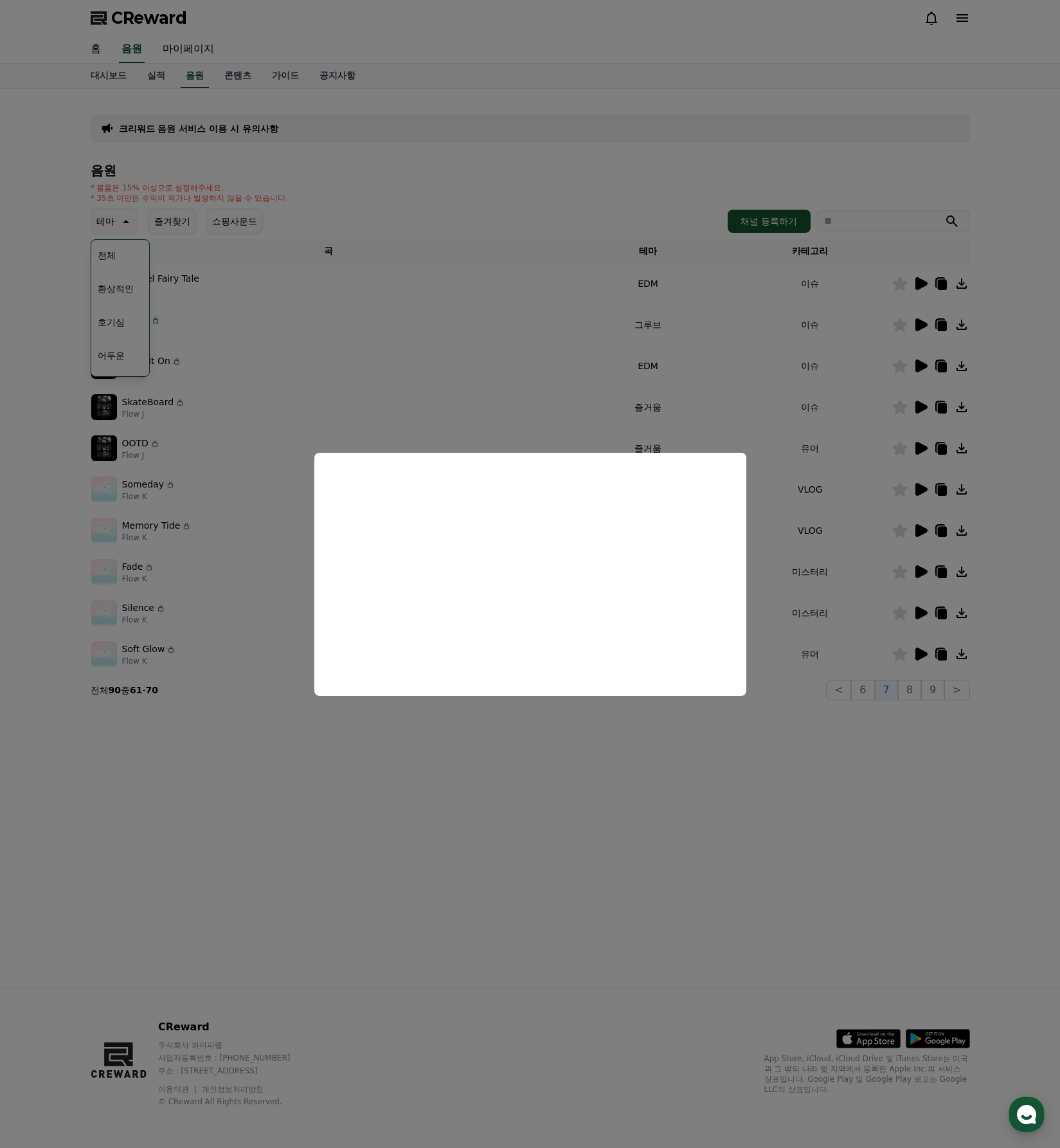
click at [524, 340] on button "close modal" at bounding box center [530, 574] width 1060 height 1148
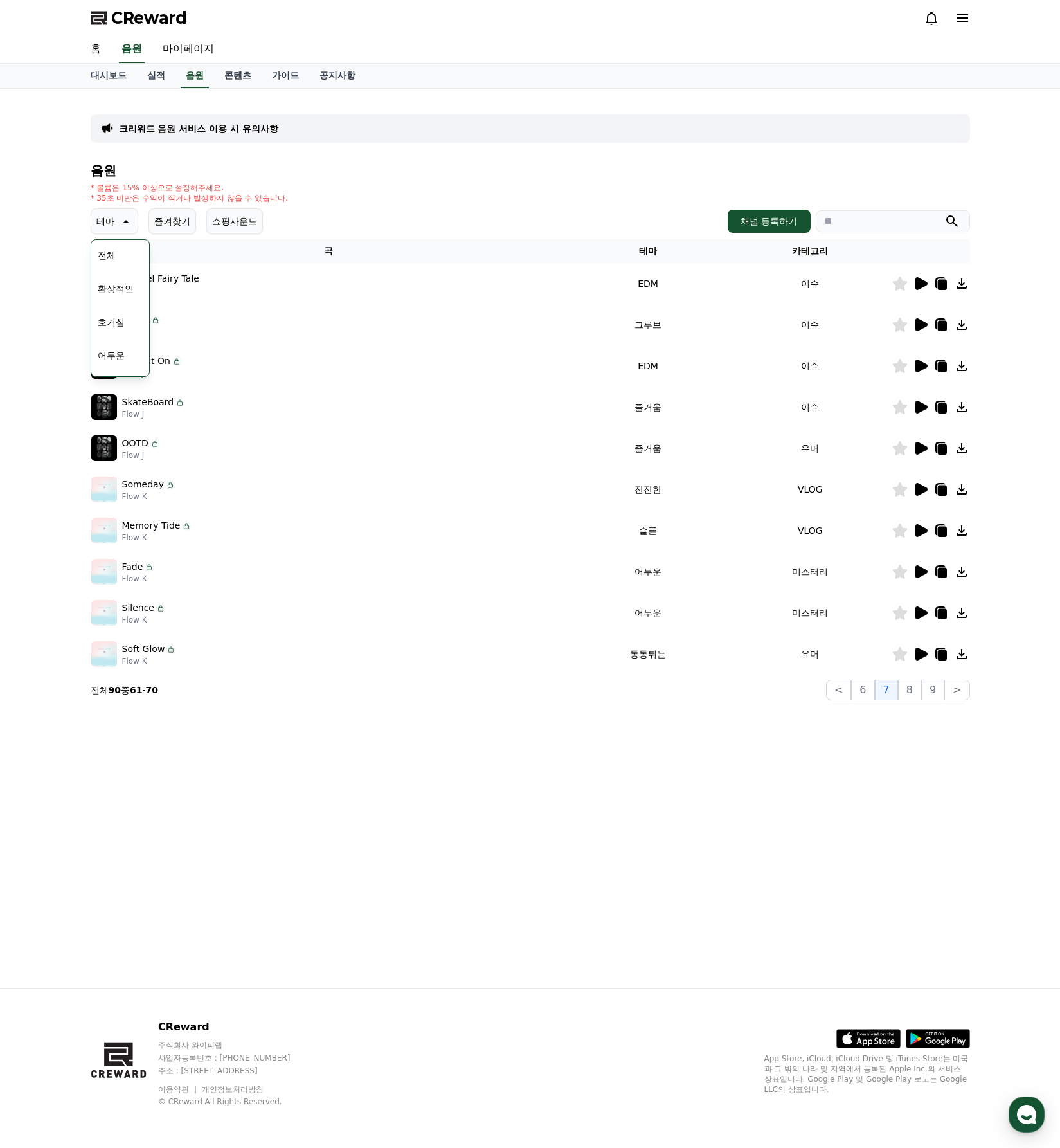
click at [922, 450] on icon at bounding box center [921, 448] width 12 height 13
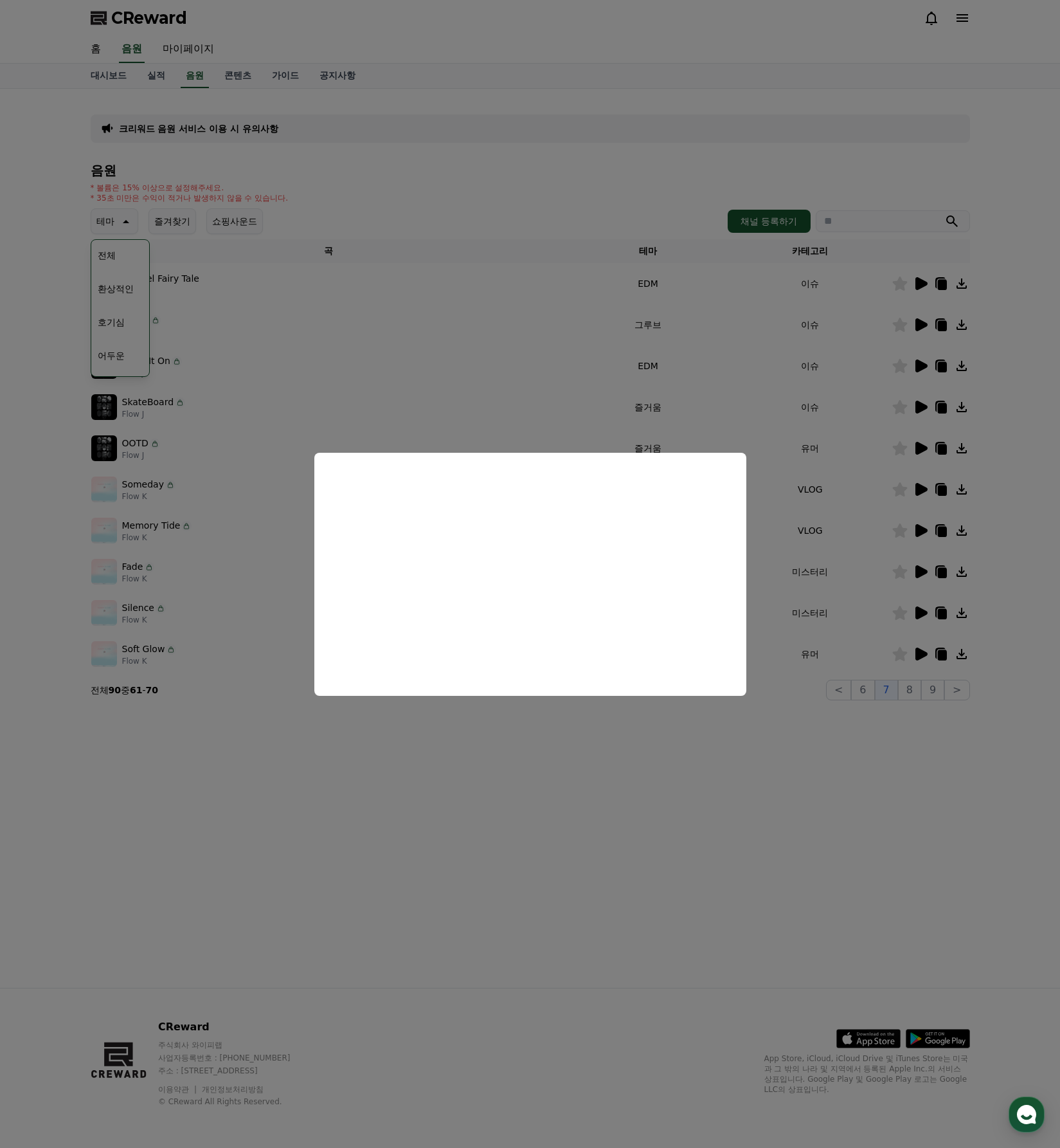
click at [734, 769] on button "close modal" at bounding box center [530, 574] width 1060 height 1148
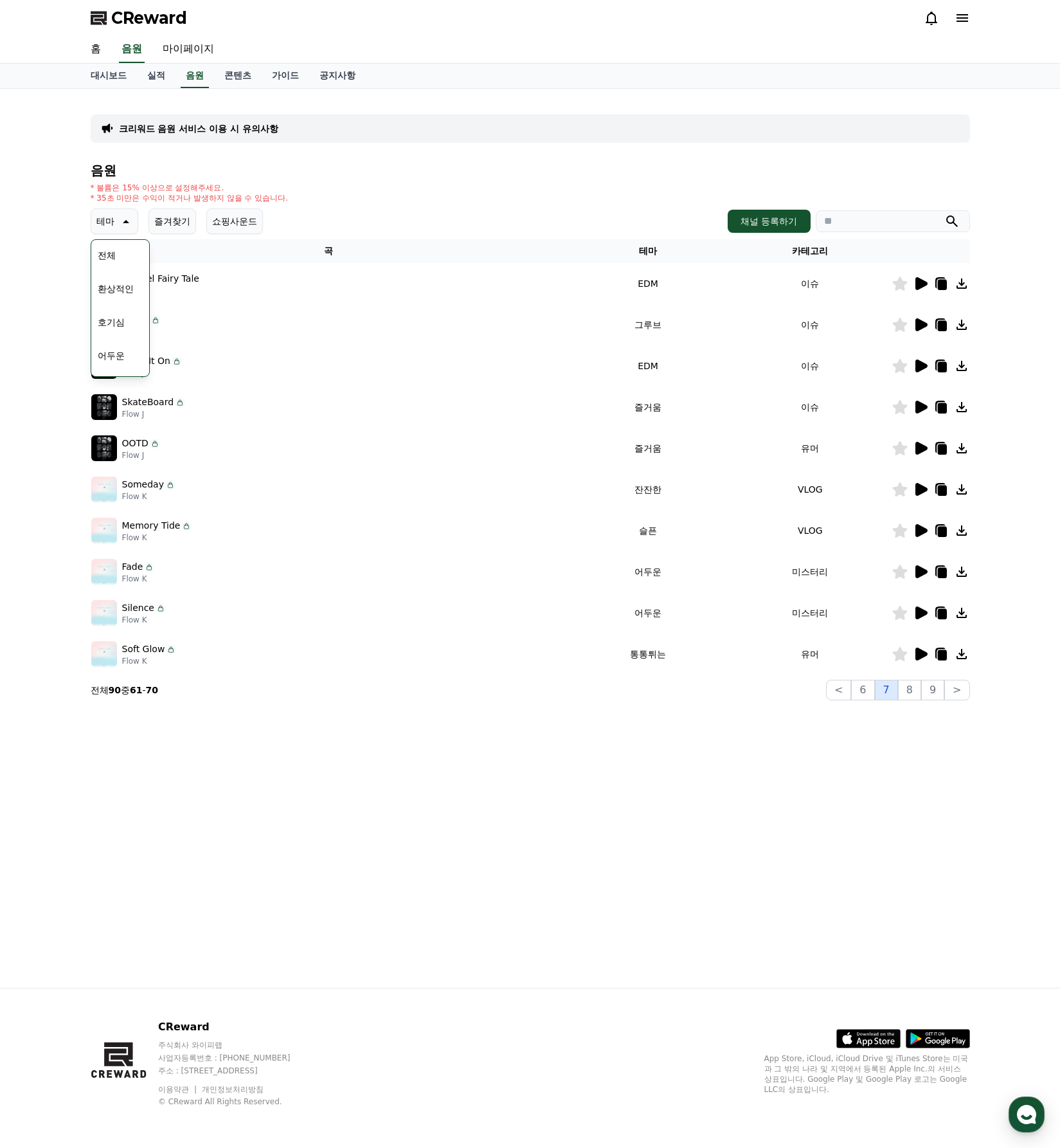
click at [892, 691] on button "7" at bounding box center [887, 690] width 23 height 20
click at [908, 692] on button "8" at bounding box center [910, 690] width 23 height 20
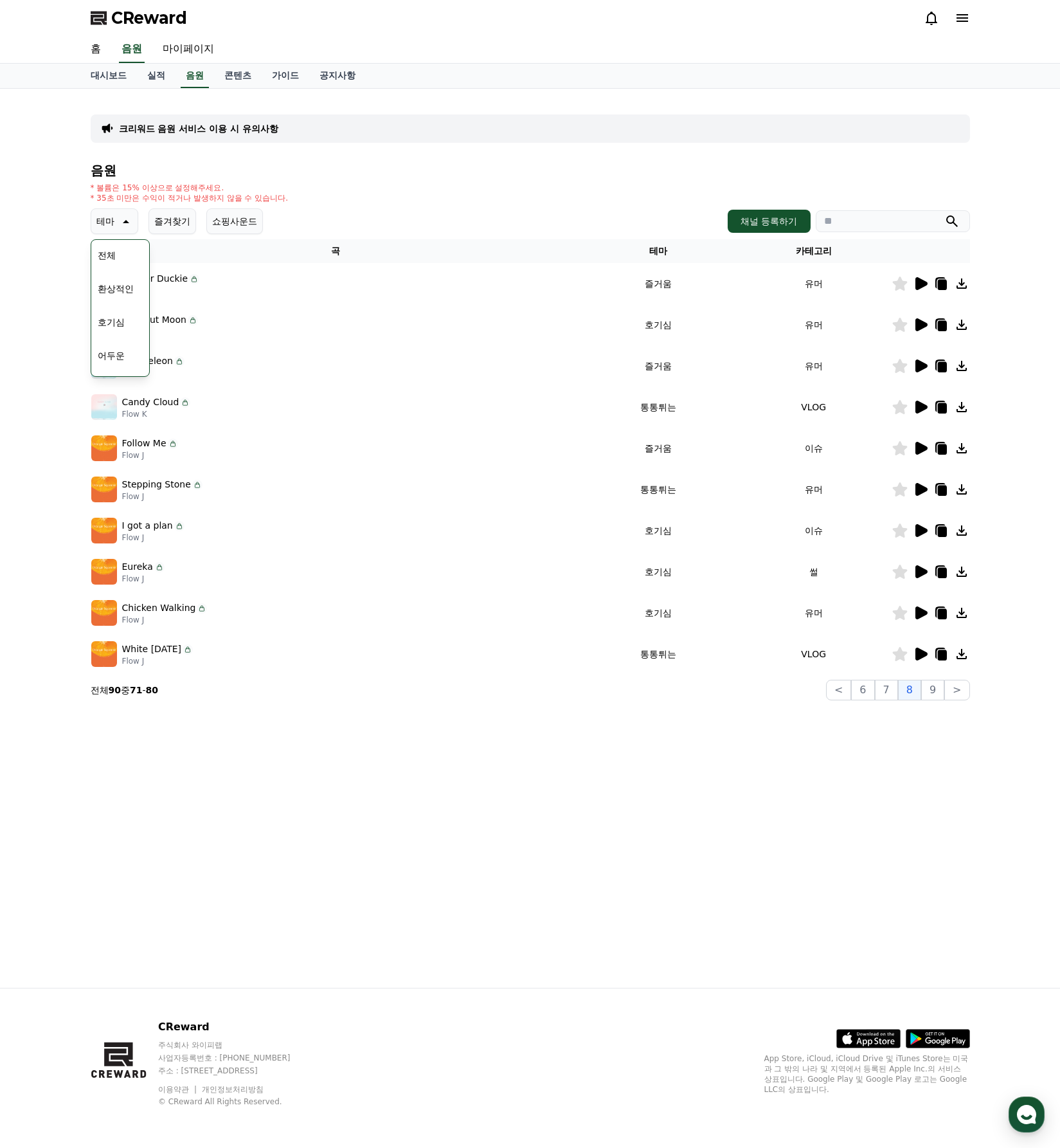
click at [918, 568] on icon at bounding box center [921, 571] width 12 height 13
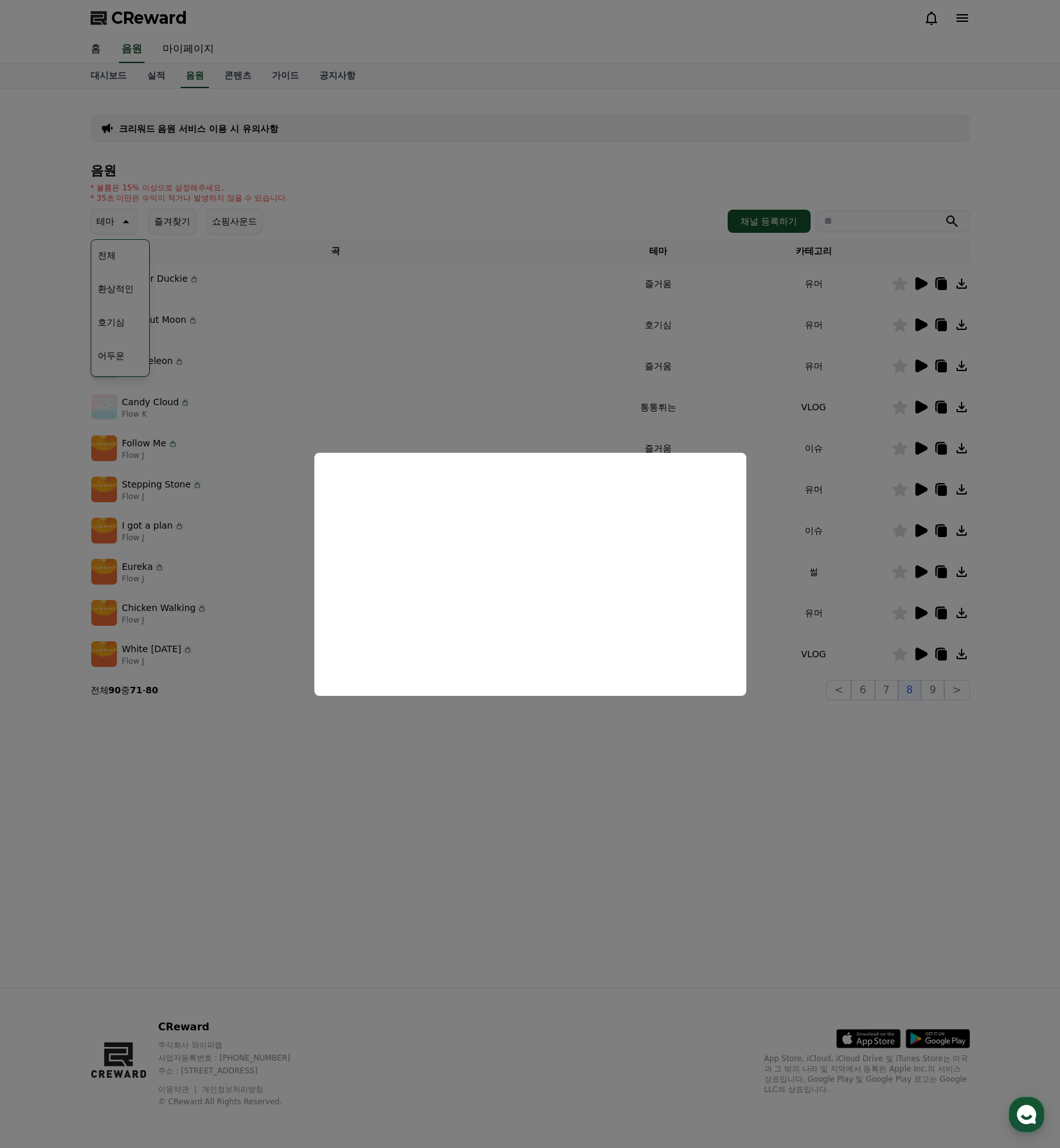
click at [841, 813] on button "close modal" at bounding box center [530, 574] width 1060 height 1148
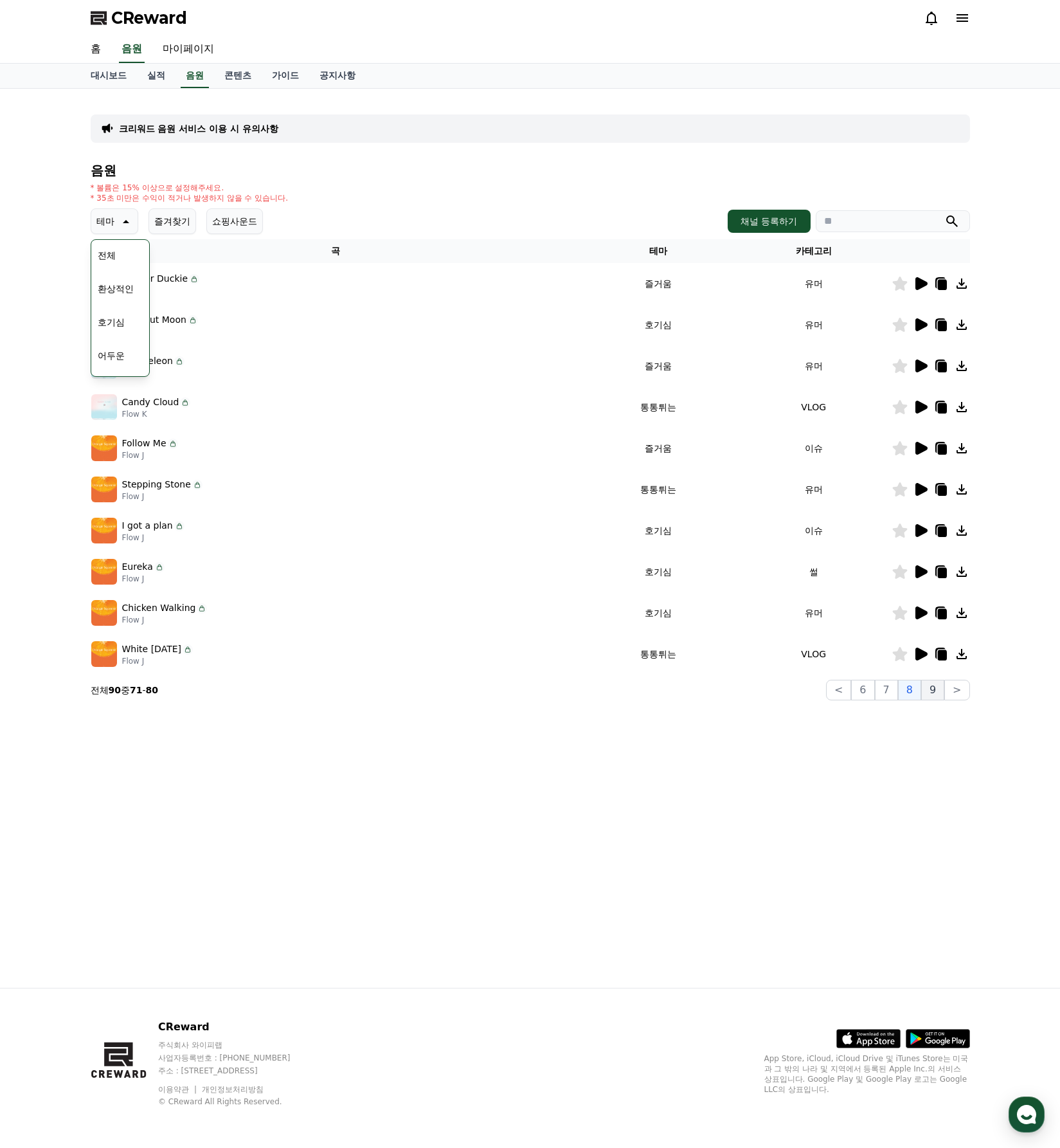
click at [941, 688] on button "9" at bounding box center [933, 690] width 23 height 20
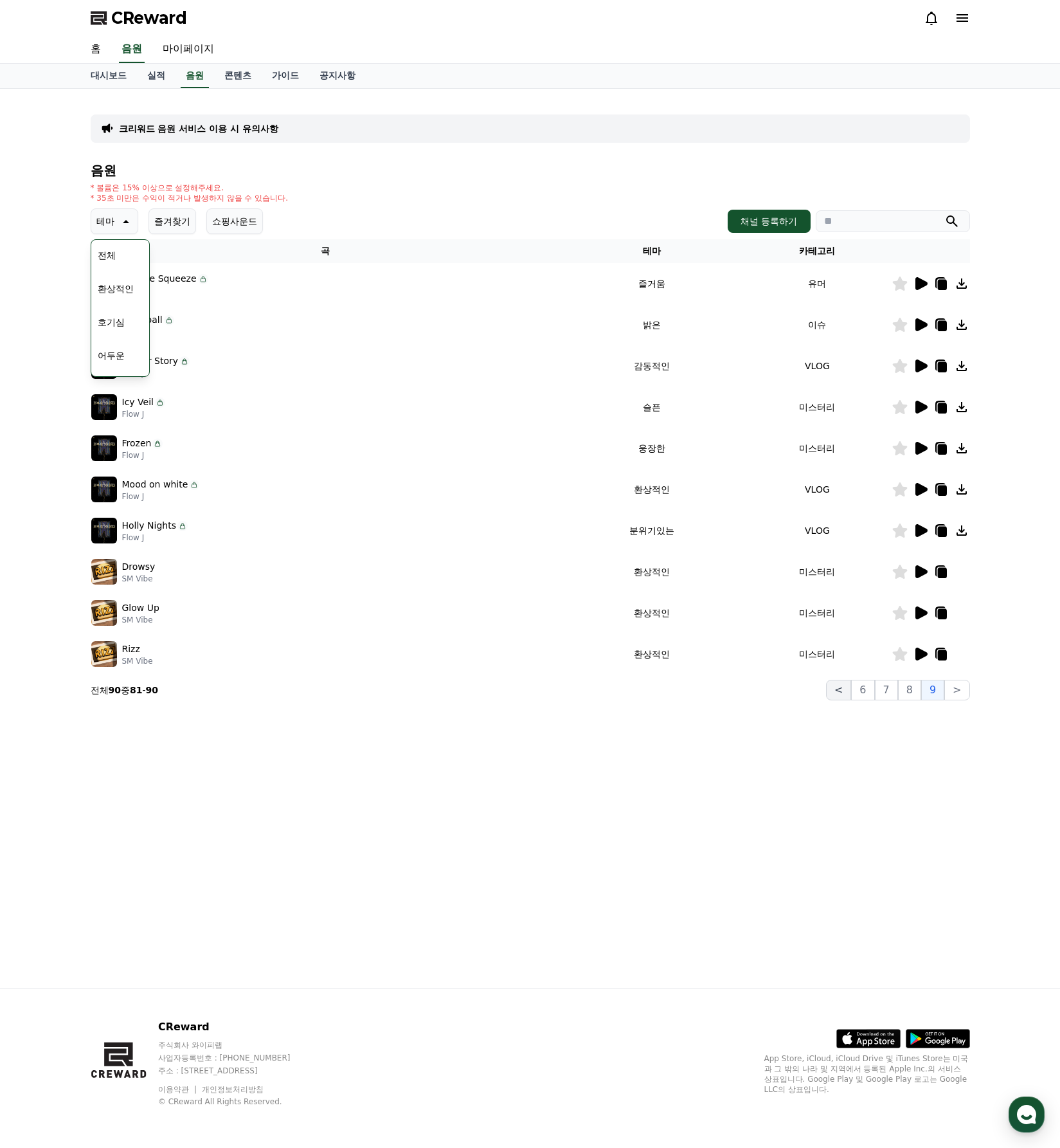
click at [849, 686] on button "<" at bounding box center [838, 690] width 25 height 20
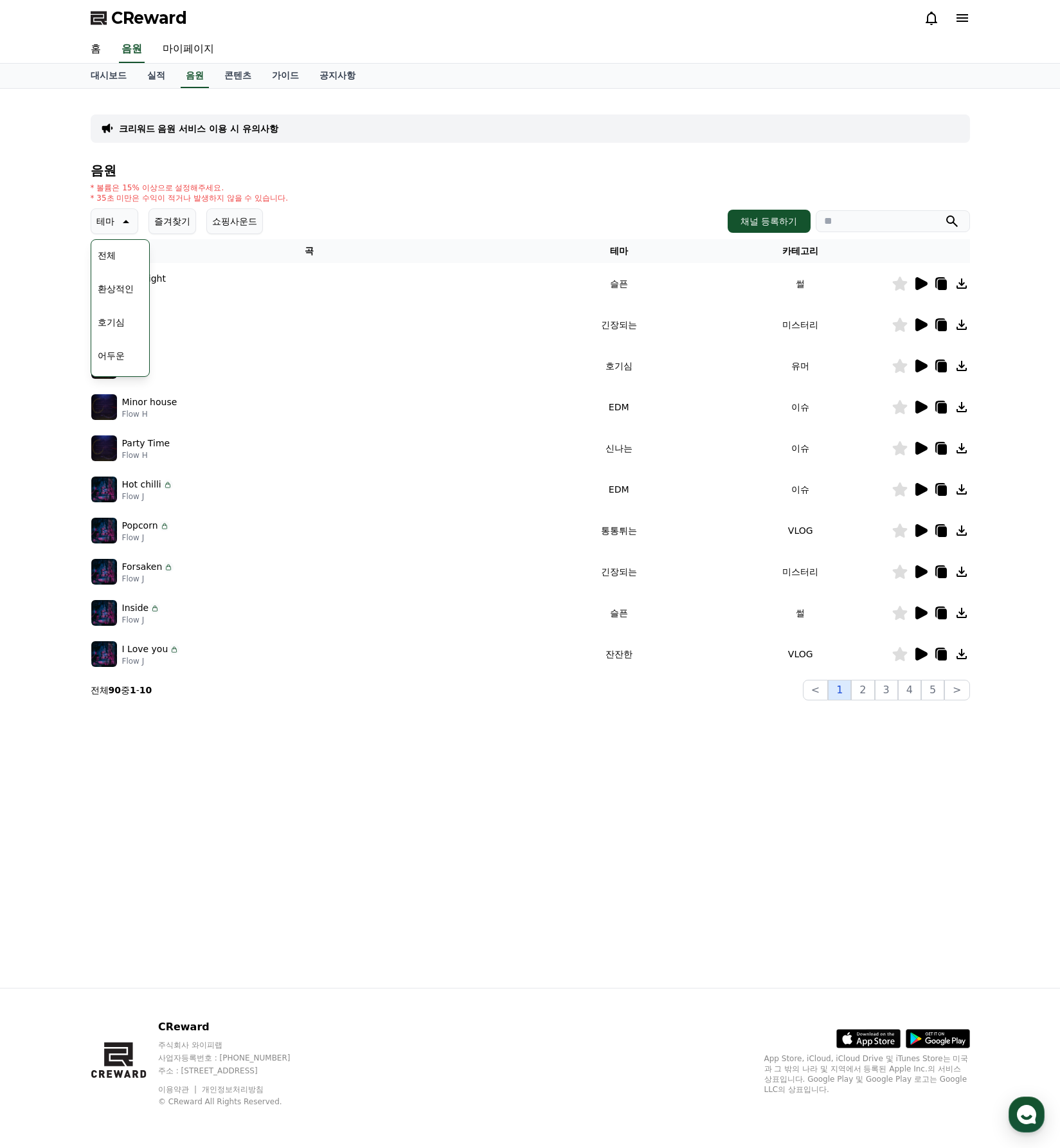
click at [847, 691] on button "1" at bounding box center [840, 690] width 23 height 20
click at [919, 281] on icon at bounding box center [921, 283] width 12 height 13
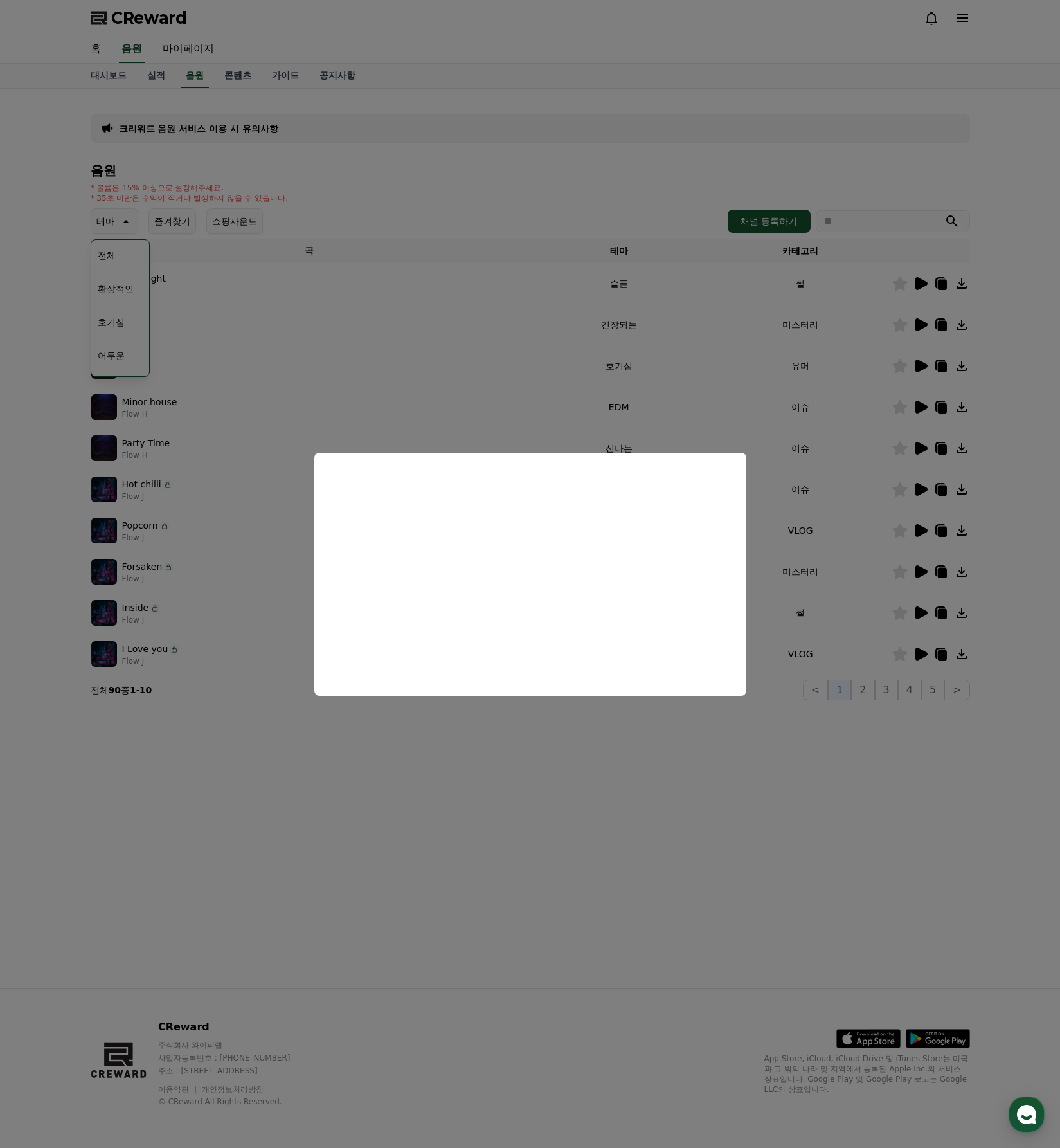
click at [638, 963] on button "close modal" at bounding box center [530, 574] width 1060 height 1148
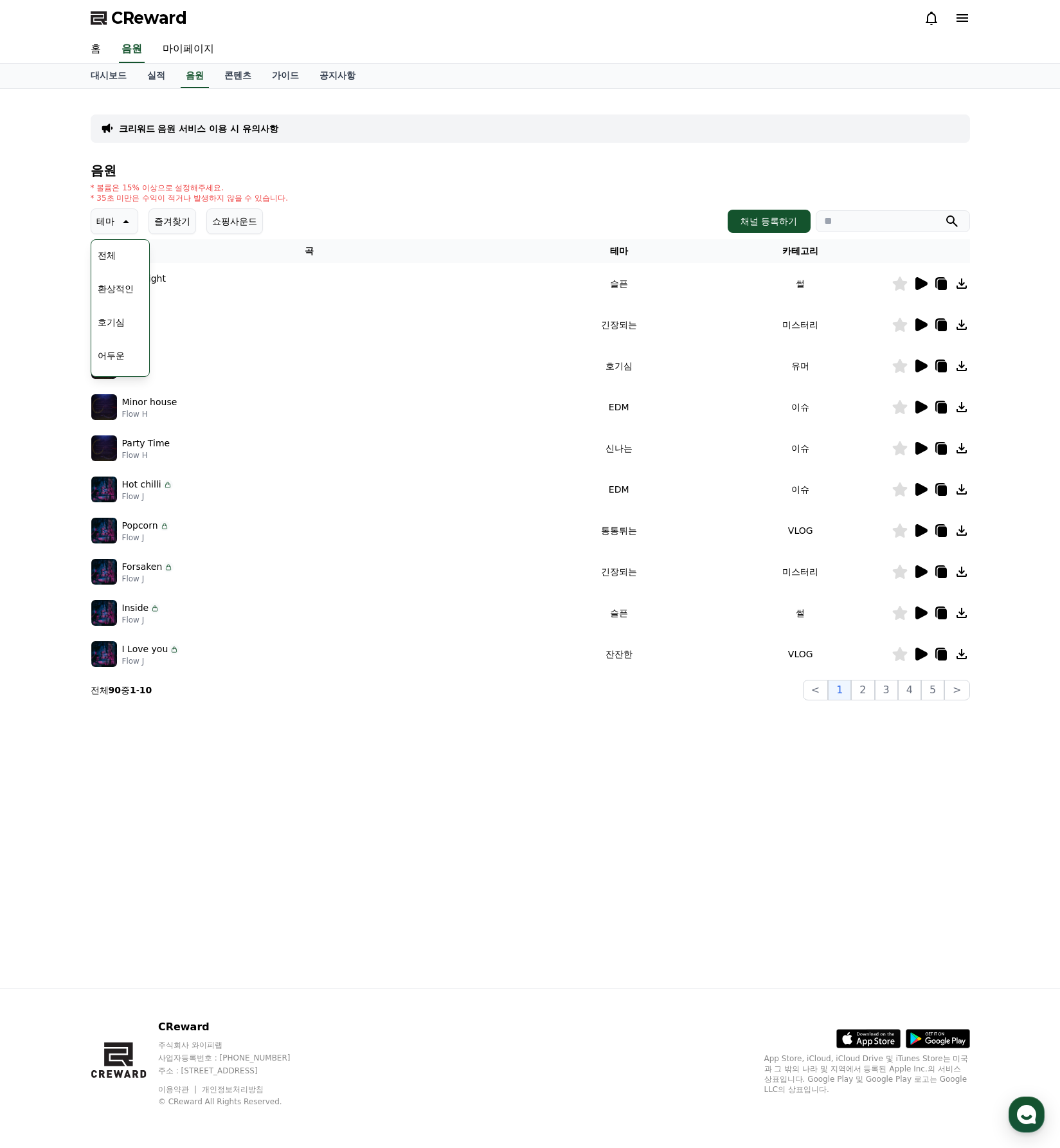
click at [920, 609] on icon at bounding box center [921, 613] width 12 height 13
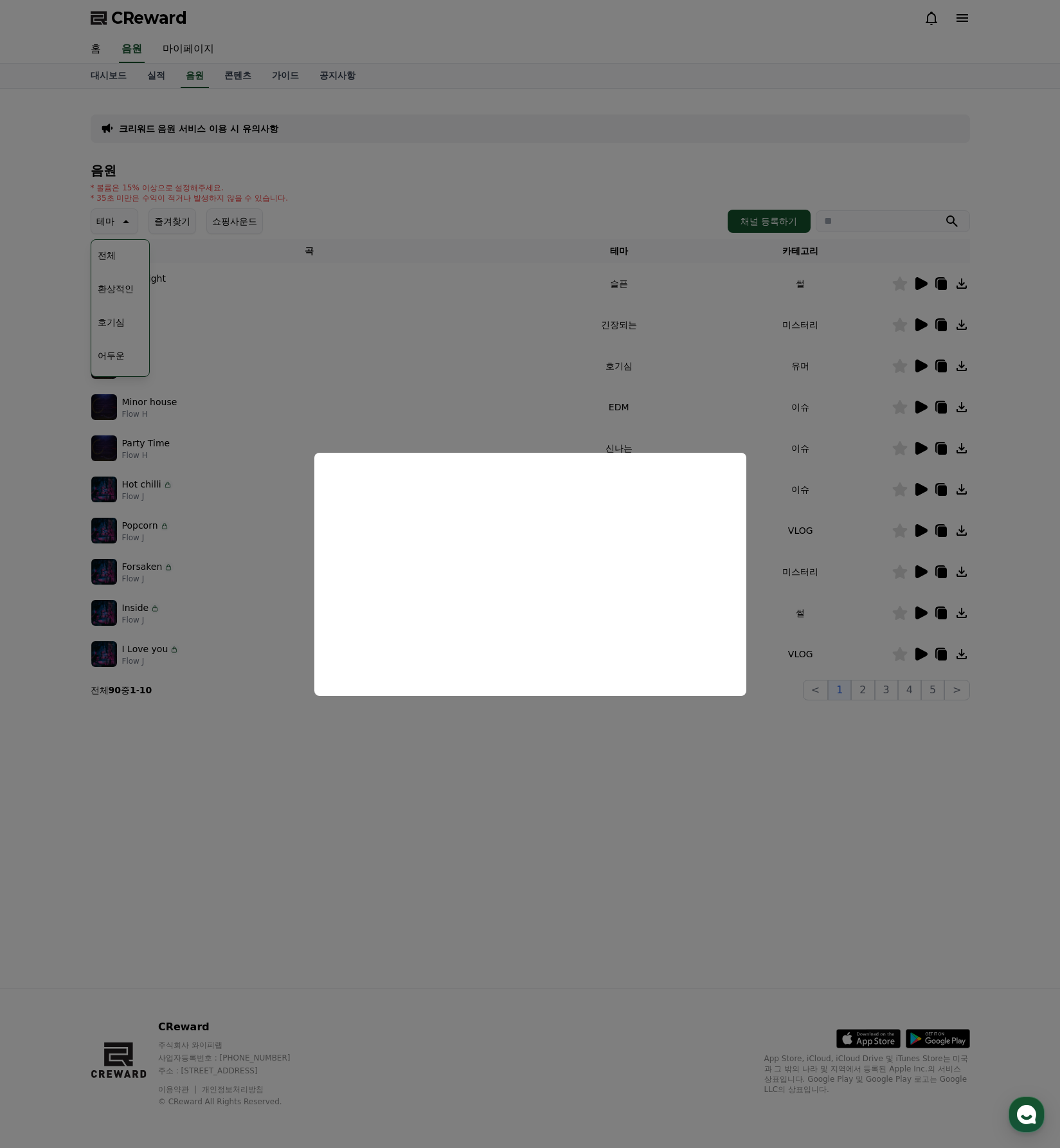
click at [879, 803] on button "close modal" at bounding box center [530, 574] width 1060 height 1148
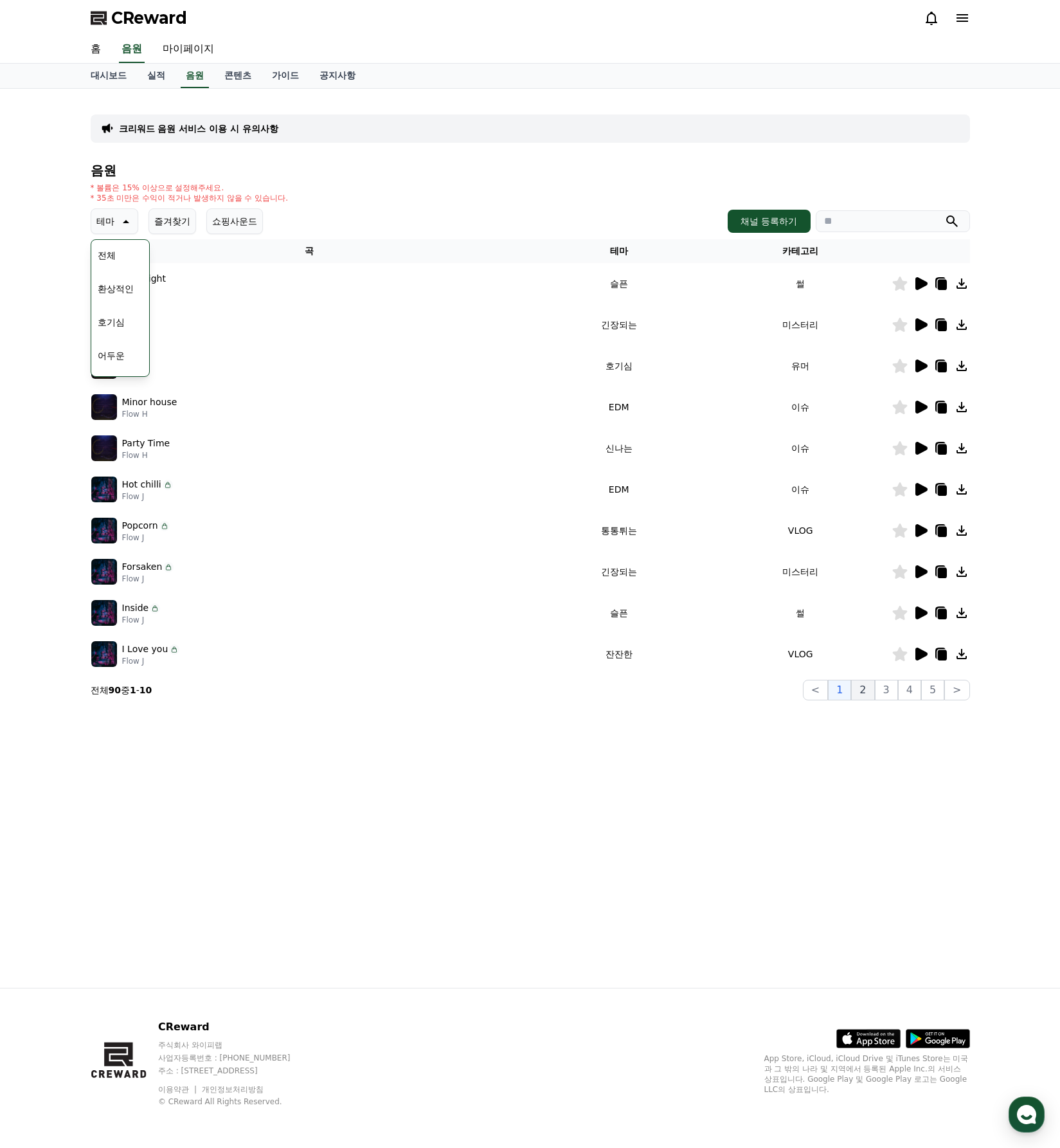
click at [869, 685] on button "2" at bounding box center [863, 690] width 23 height 20
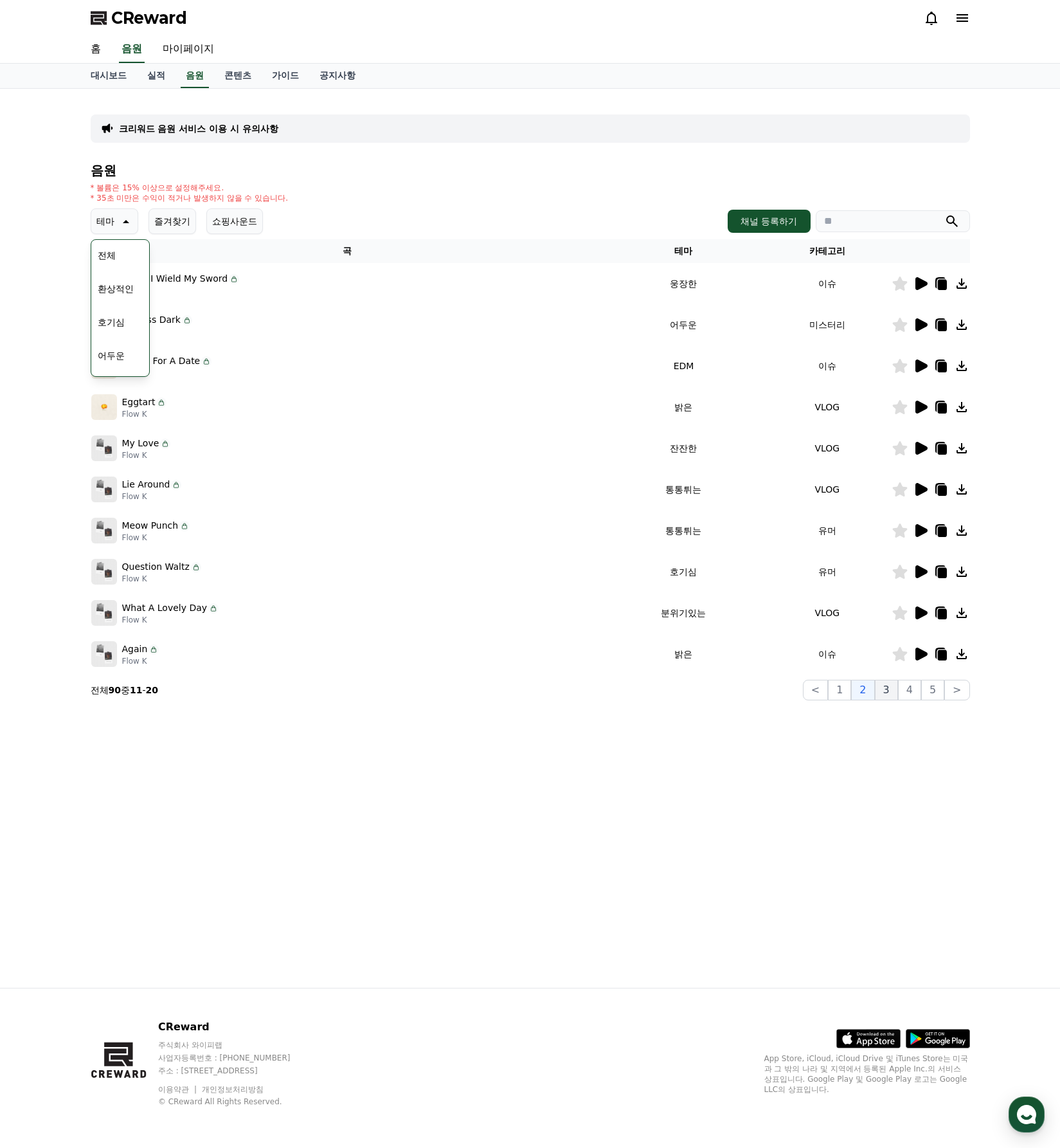
click at [893, 689] on button "3" at bounding box center [887, 690] width 23 height 20
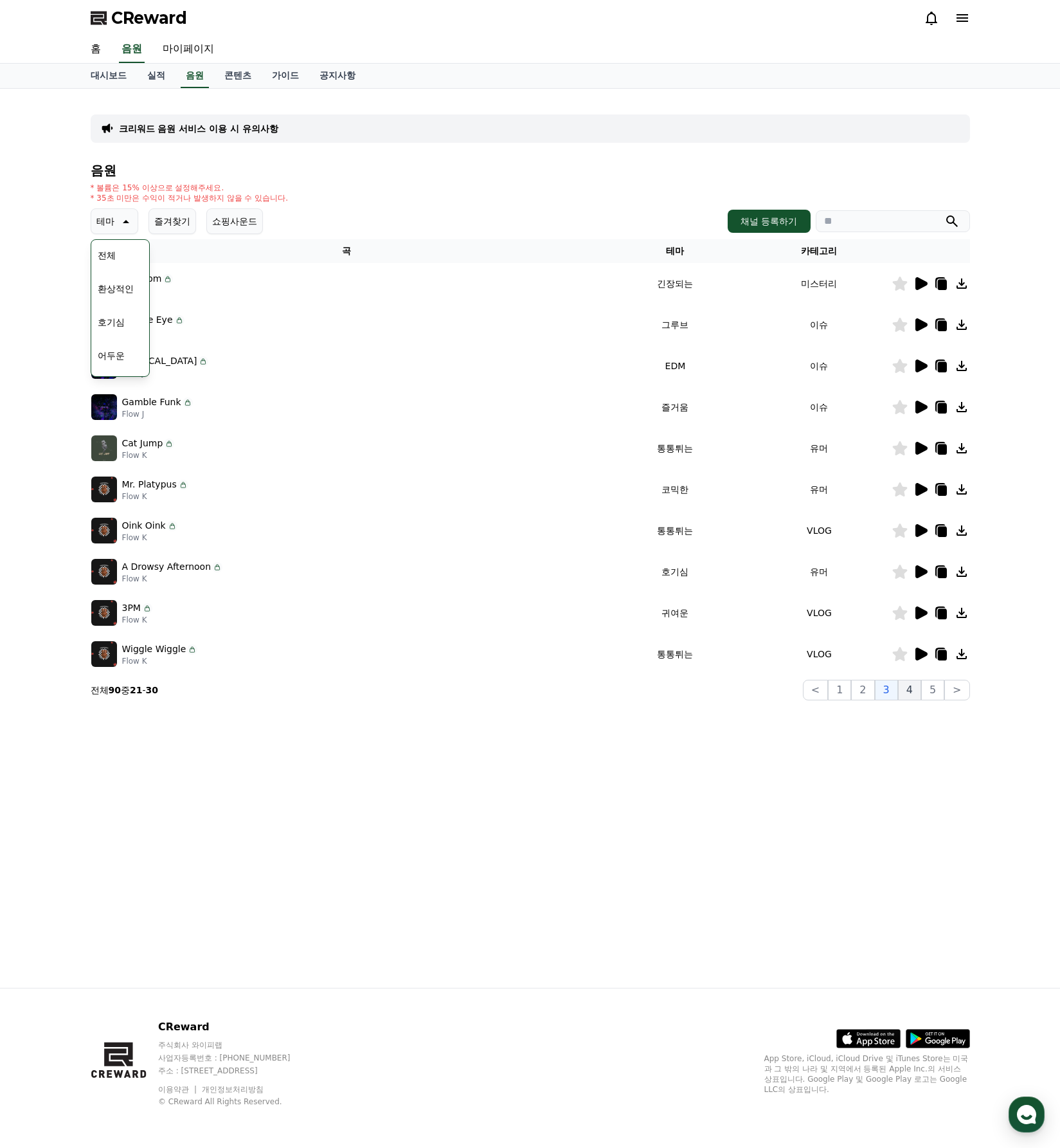
click at [910, 691] on button "4" at bounding box center [910, 690] width 23 height 20
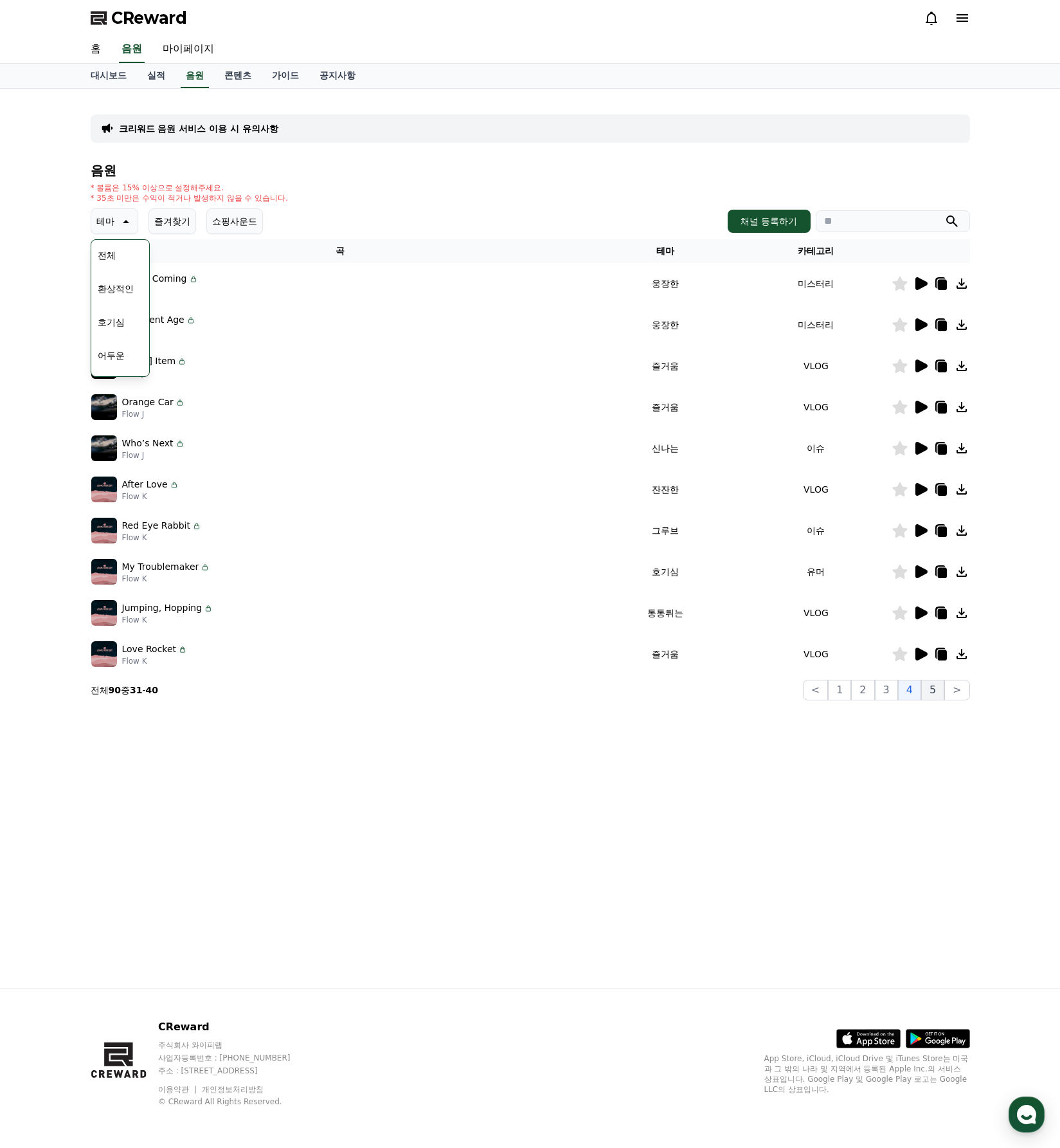
click at [941, 688] on button "5" at bounding box center [933, 690] width 23 height 20
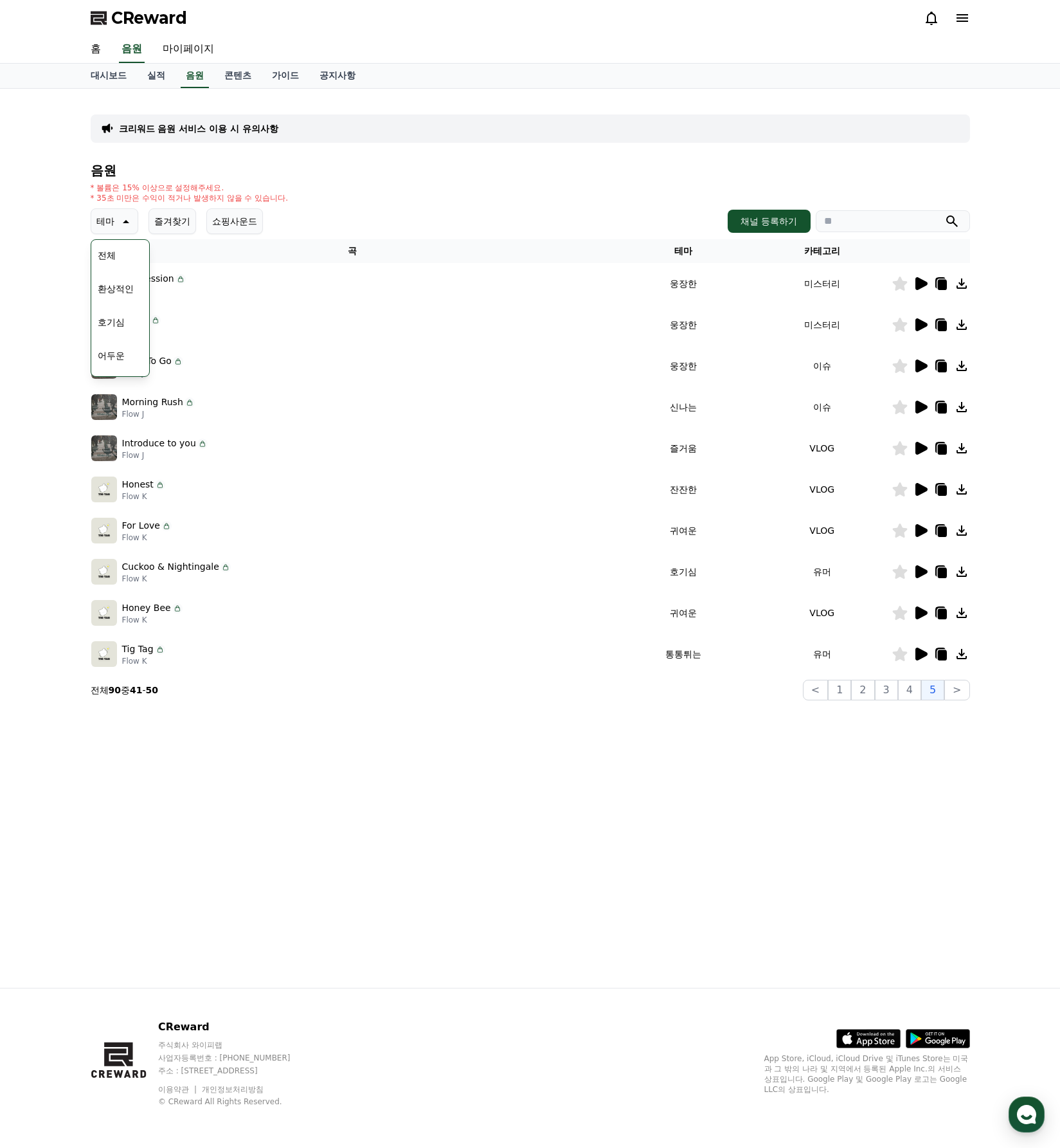
click at [112, 315] on button "호기심" at bounding box center [111, 322] width 37 height 28
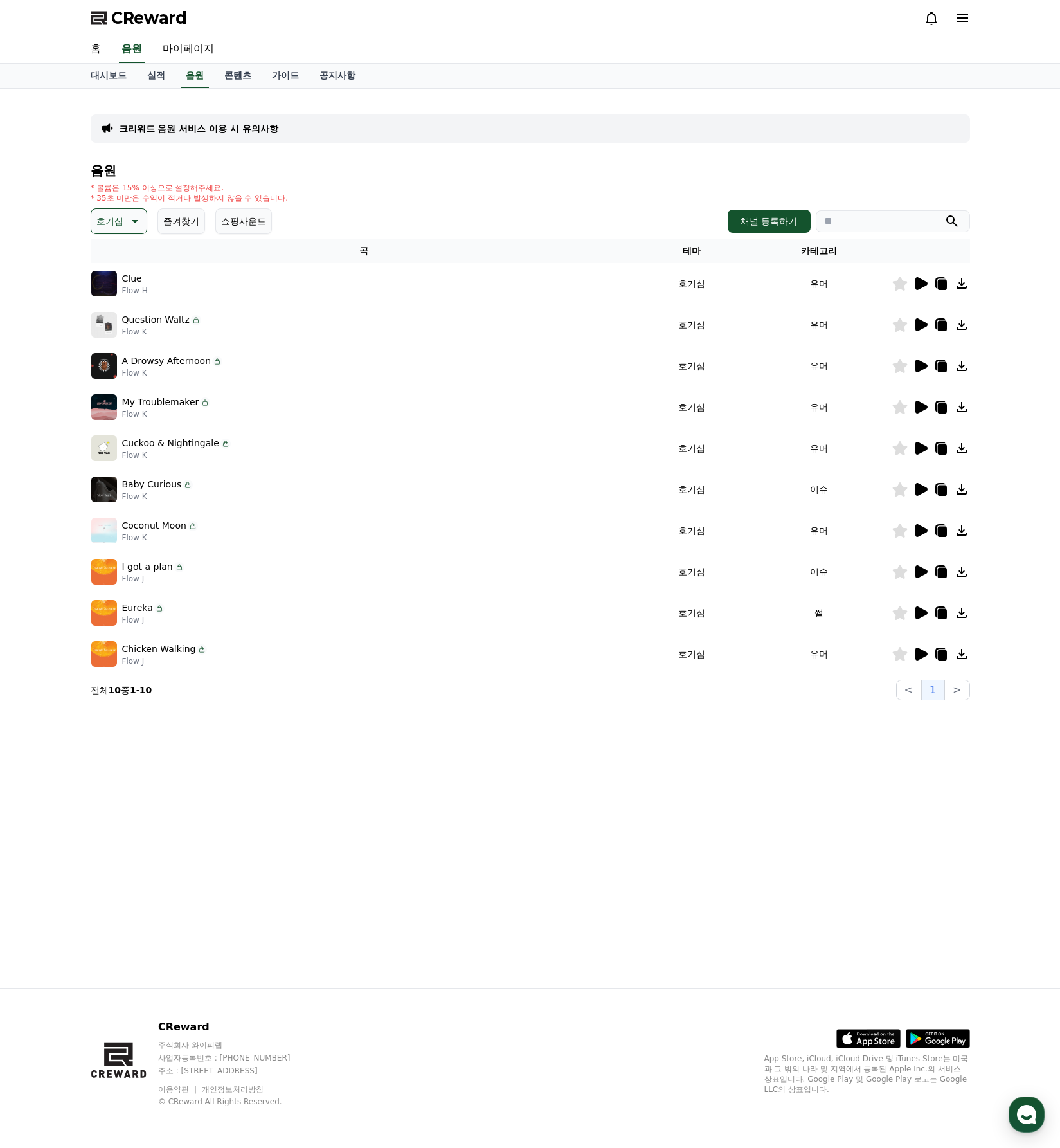
click at [918, 286] on icon at bounding box center [921, 283] width 12 height 13
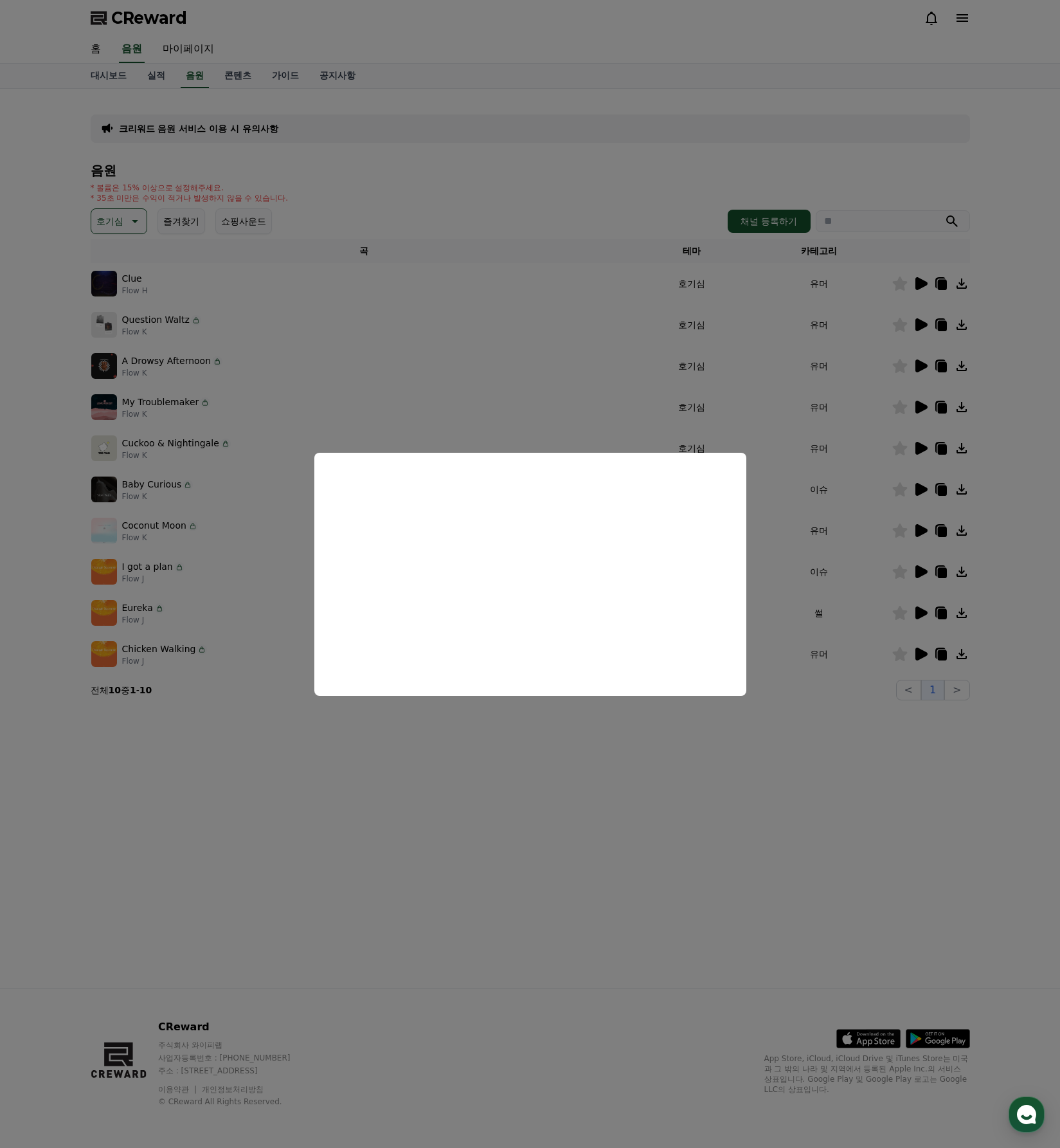
click at [761, 788] on button "close modal" at bounding box center [530, 574] width 1060 height 1148
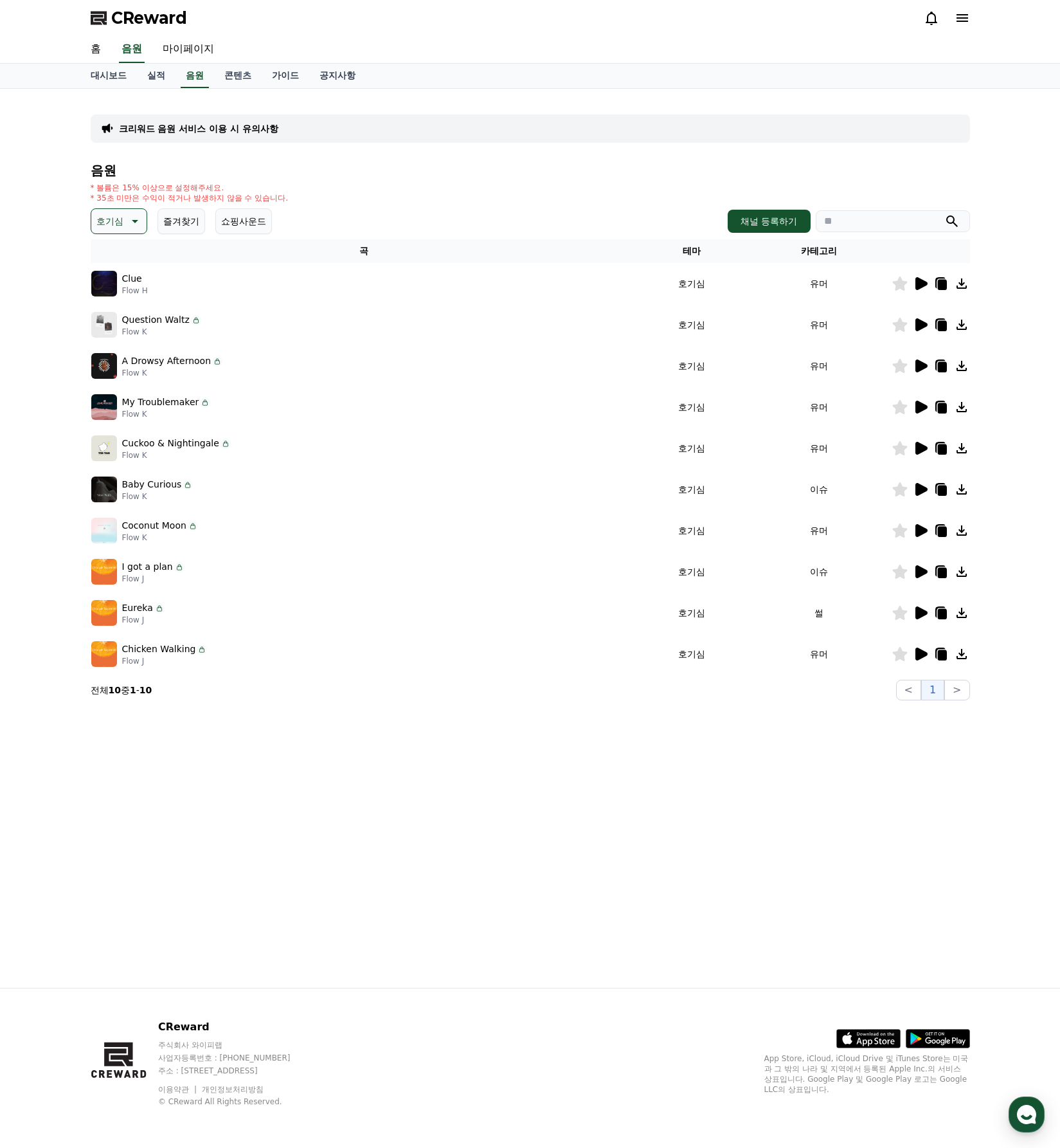
click at [919, 320] on icon at bounding box center [921, 325] width 12 height 13
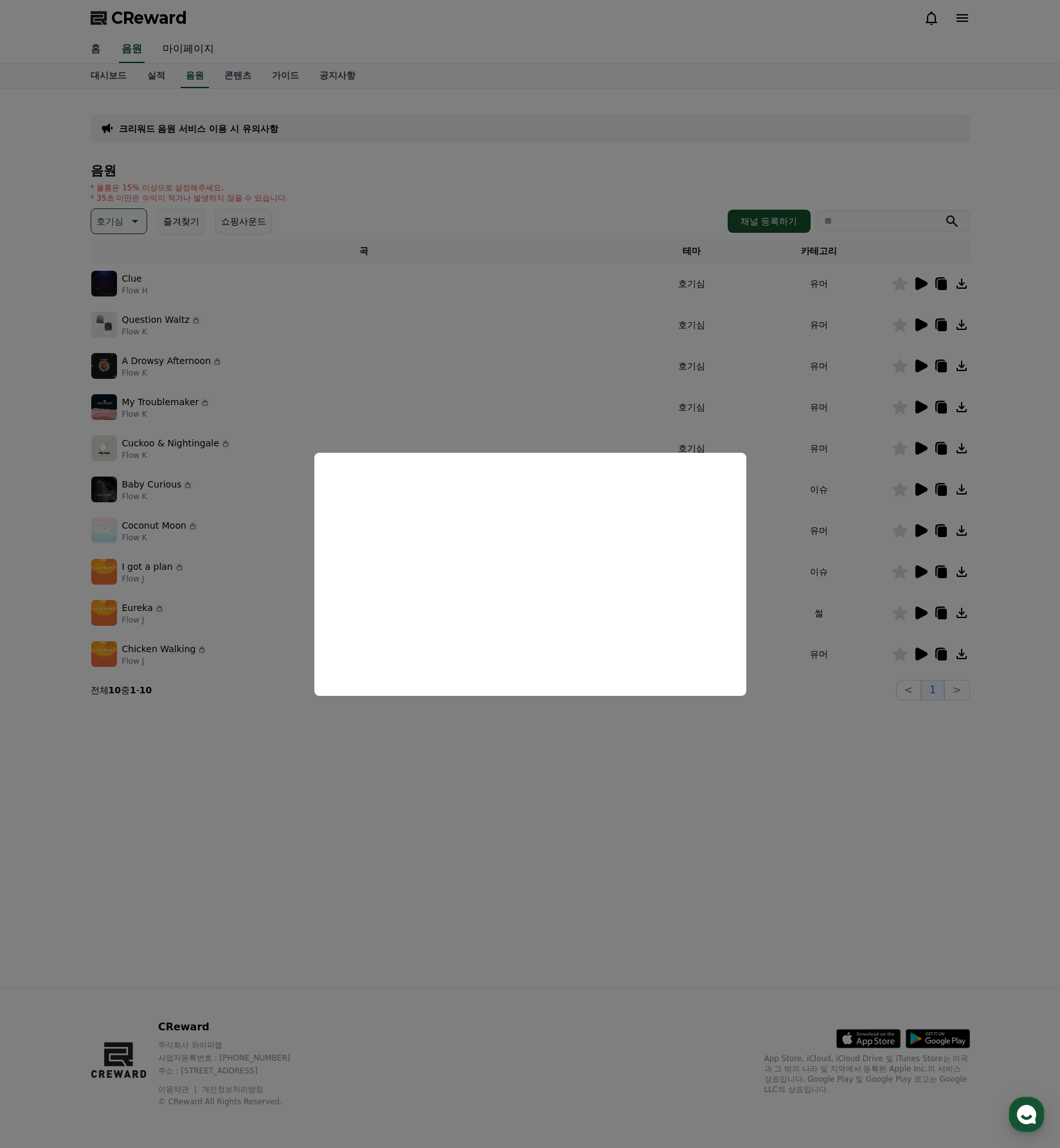
click at [803, 796] on button "close modal" at bounding box center [530, 574] width 1060 height 1148
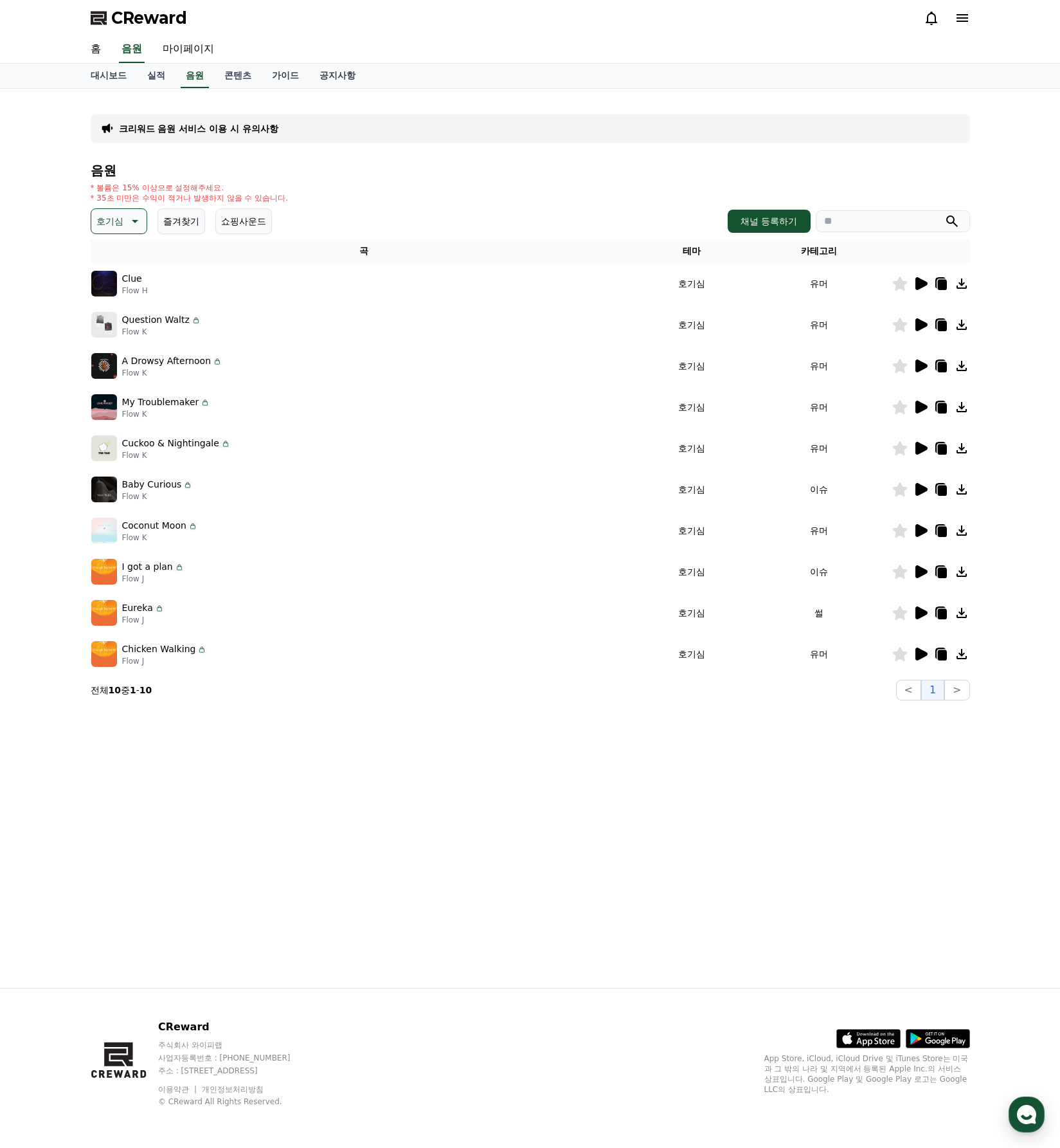
click at [923, 367] on icon at bounding box center [921, 366] width 12 height 13
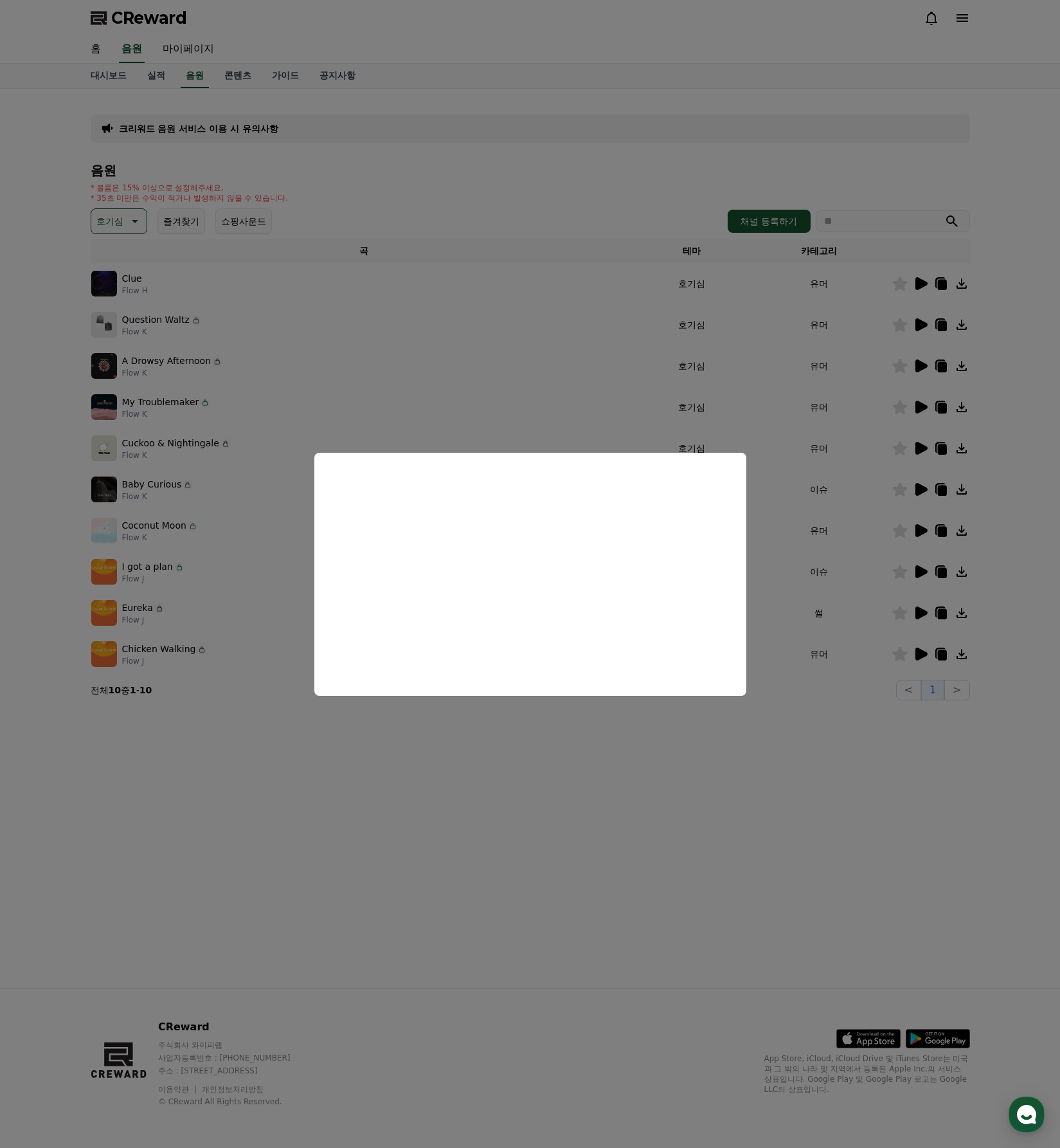
click at [626, 807] on button "close modal" at bounding box center [530, 574] width 1060 height 1148
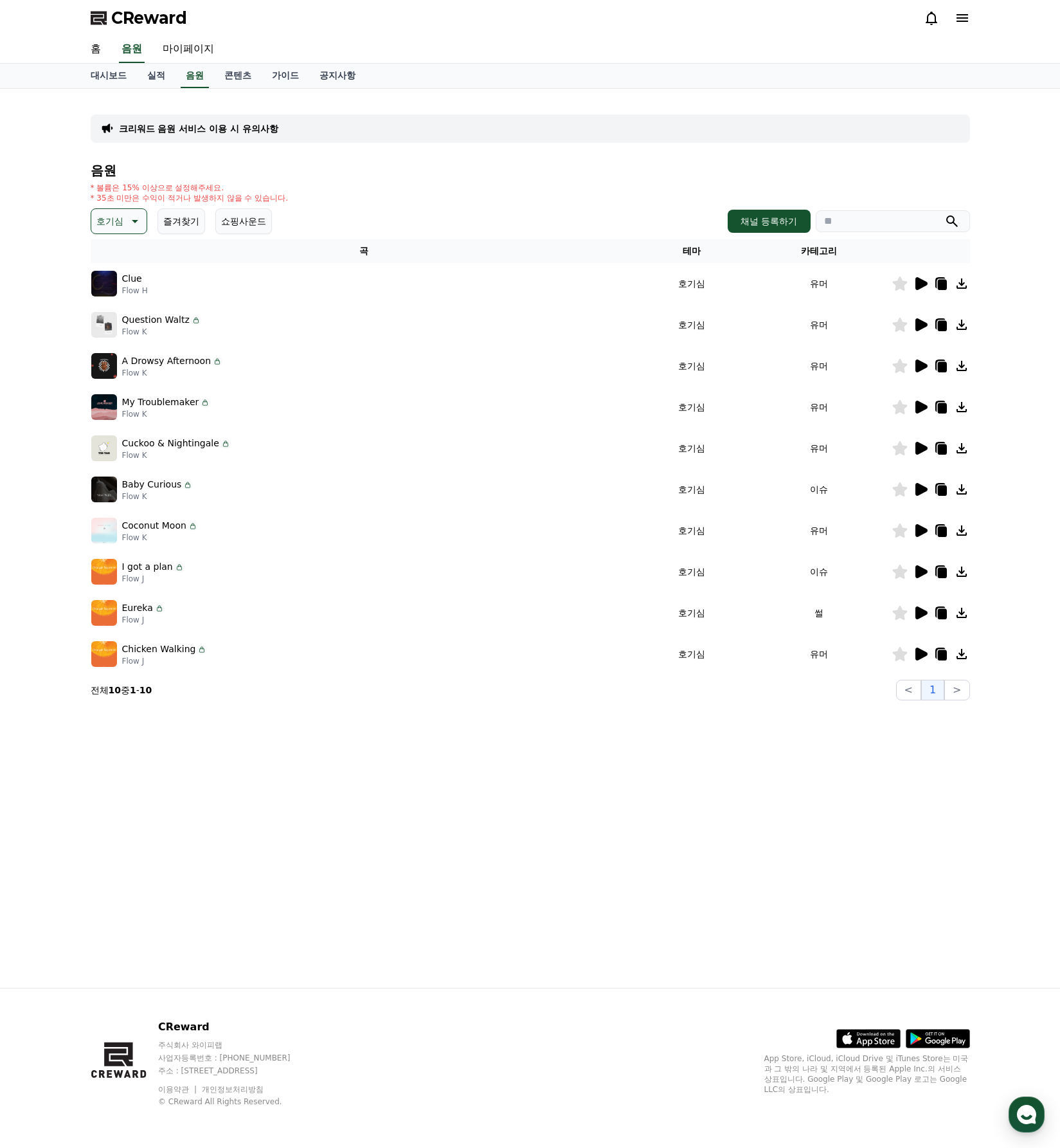
click at [910, 448] on div at bounding box center [930, 448] width 77 height 15
click at [918, 445] on icon at bounding box center [921, 448] width 12 height 13
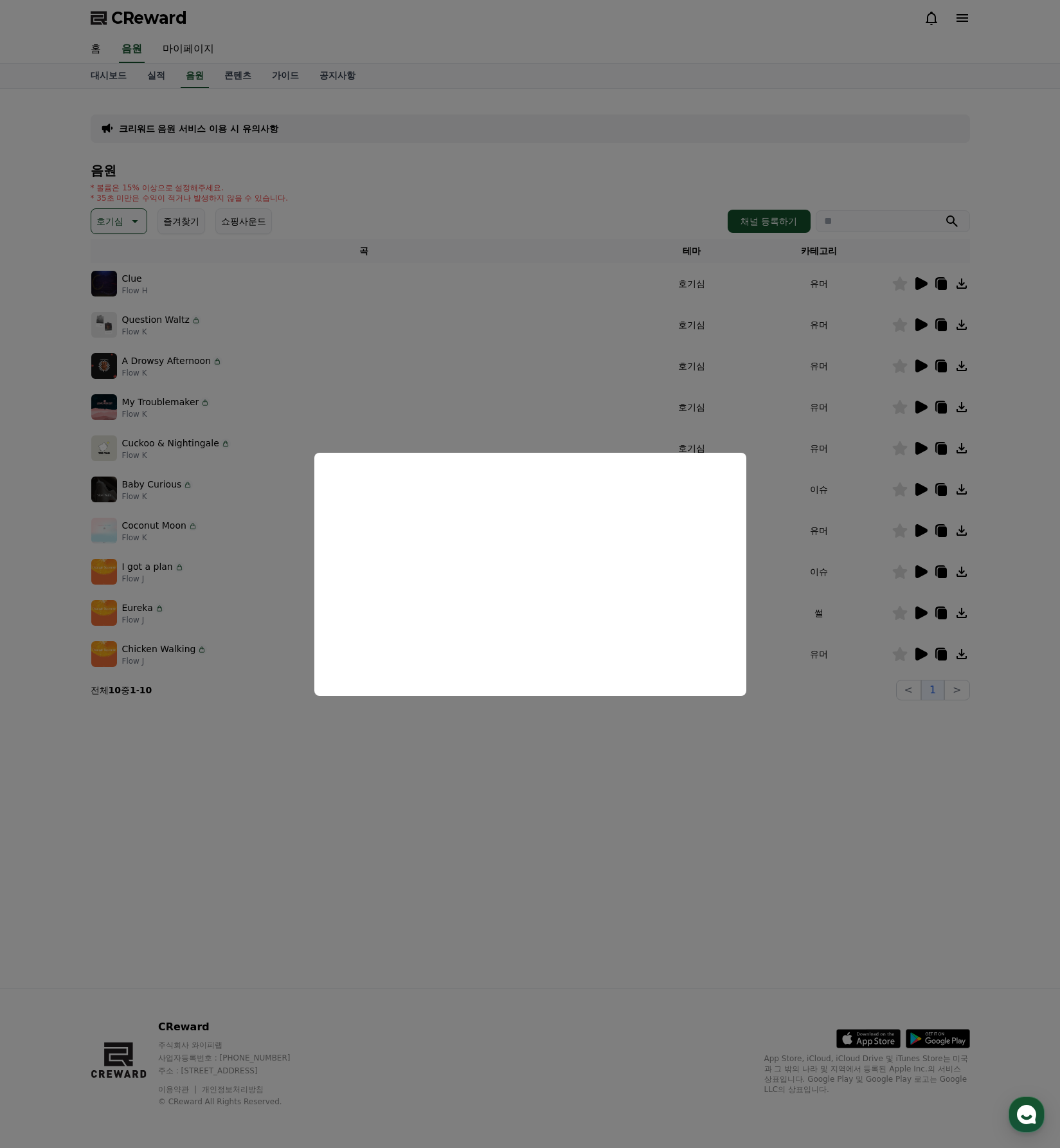
click at [507, 878] on button "close modal" at bounding box center [530, 574] width 1060 height 1148
